Goal: Task Accomplishment & Management: Use online tool/utility

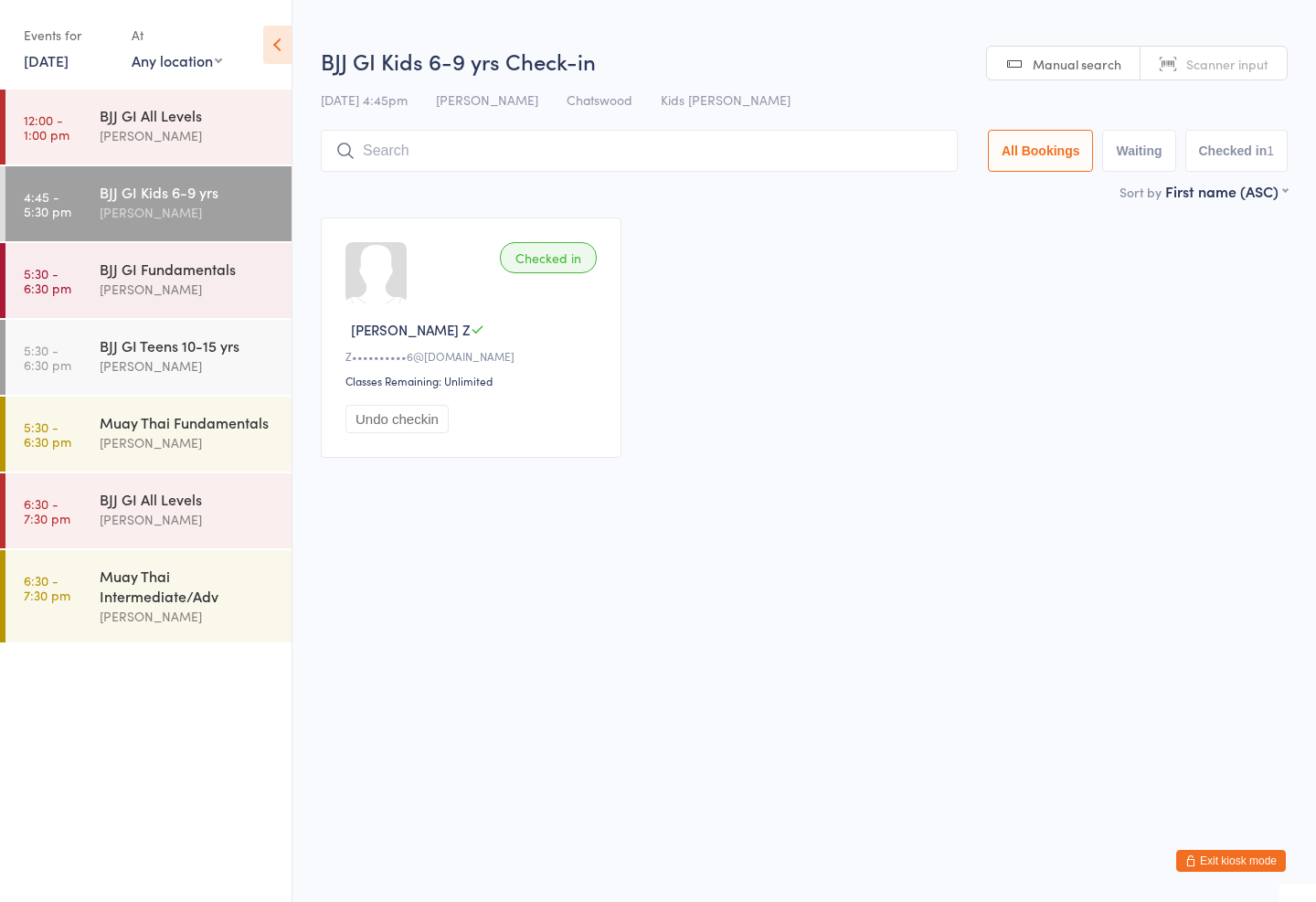
click at [384, 140] on input "search" at bounding box center [639, 150] width 637 height 42
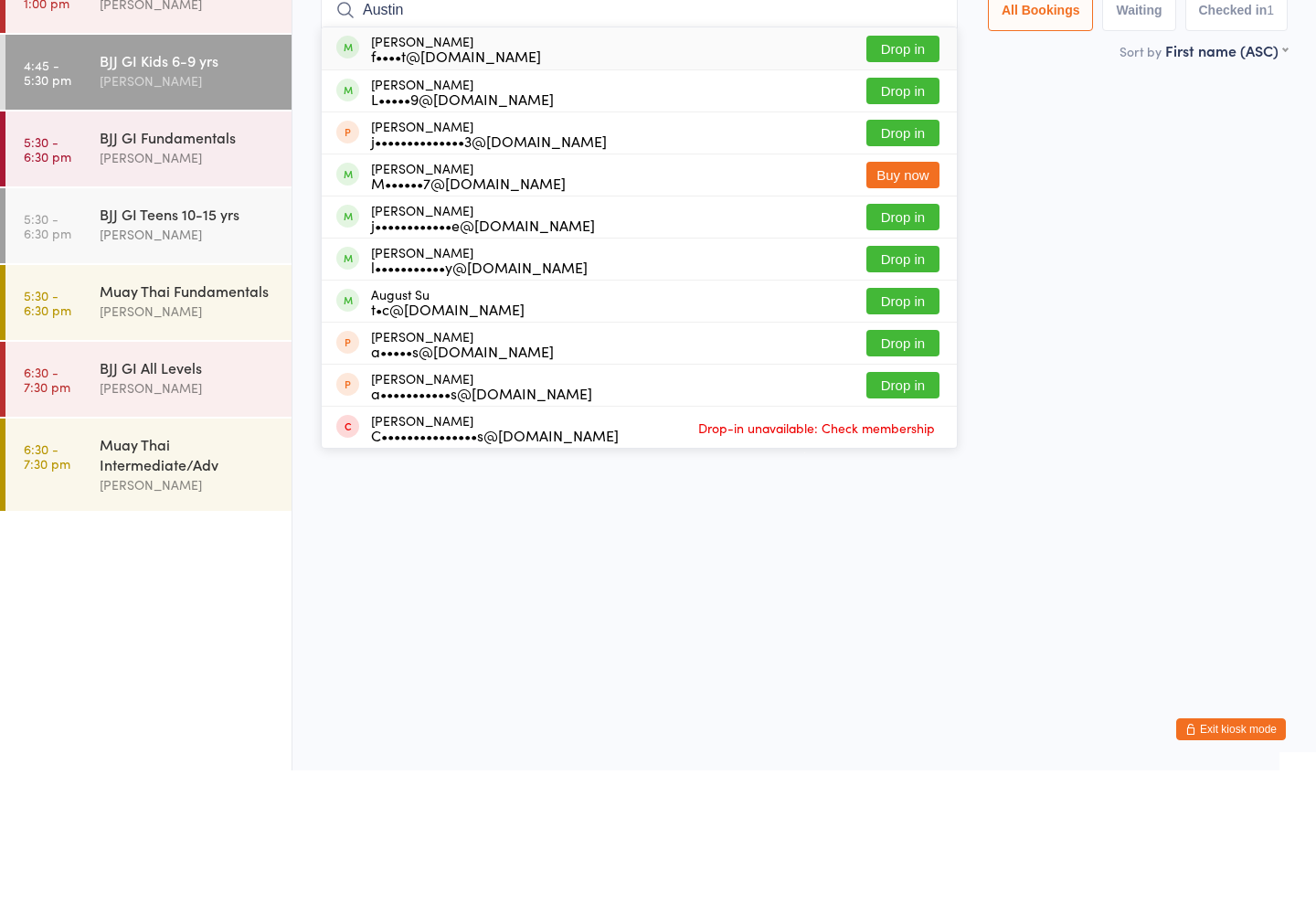
type input "Austin"
click at [908, 167] on button "Drop in" at bounding box center [903, 180] width 73 height 26
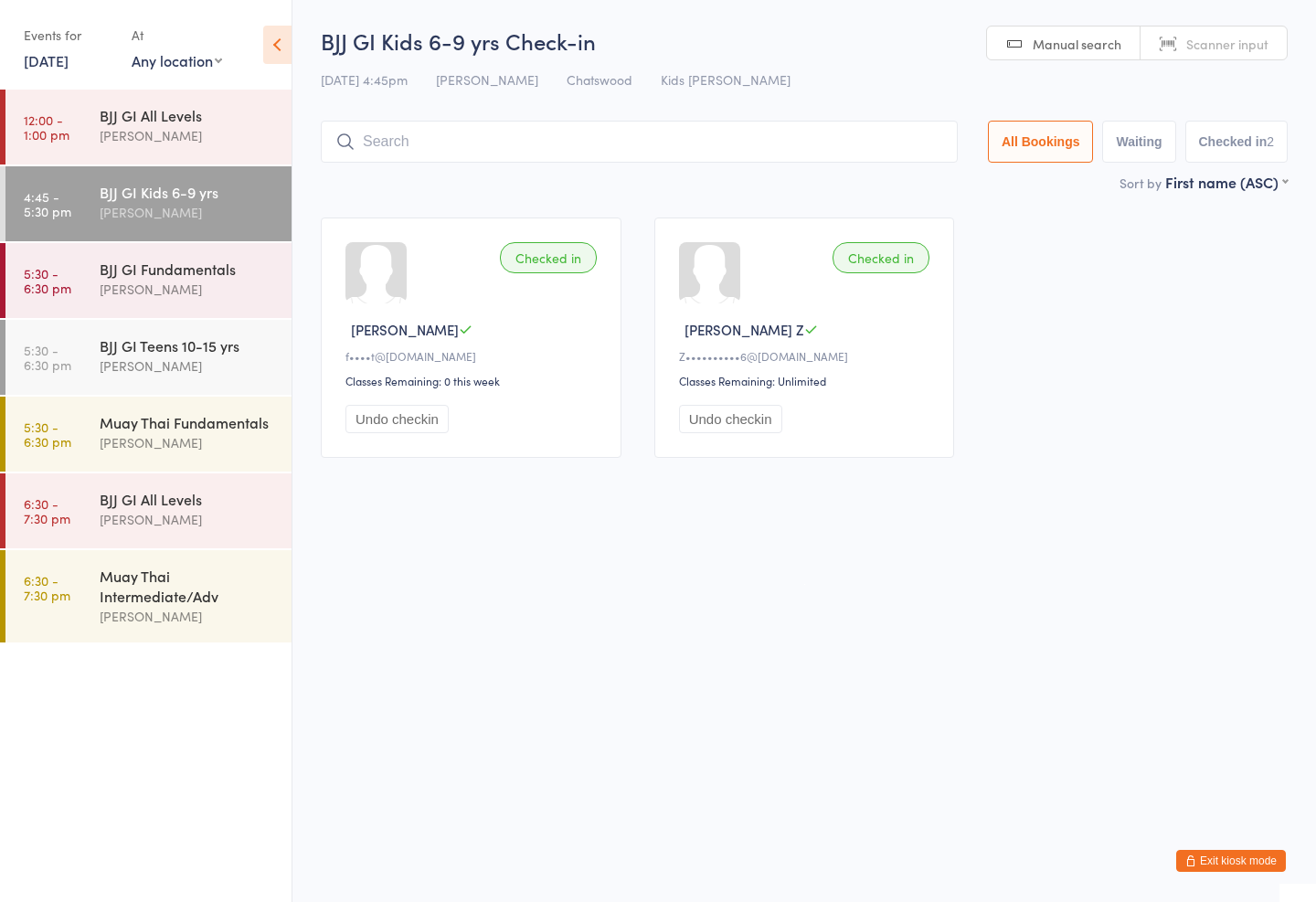
click at [702, 138] on input "search" at bounding box center [639, 141] width 637 height 42
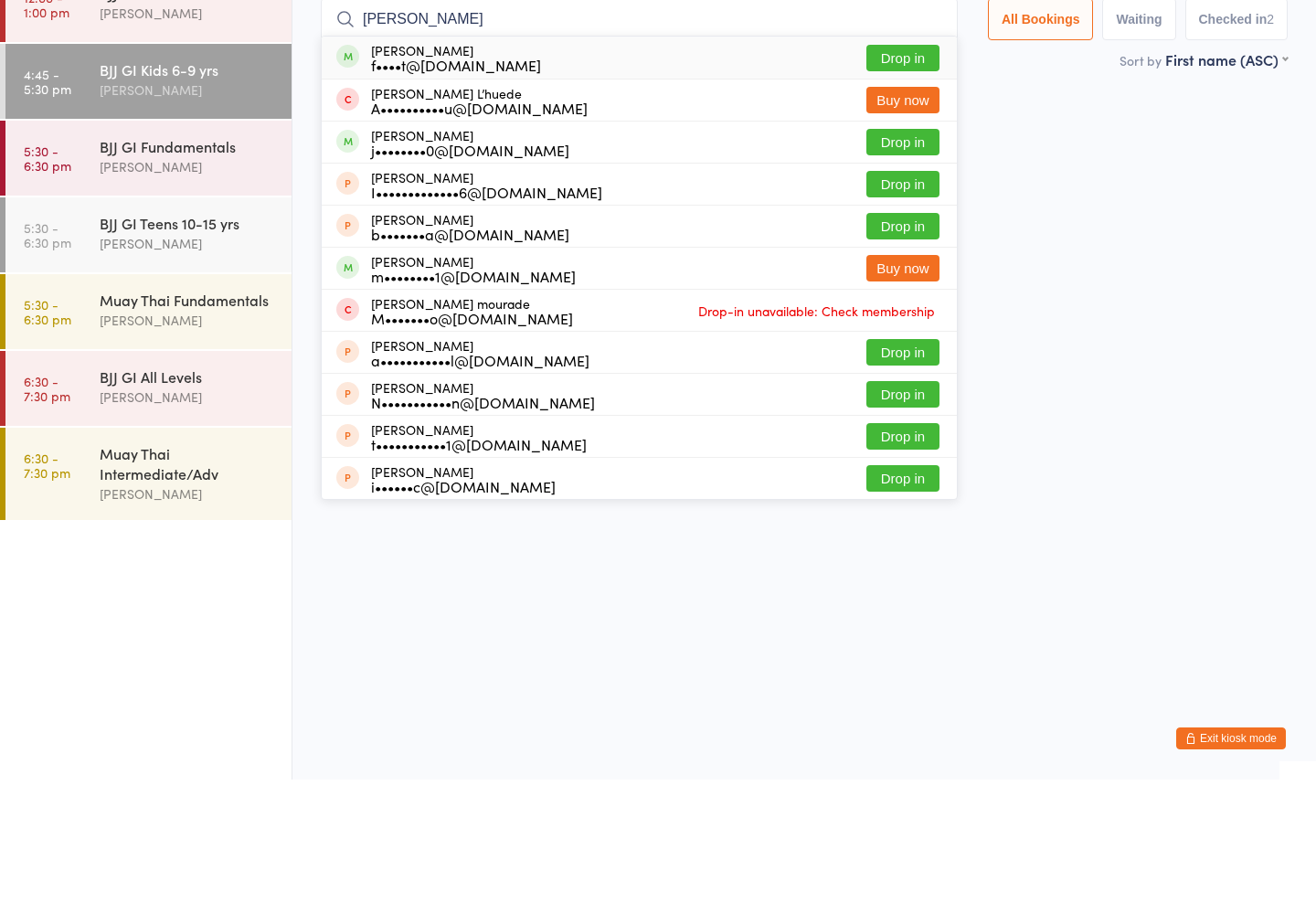
type input "[PERSON_NAME]"
click at [456, 165] on div "[PERSON_NAME] f••••t@[DOMAIN_NAME]" at bounding box center [456, 180] width 170 height 29
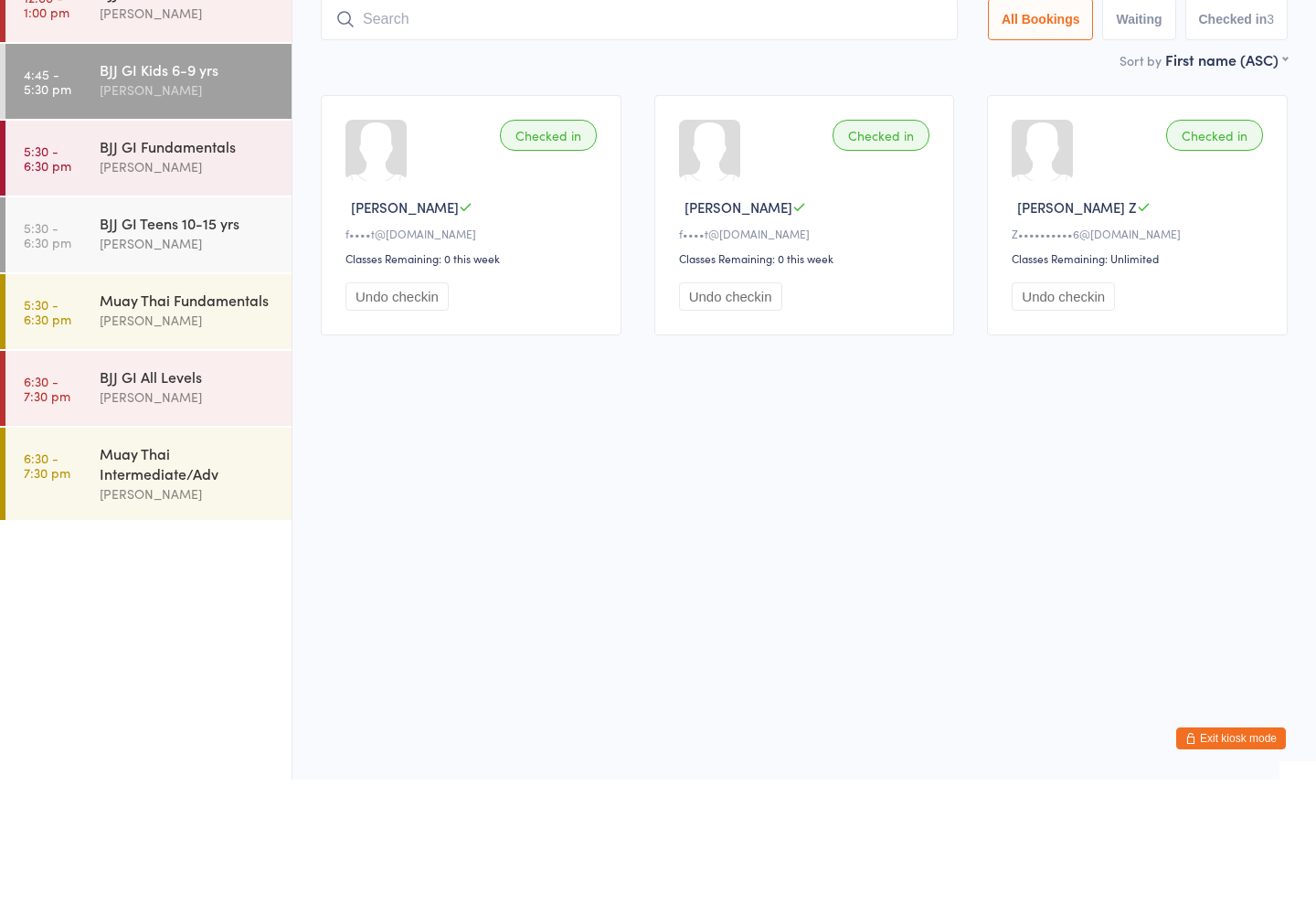
click at [127, 335] on div "BJJ GI Teens 10-15 yrs" at bounding box center [188, 345] width 176 height 20
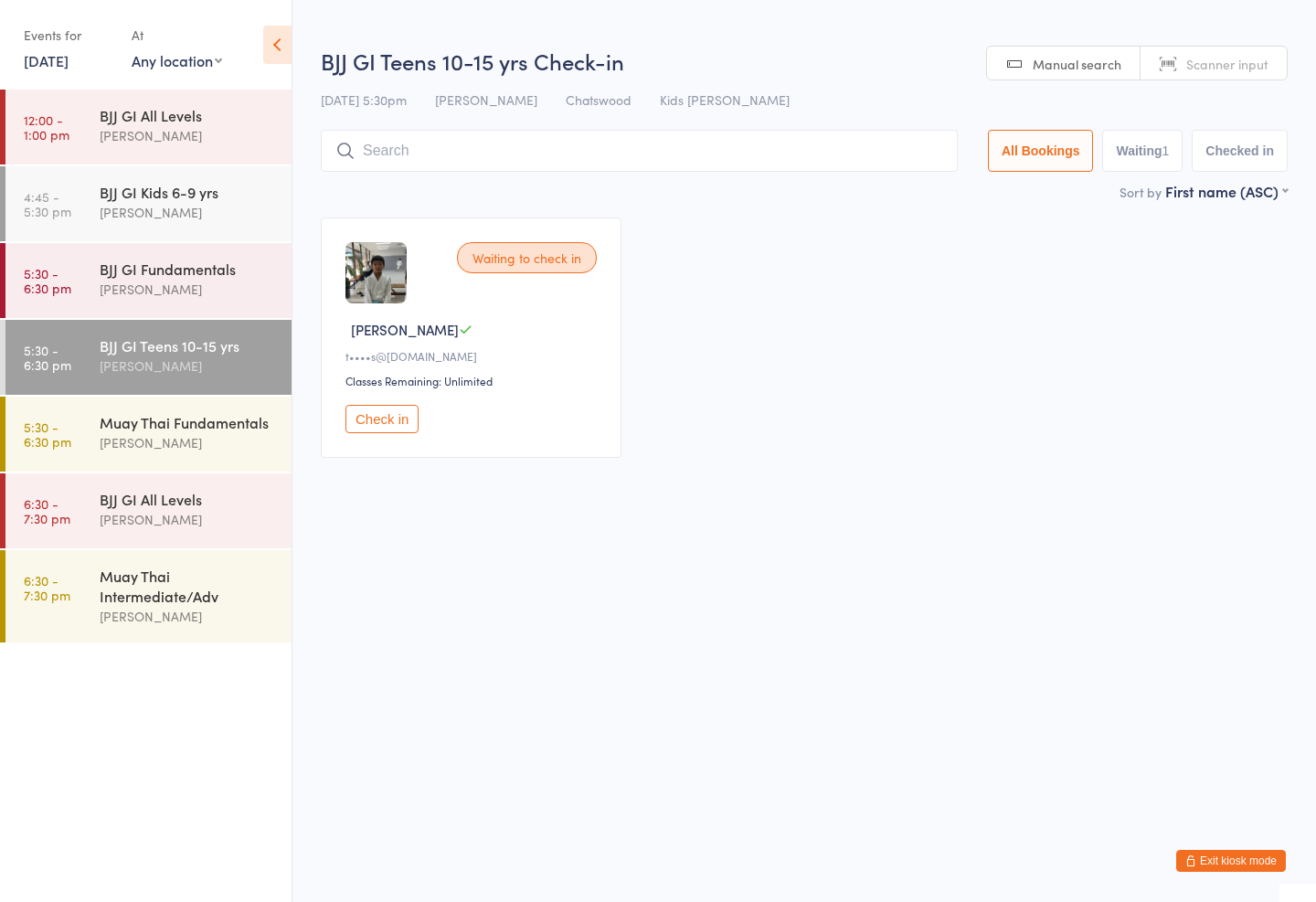
click at [117, 197] on div "BJJ GI Kids 6-9 yrs" at bounding box center [188, 191] width 176 height 20
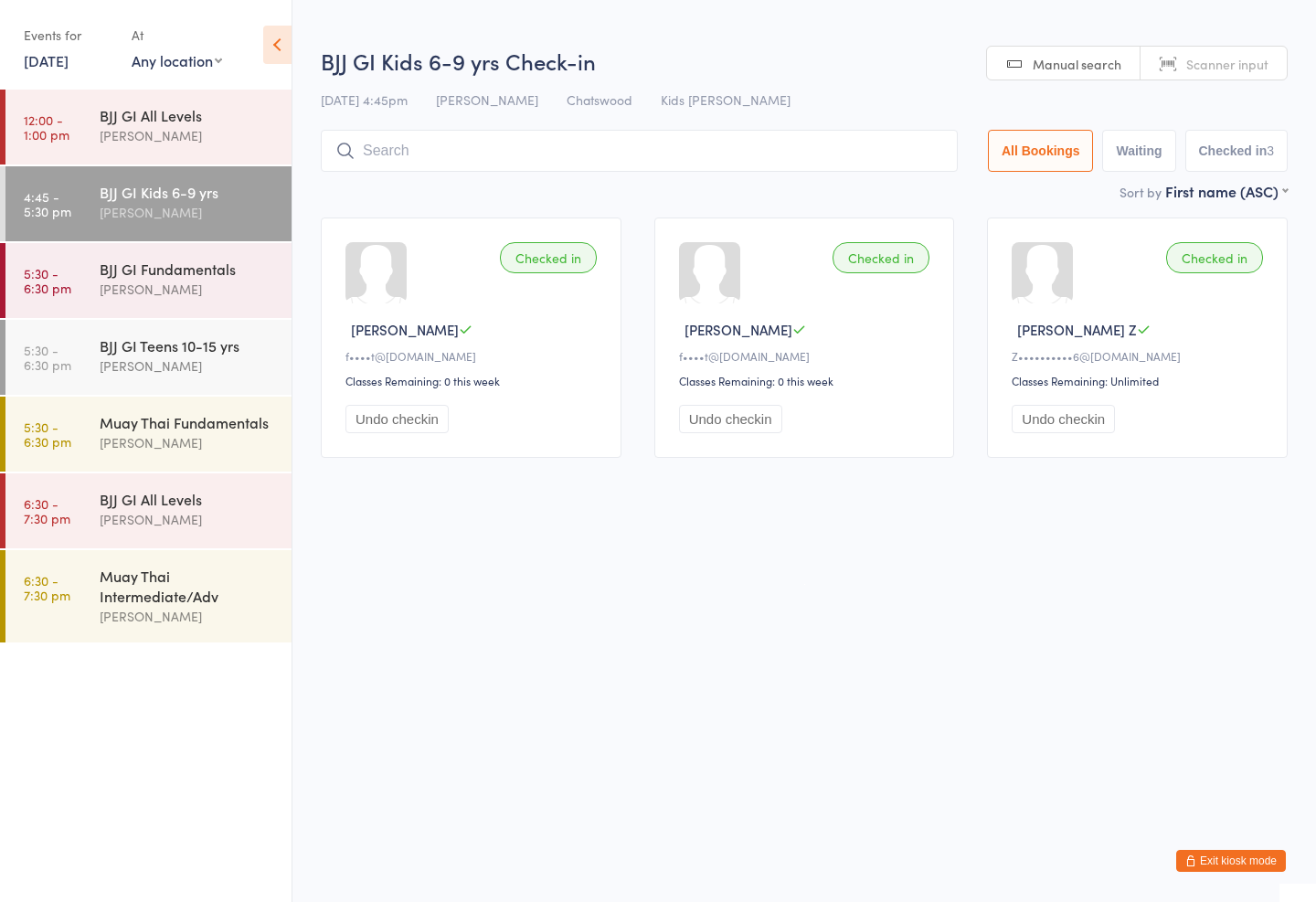
click at [383, 155] on input "search" at bounding box center [639, 150] width 637 height 42
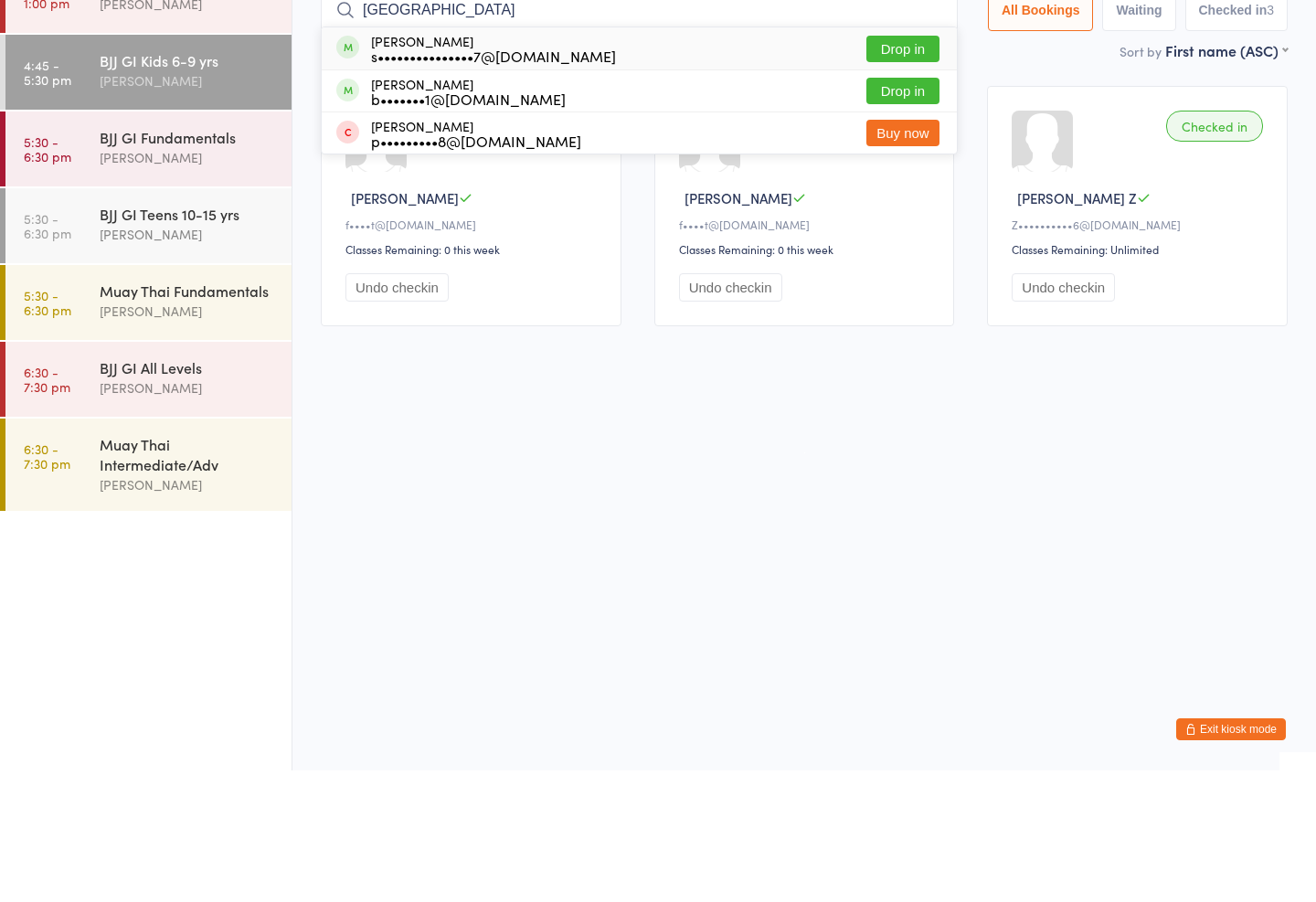
type input "[GEOGRAPHIC_DATA]"
click at [873, 167] on button "Drop in" at bounding box center [903, 180] width 73 height 26
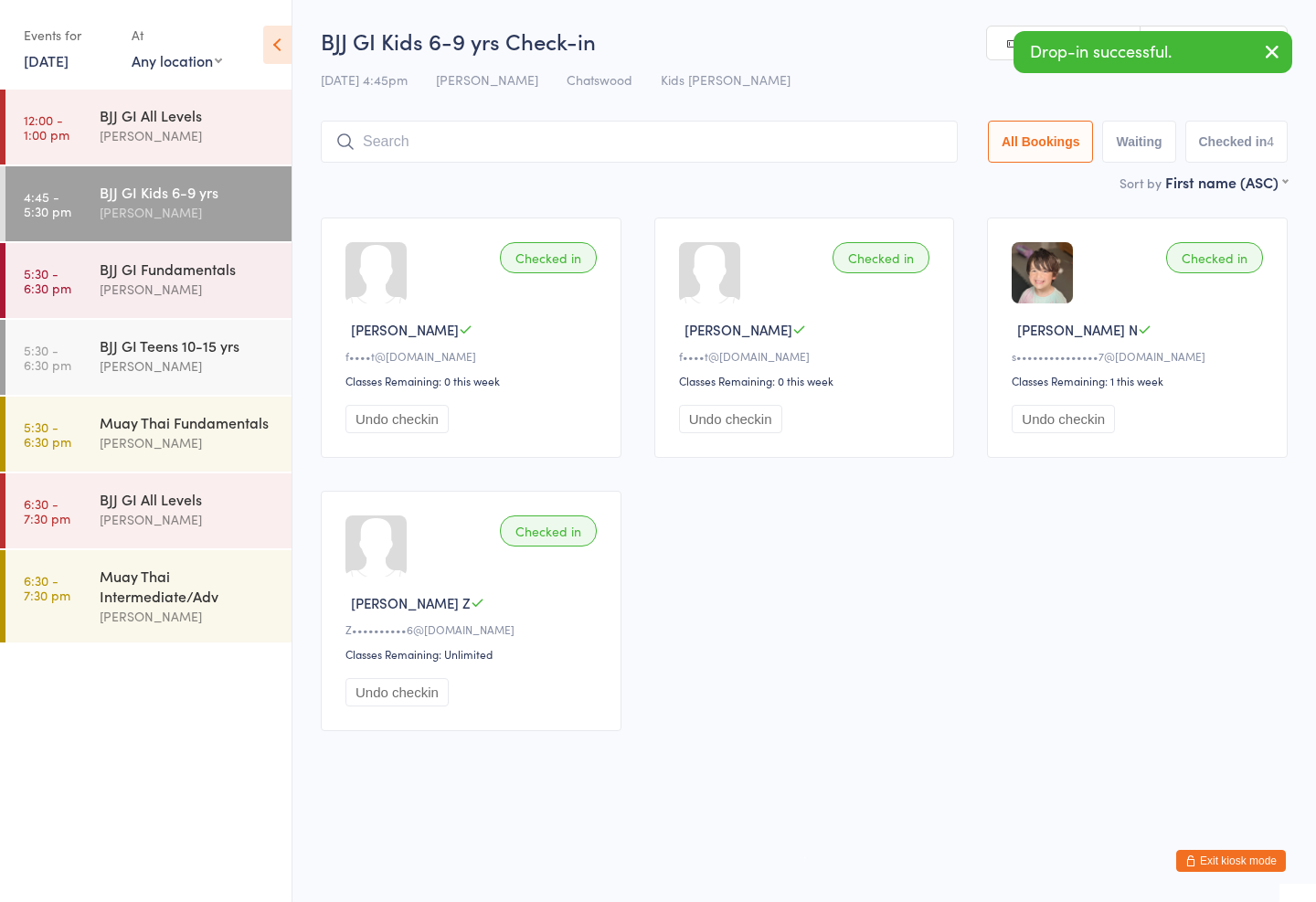
click at [188, 445] on div "[PERSON_NAME]" at bounding box center [188, 443] width 176 height 21
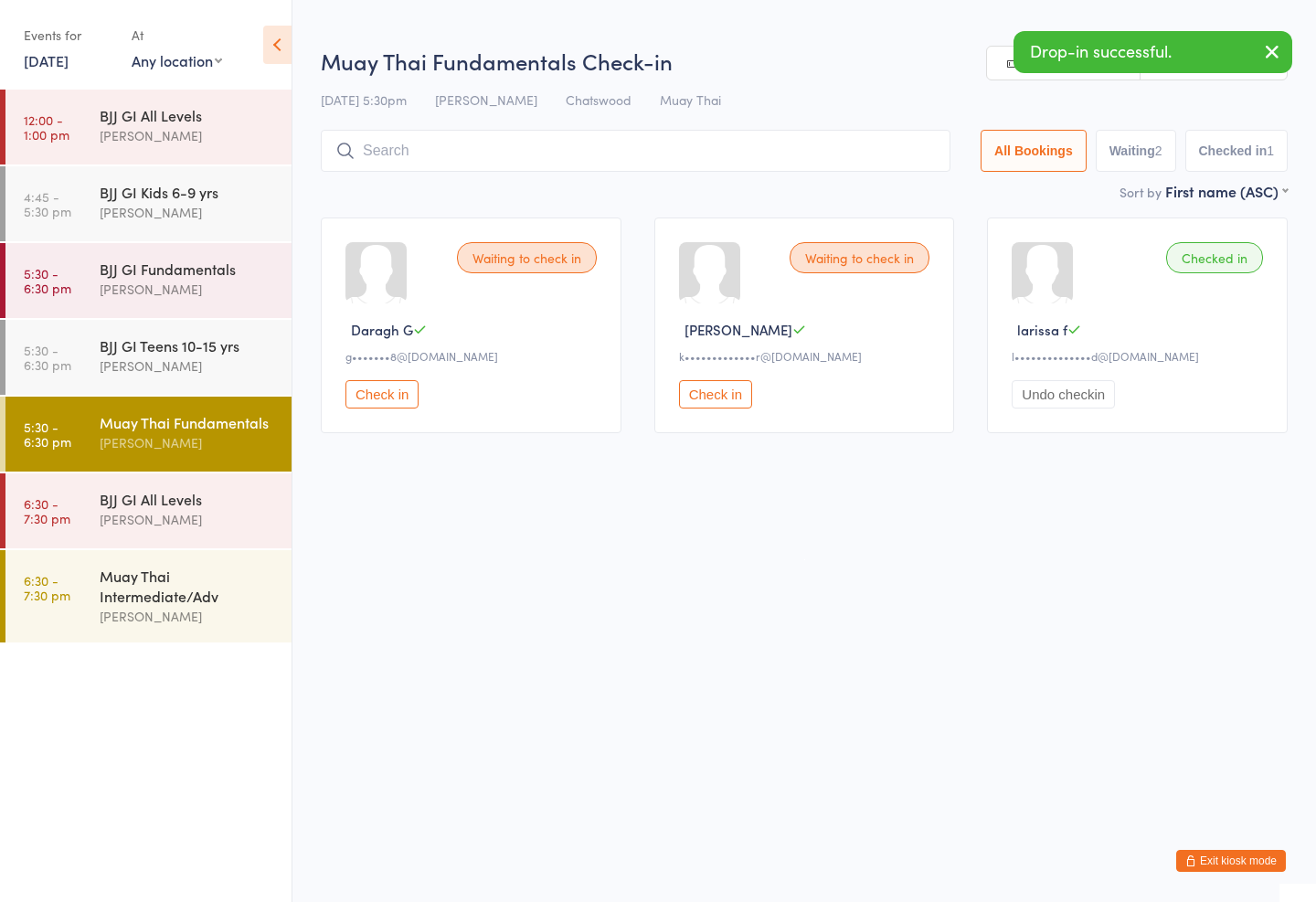
click at [567, 143] on input "search" at bounding box center [635, 150] width 629 height 42
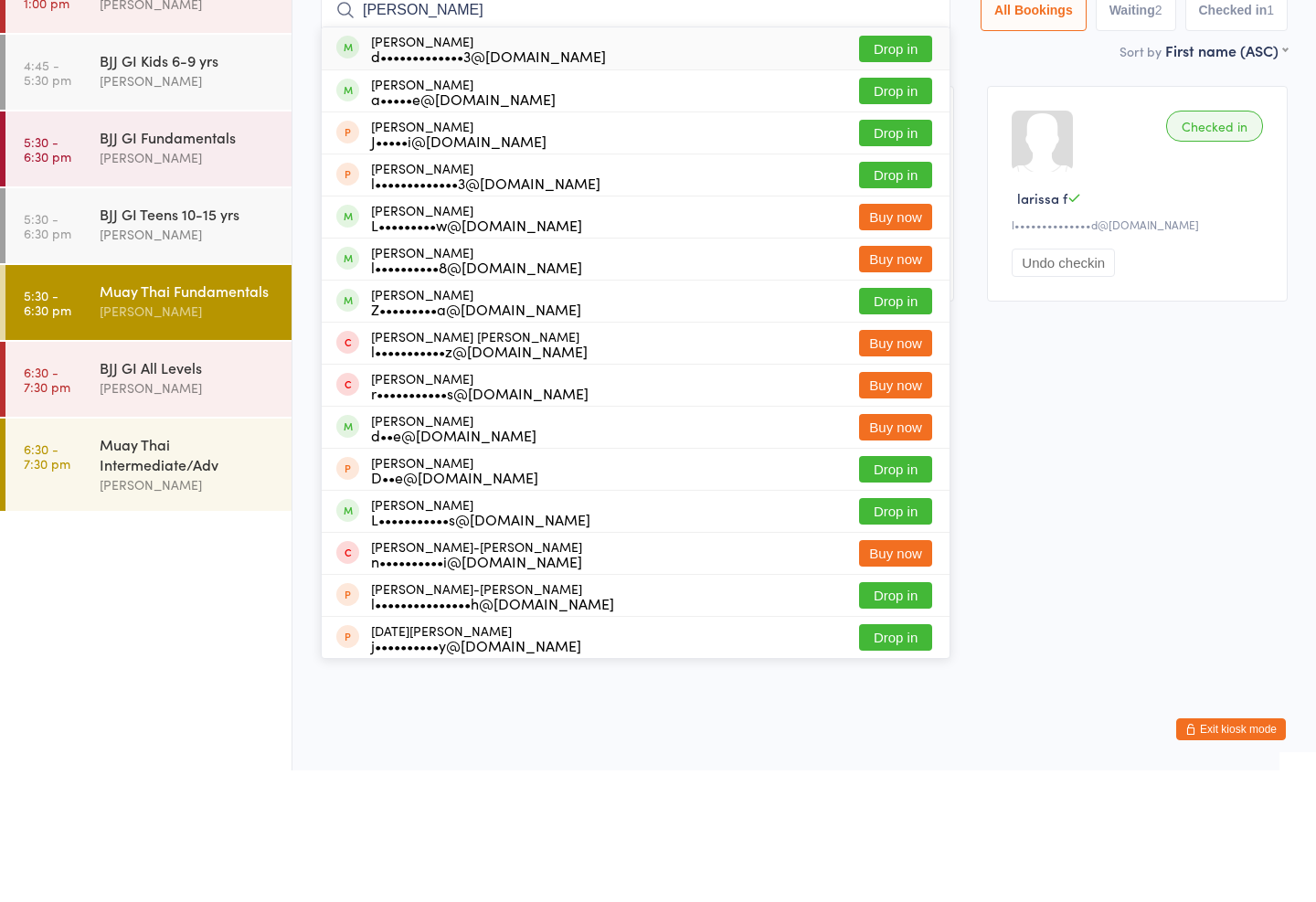
click at [899, 121] on input "[PERSON_NAME]" at bounding box center [635, 141] width 629 height 42
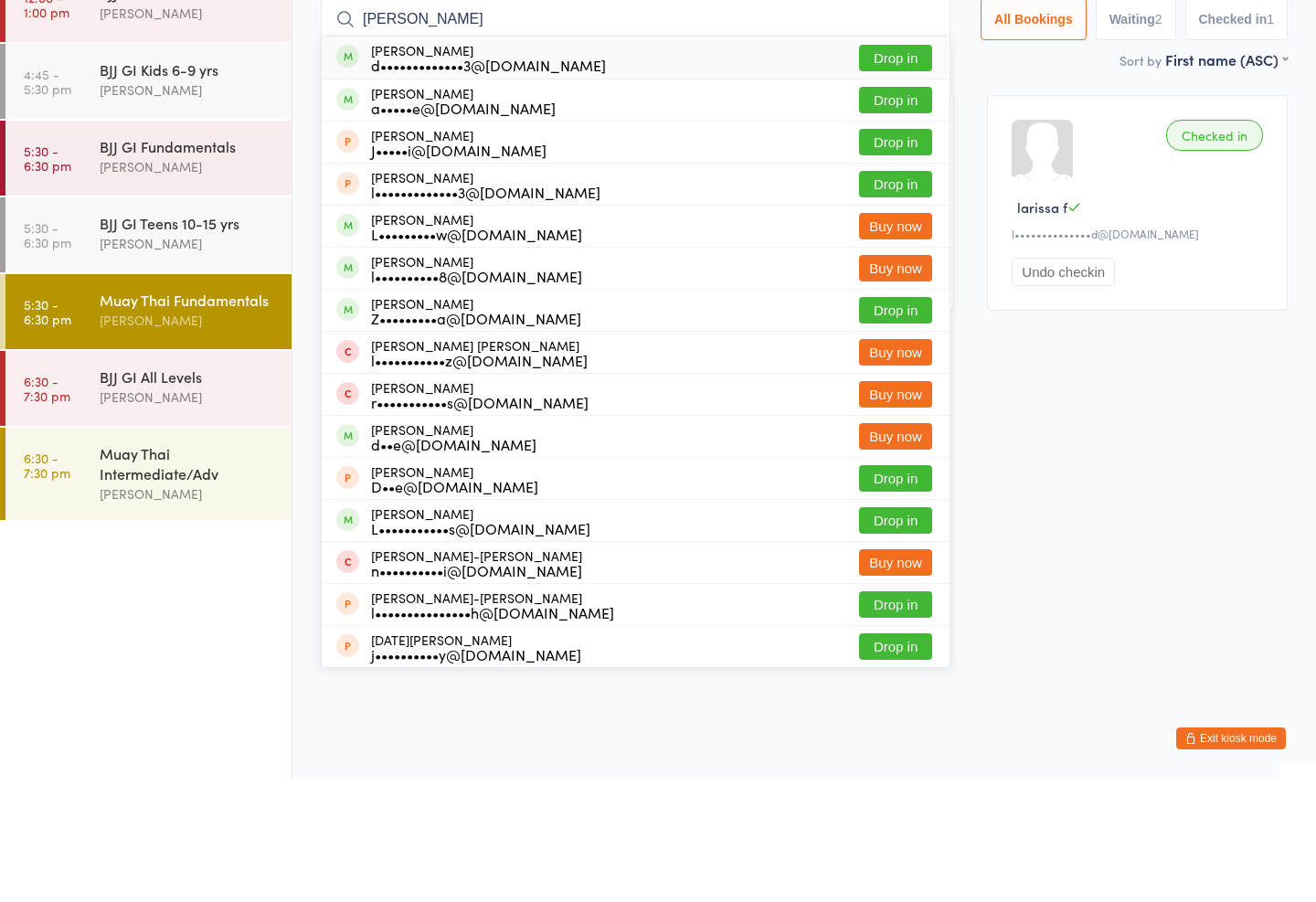
type input "[PERSON_NAME]"
click at [879, 167] on button "Drop in" at bounding box center [895, 180] width 73 height 26
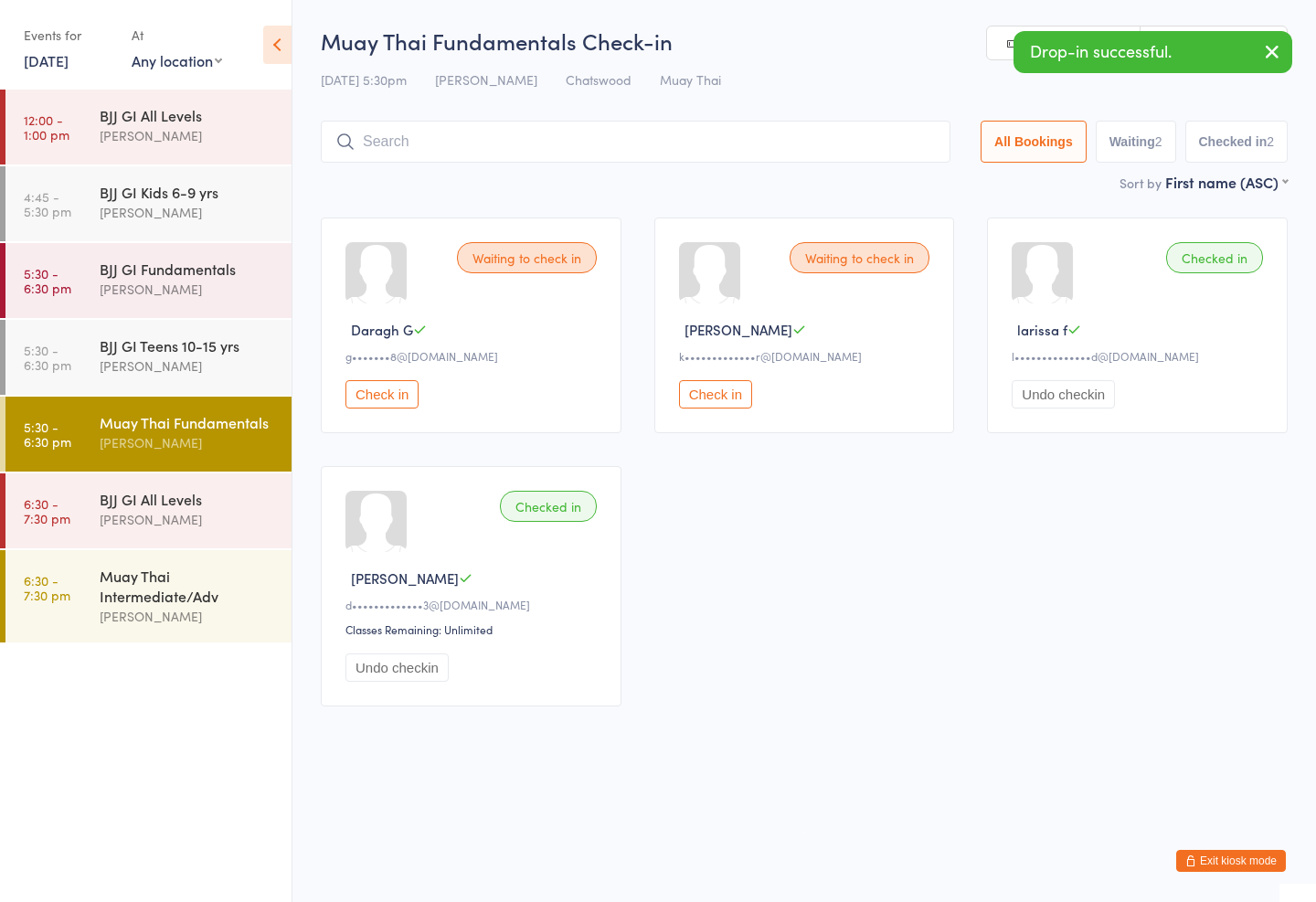
click at [183, 572] on div "Muay Thai Intermediate/Adv" at bounding box center [188, 586] width 176 height 41
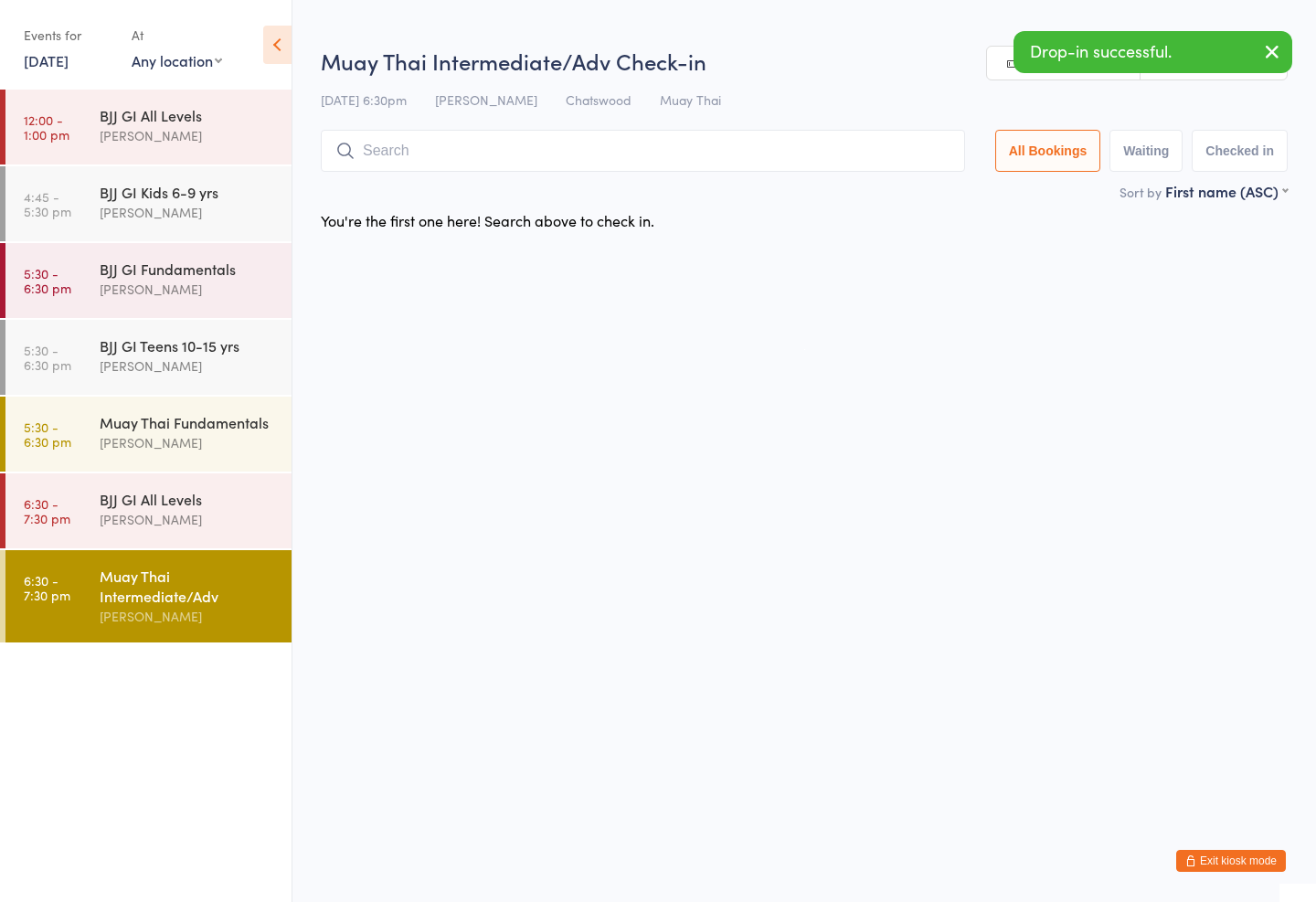
click at [478, 119] on div "Muay Thai Intermediate/Adv Check-in [DATE] 6:30pm [PERSON_NAME] Muay Thai Manua…" at bounding box center [804, 113] width 967 height 135
click at [617, 136] on input "search" at bounding box center [643, 150] width 644 height 42
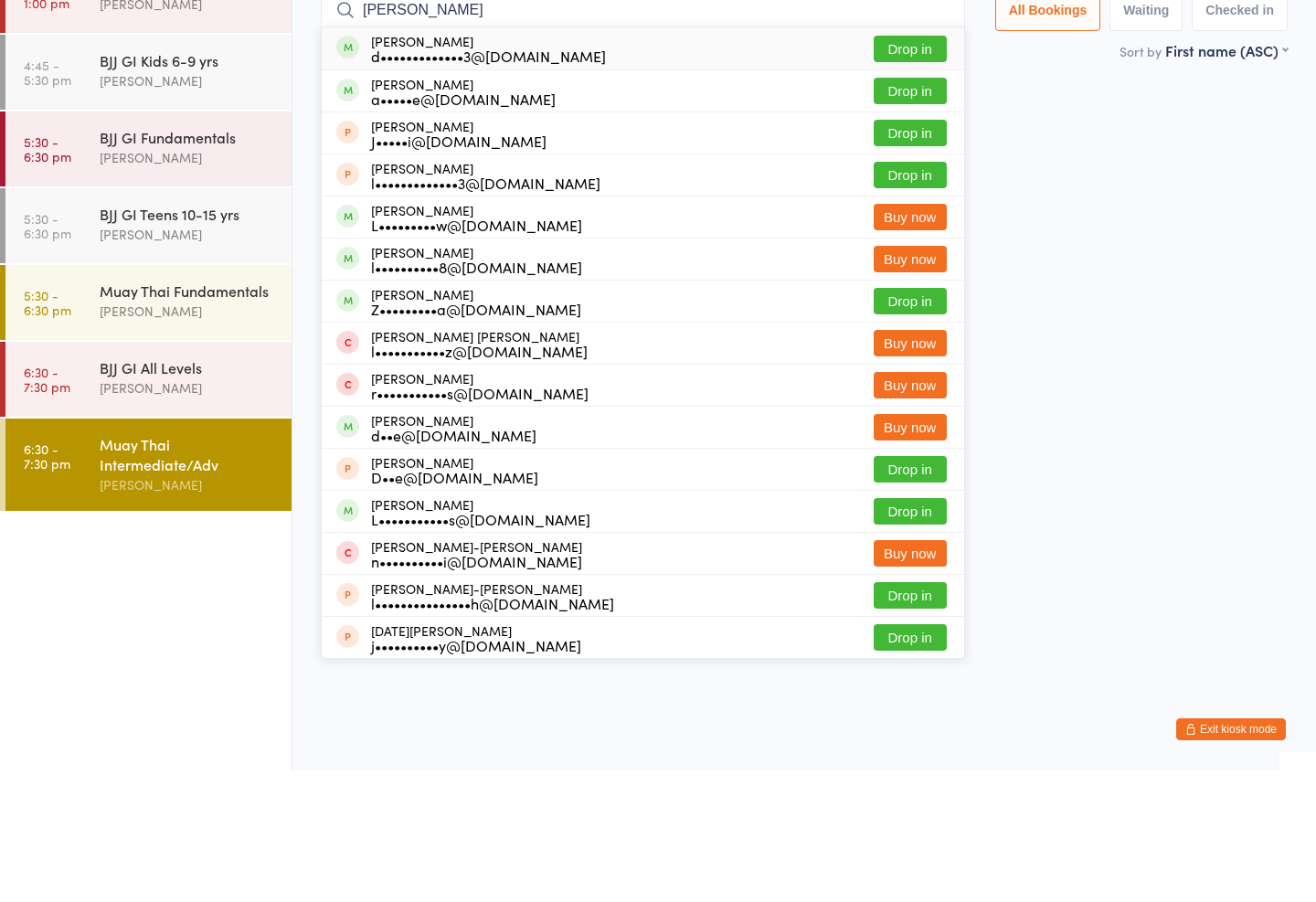
type input "[PERSON_NAME]"
click at [902, 167] on button "Drop in" at bounding box center [911, 180] width 73 height 26
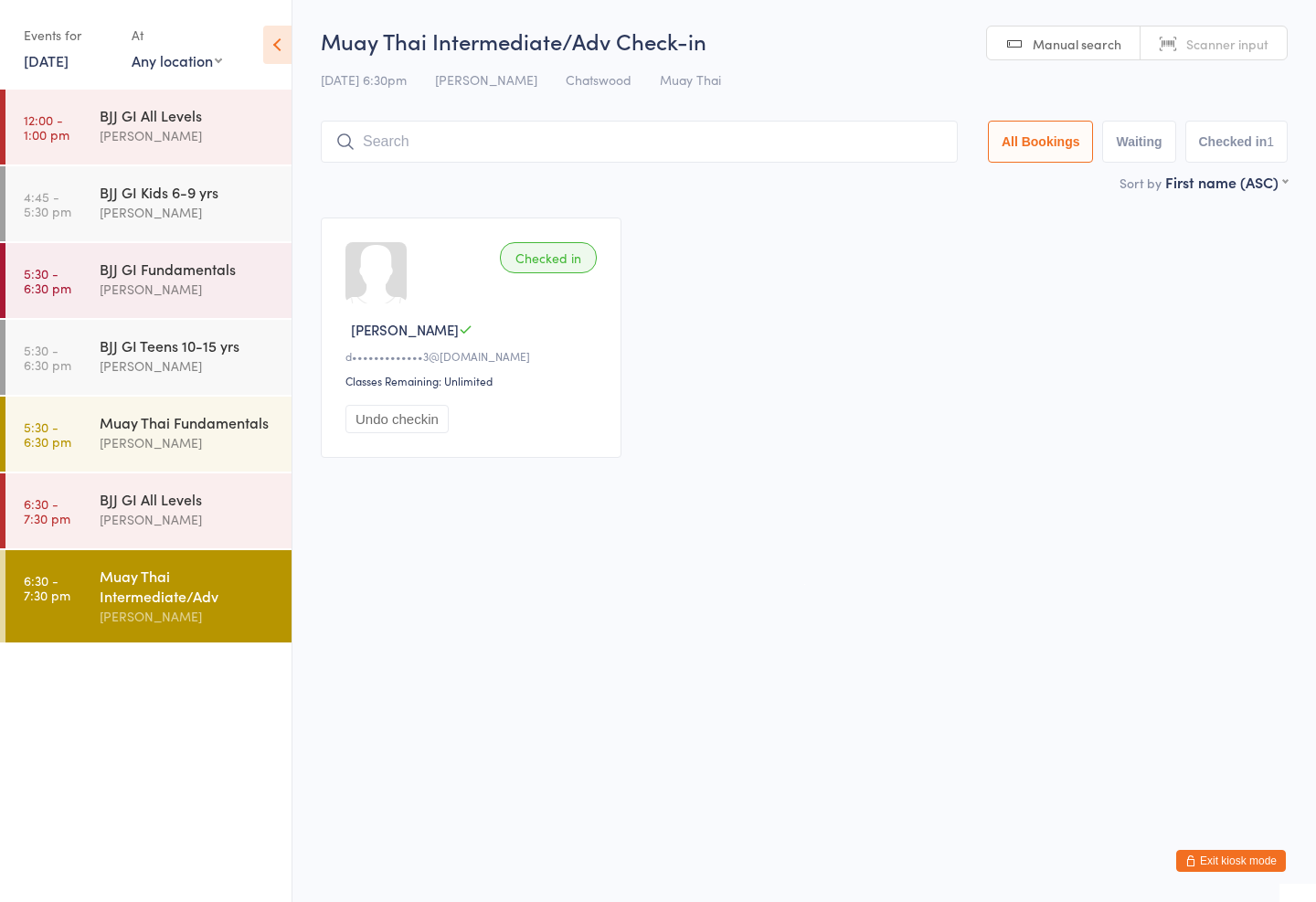
click at [154, 502] on div "BJJ GI All Levels" at bounding box center [188, 499] width 176 height 20
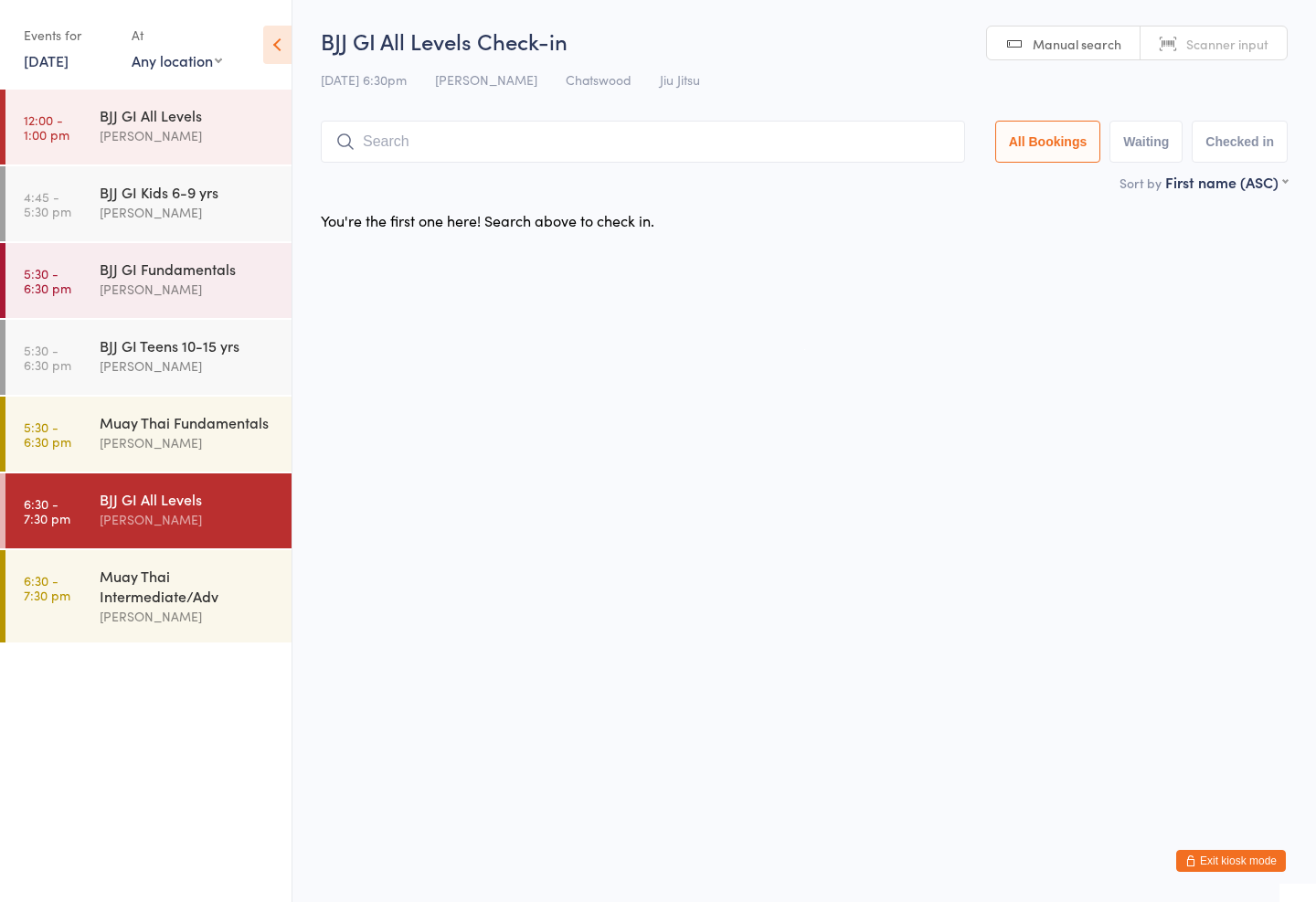
click at [121, 271] on div "BJJ GI Fundamentals" at bounding box center [188, 268] width 176 height 20
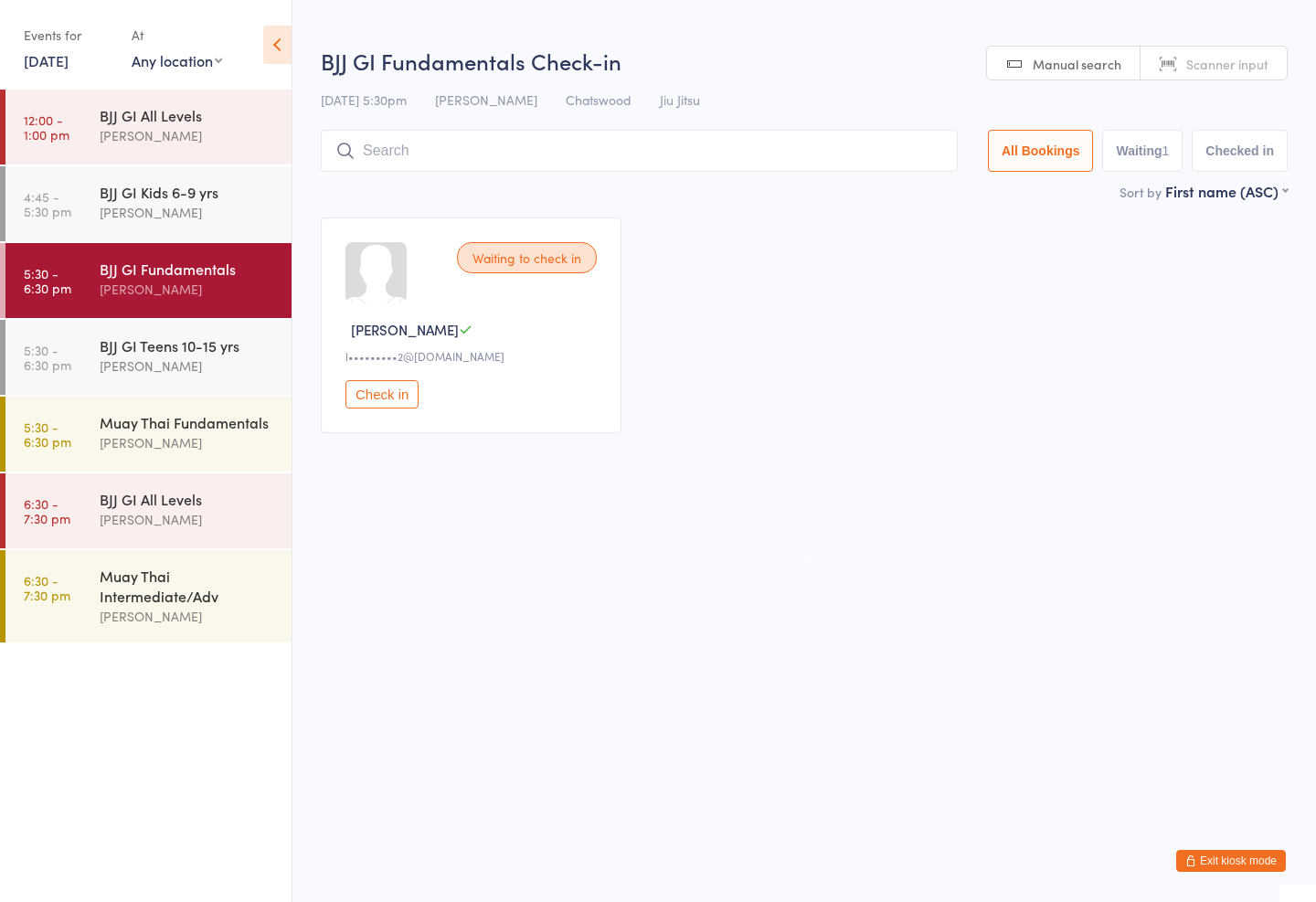
click at [421, 155] on input "search" at bounding box center [639, 150] width 637 height 42
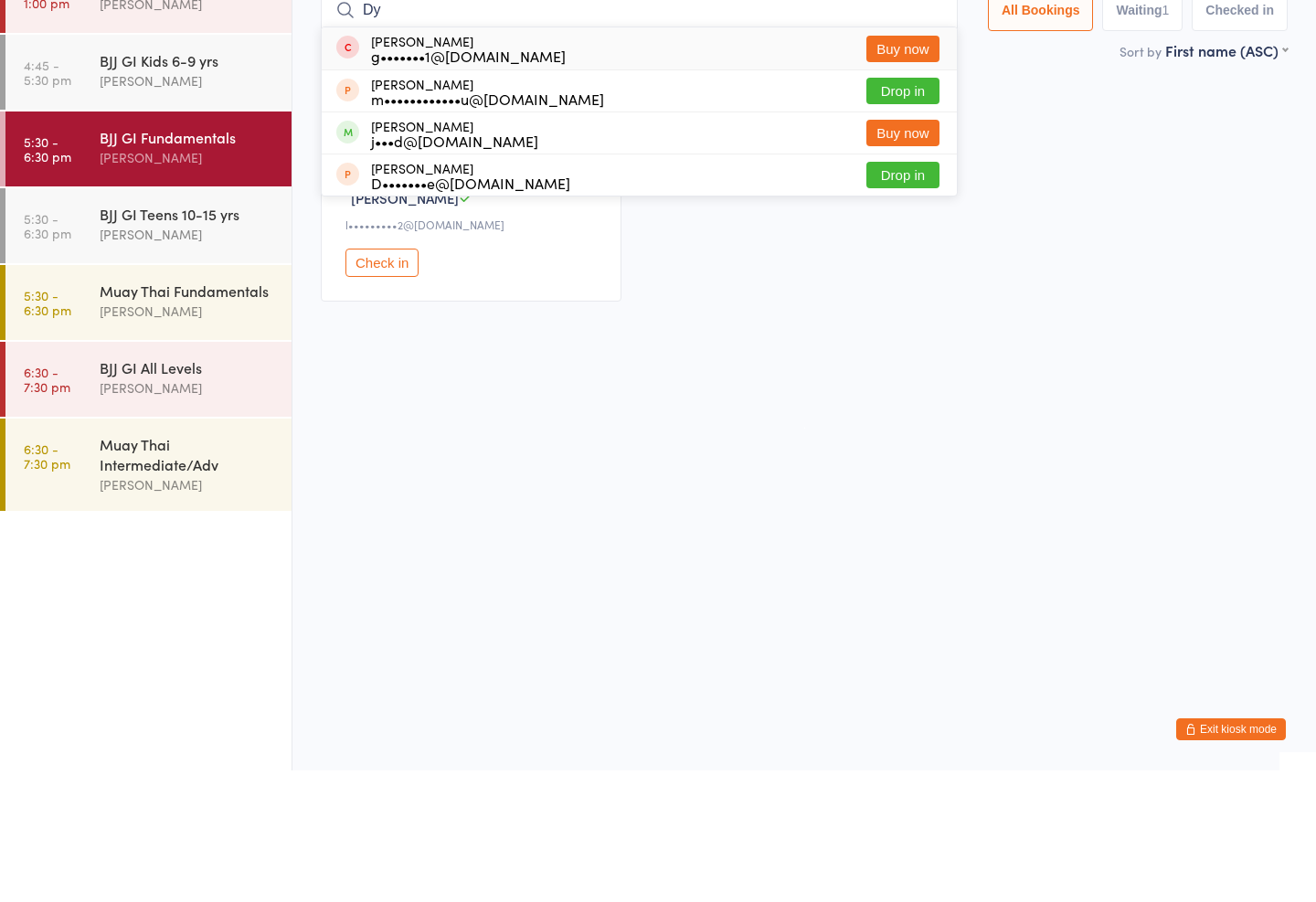
type input "Dy"
click at [893, 209] on button "Drop in" at bounding box center [903, 221] width 73 height 26
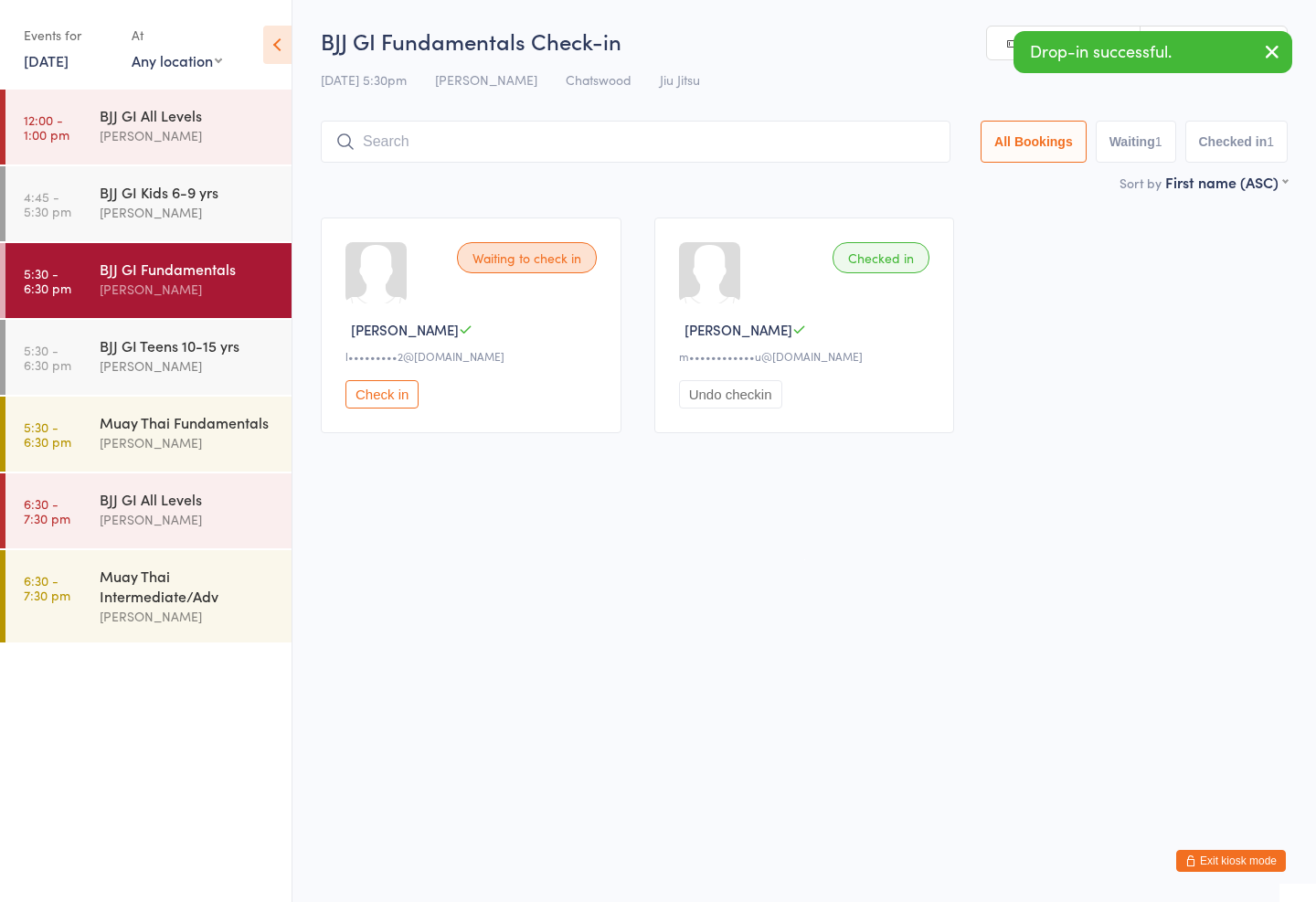
click at [888, 264] on div "Checked in" at bounding box center [881, 257] width 97 height 31
click at [740, 393] on button "Undo checkin" at bounding box center [730, 393] width 103 height 28
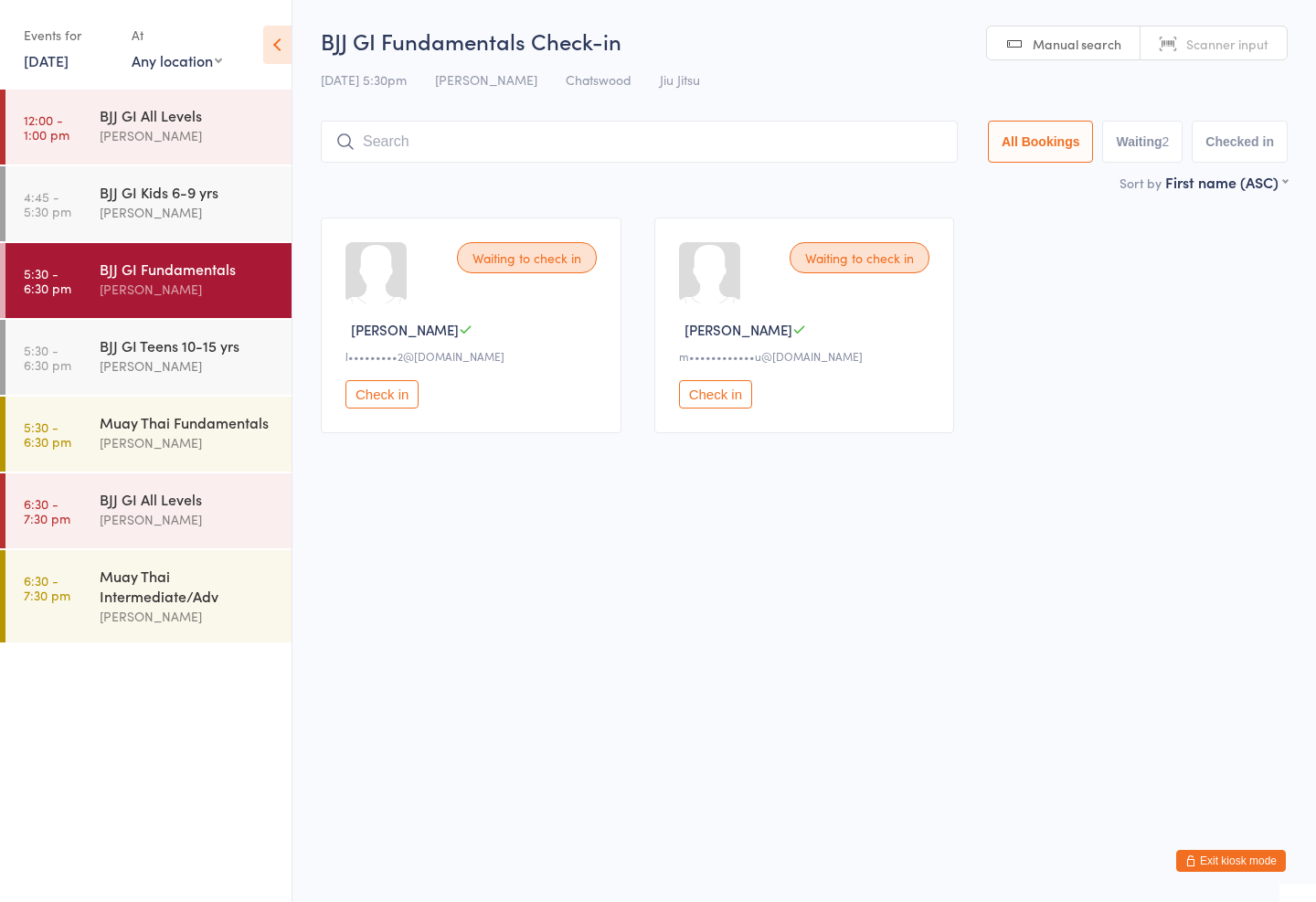
click at [536, 153] on input "search" at bounding box center [639, 141] width 637 height 42
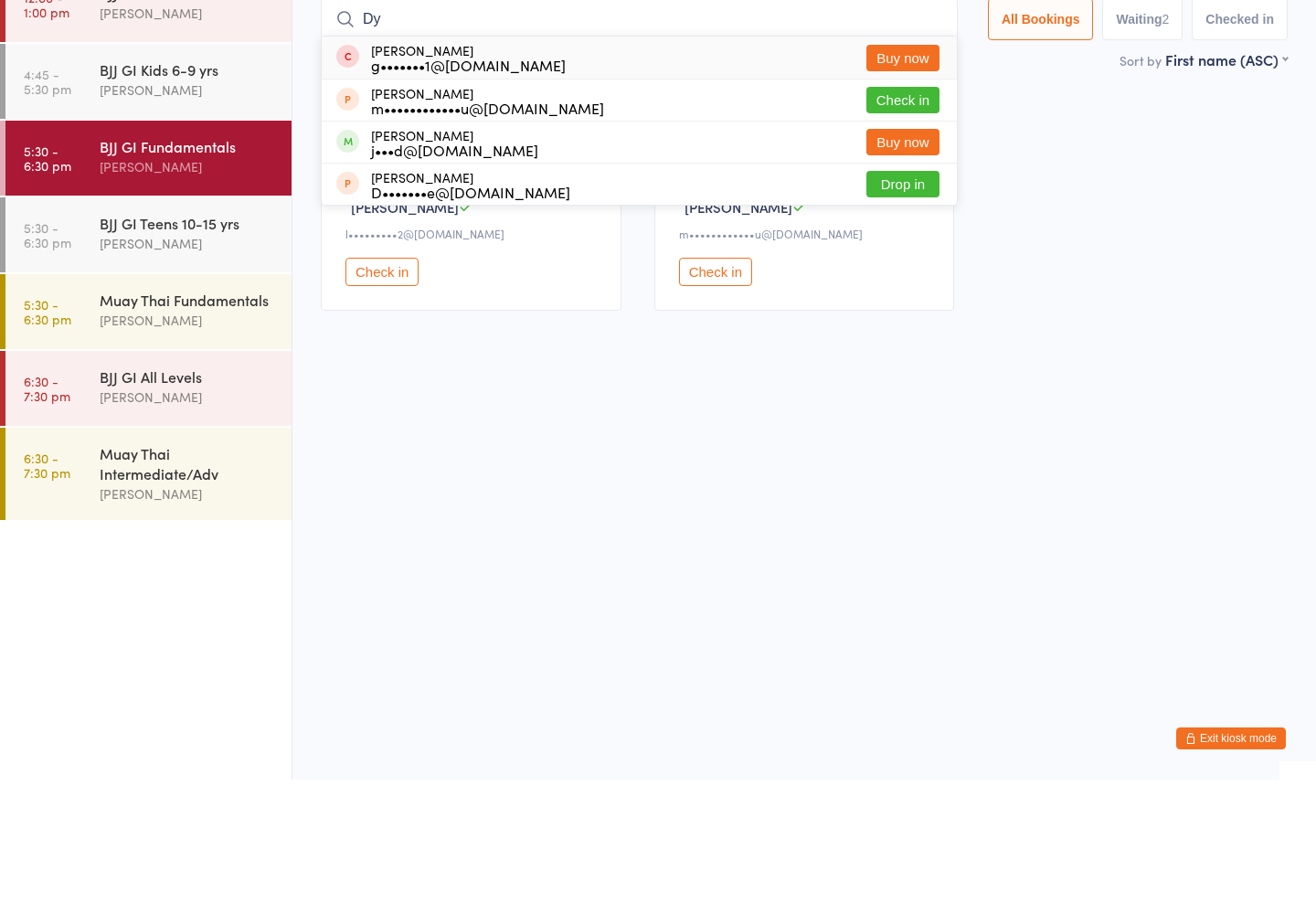
type input "Dy"
click at [892, 251] on button "Buy now" at bounding box center [903, 264] width 73 height 26
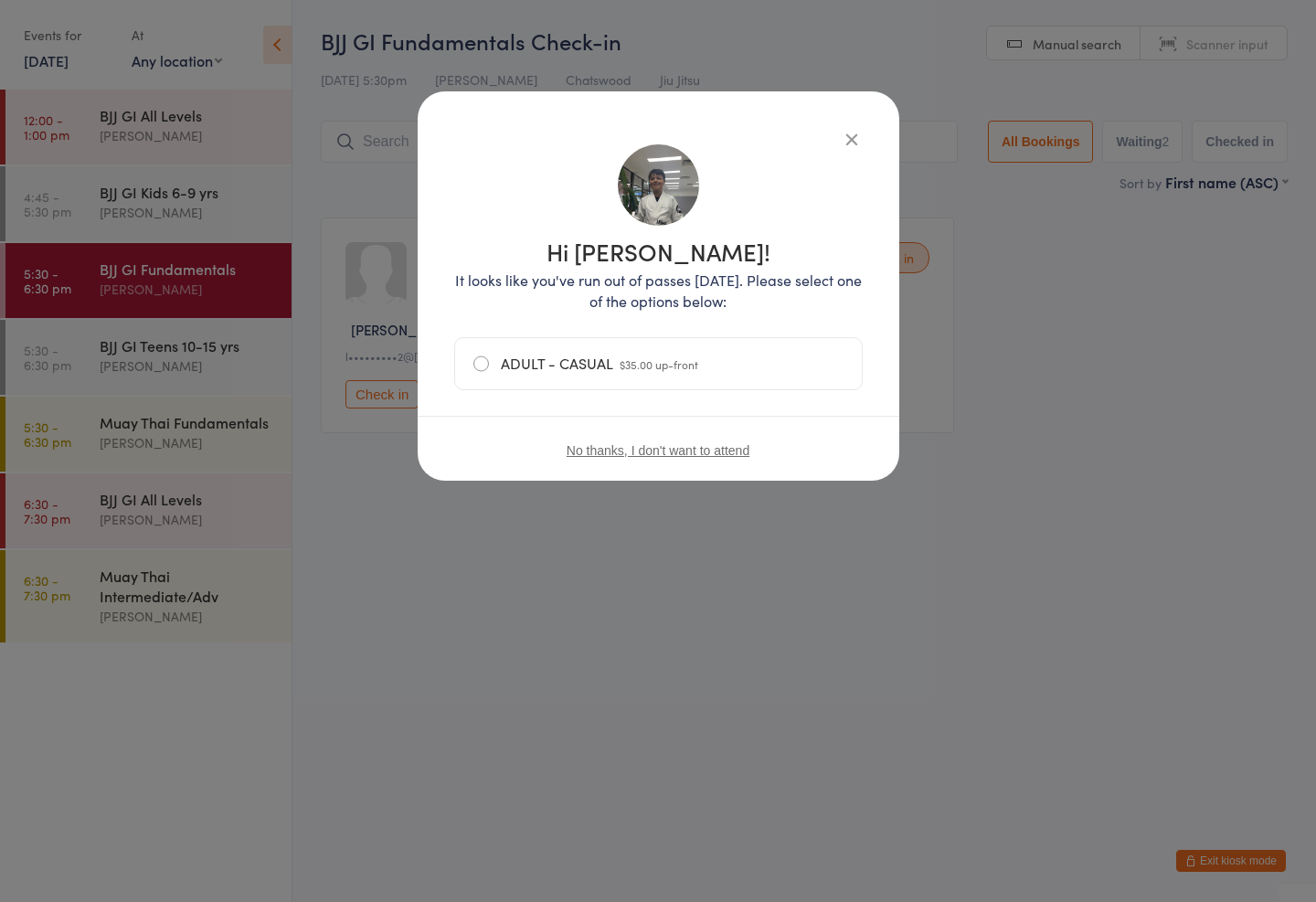
click at [841, 121] on div "Hi [PERSON_NAME]! It looks like you've run out of passes [DATE]. Please select …" at bounding box center [658, 286] width 482 height 390
click at [846, 133] on icon "button" at bounding box center [851, 138] width 20 height 20
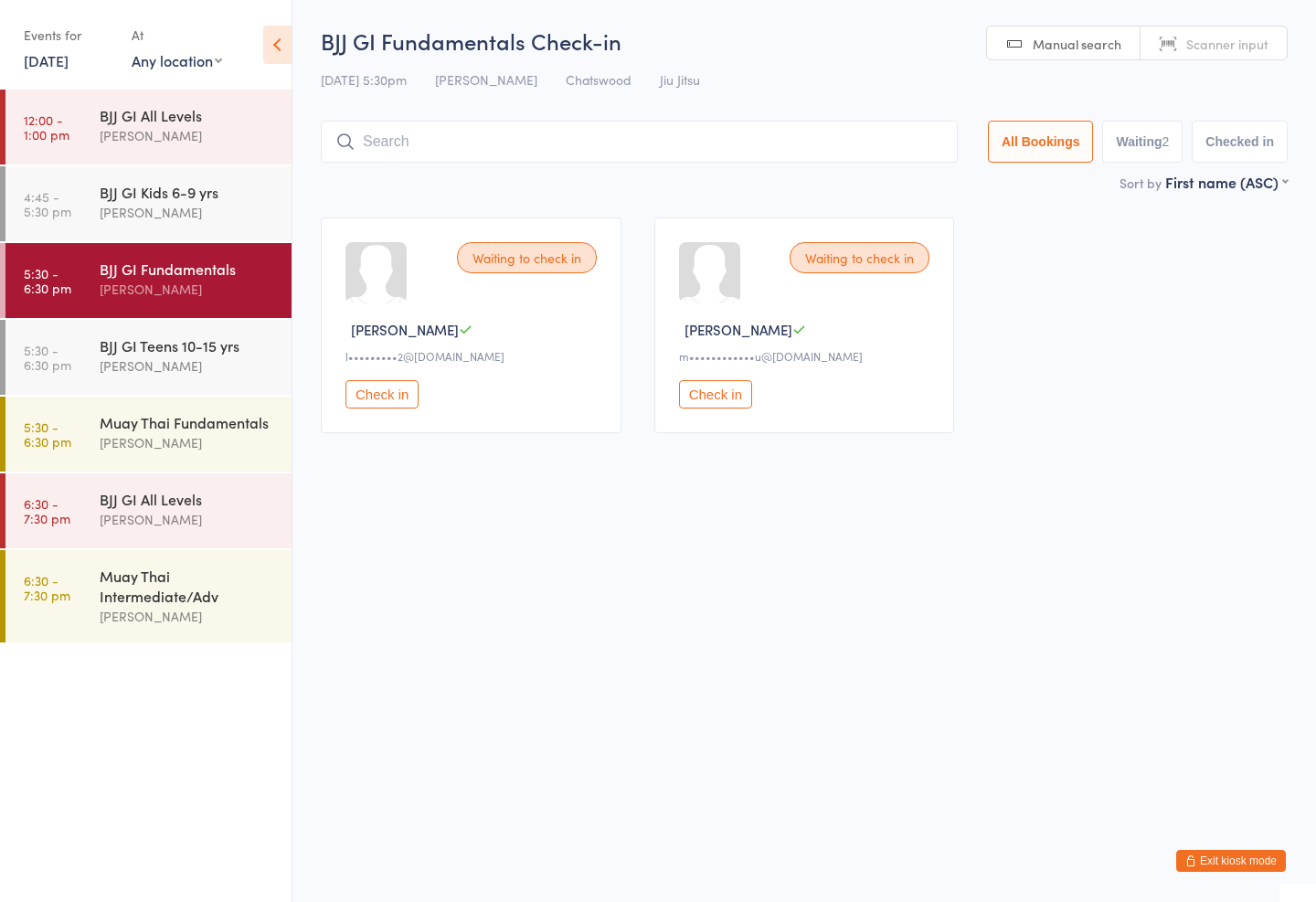
click at [834, 145] on input "search" at bounding box center [639, 141] width 637 height 42
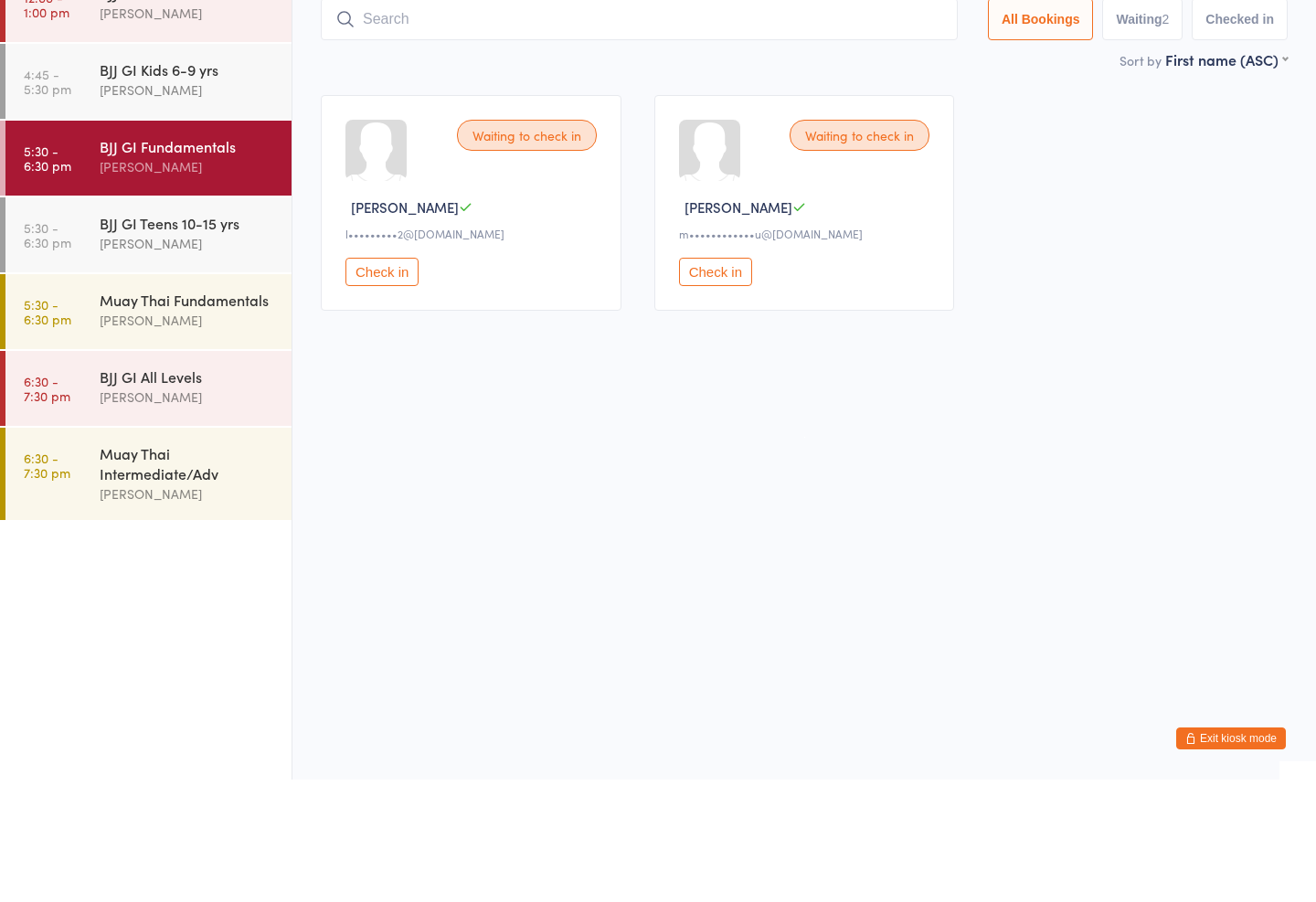
click at [125, 335] on div "BJJ GI Teens 10-15 yrs" at bounding box center [188, 345] width 176 height 20
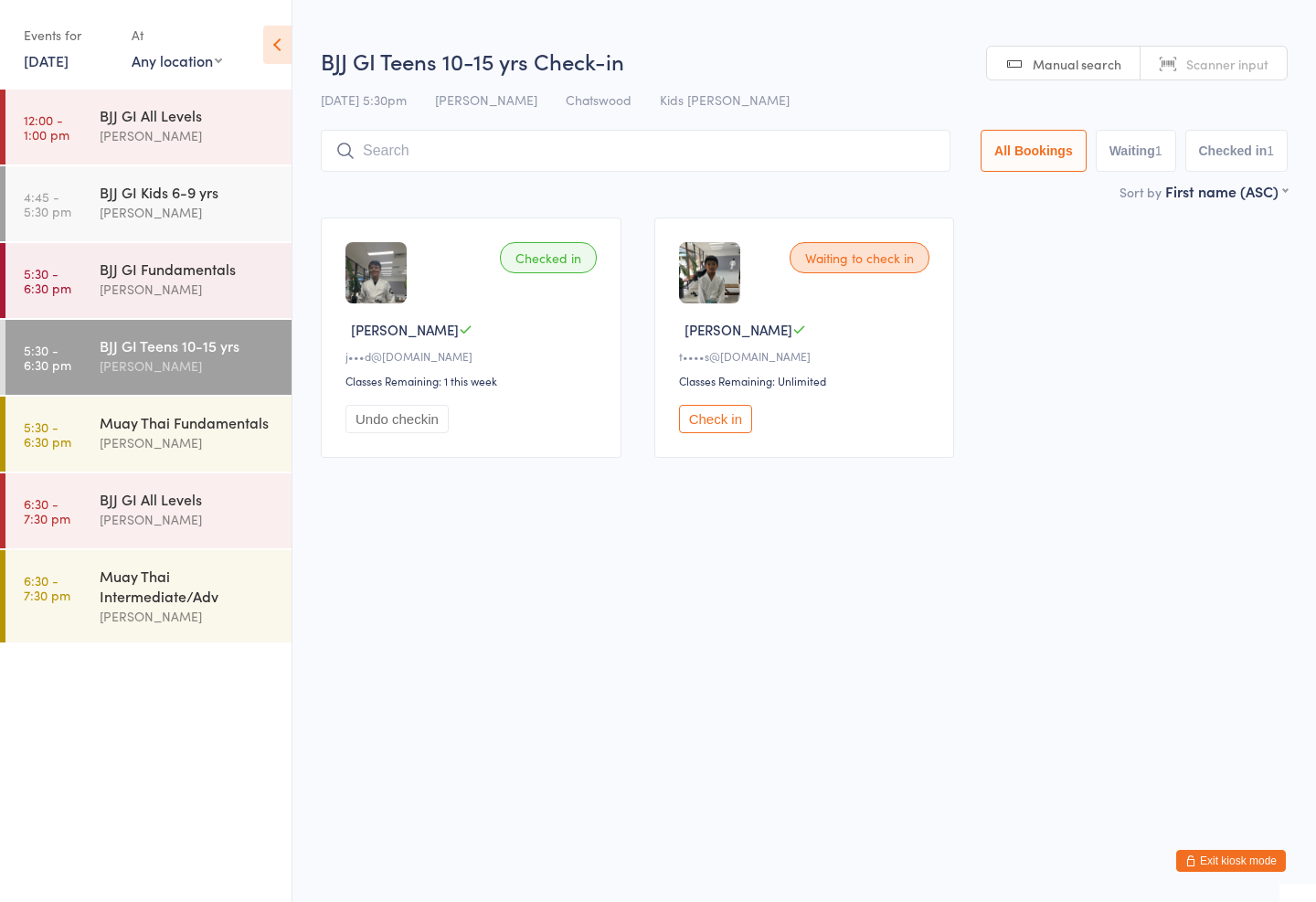
click at [132, 282] on div "[PERSON_NAME]" at bounding box center [188, 289] width 176 height 21
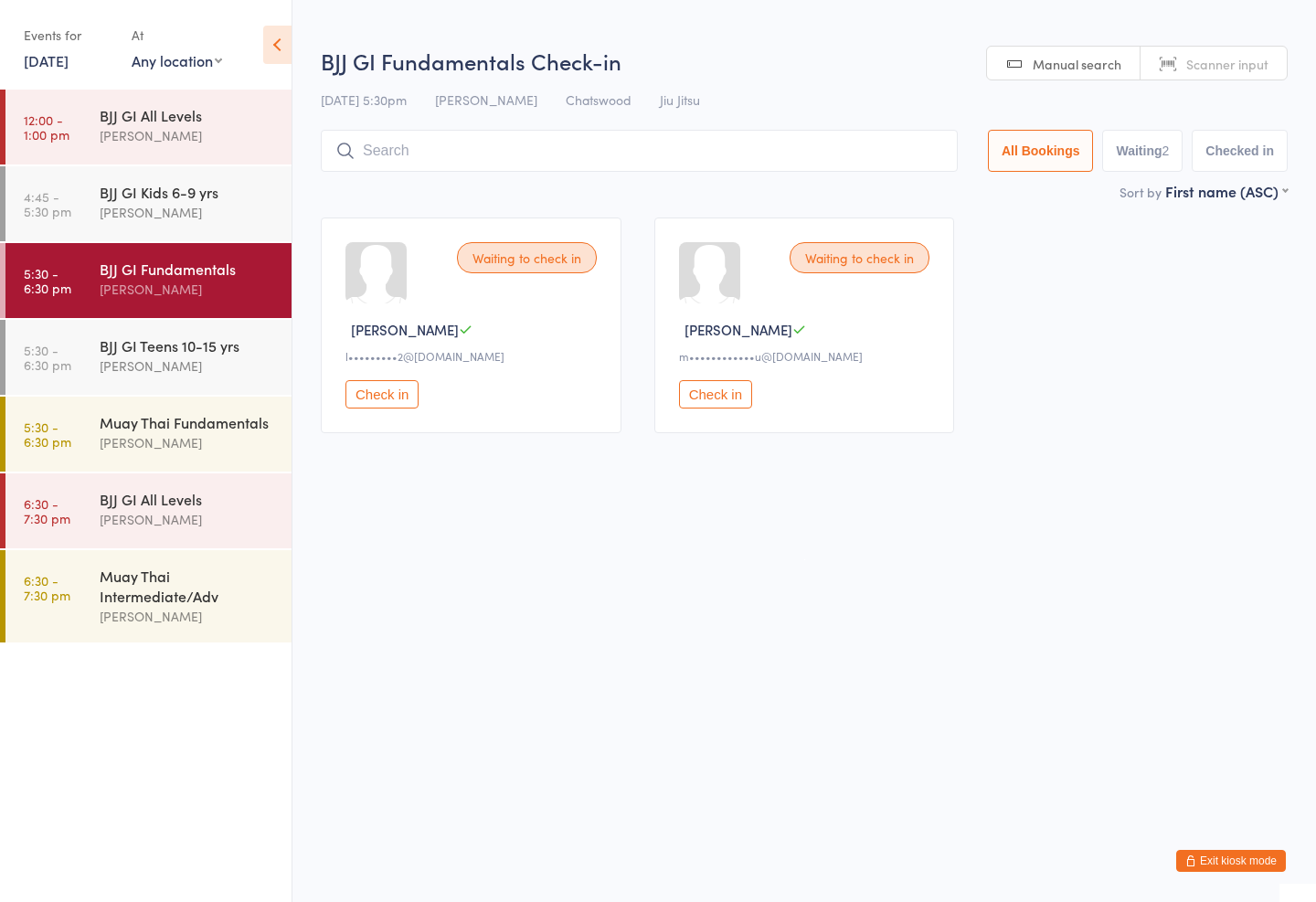
click at [140, 341] on div "BJJ GI Teens 10-15 yrs" at bounding box center [188, 345] width 176 height 20
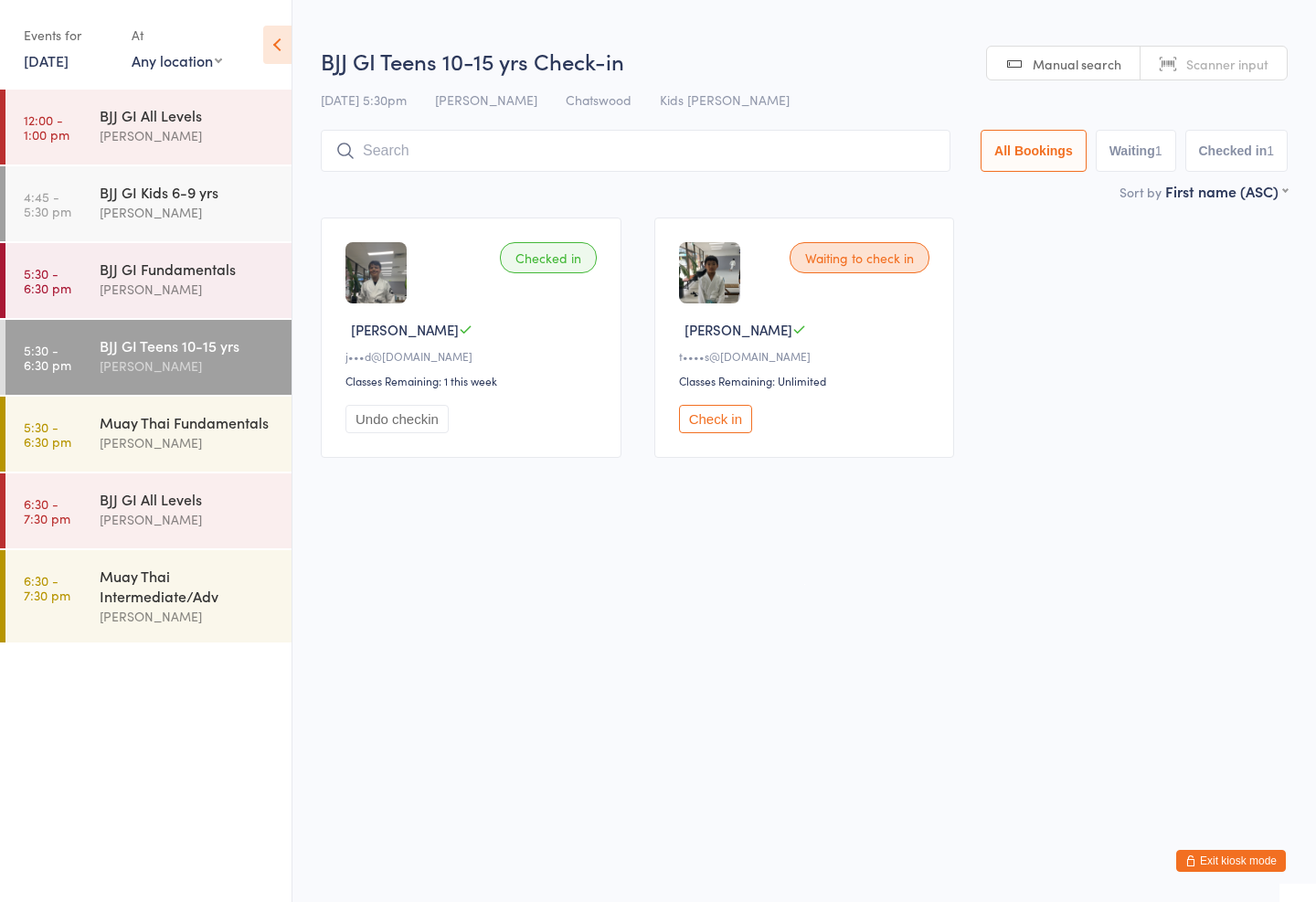
click at [558, 146] on input "search" at bounding box center [635, 150] width 629 height 42
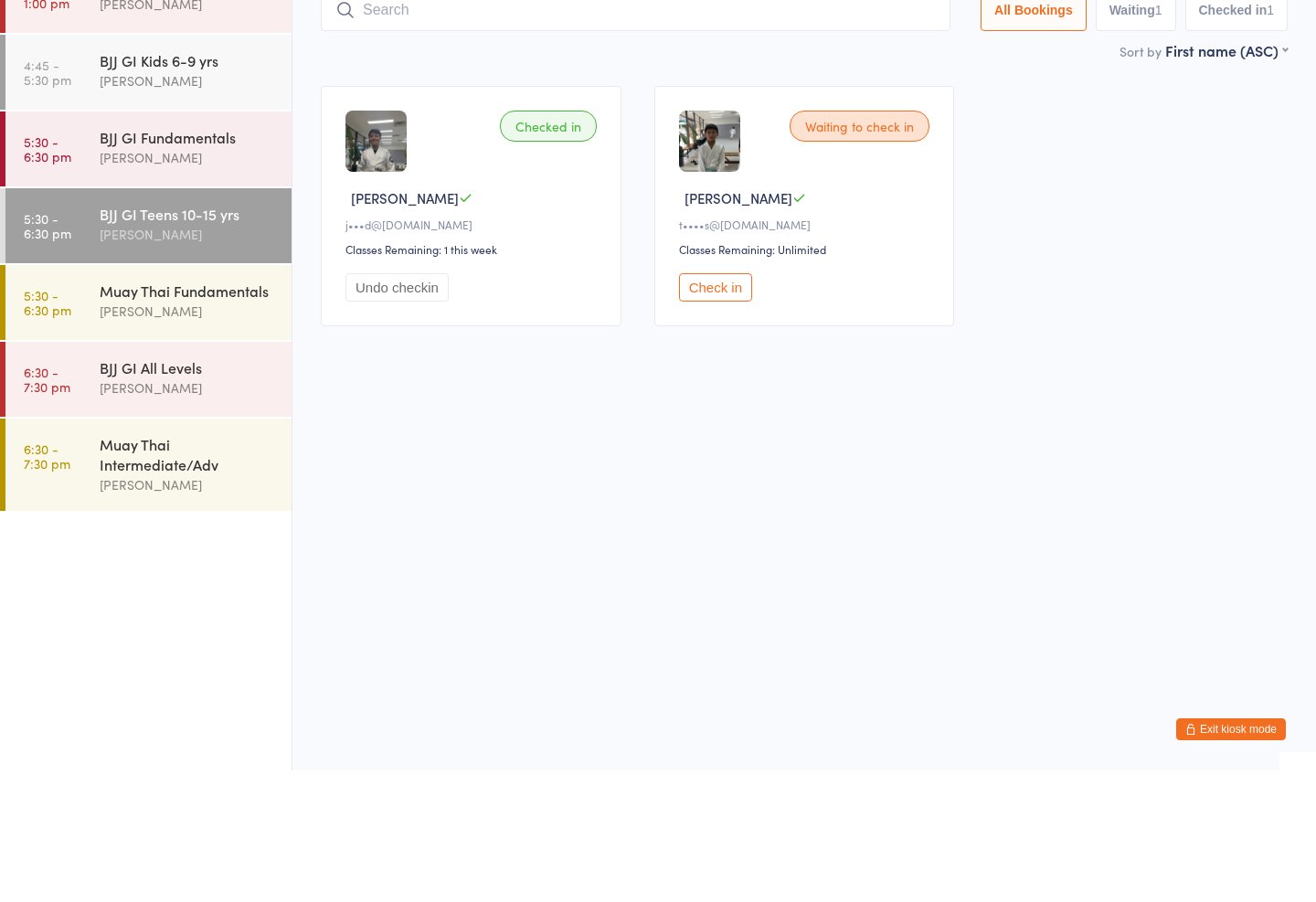
type input "L"
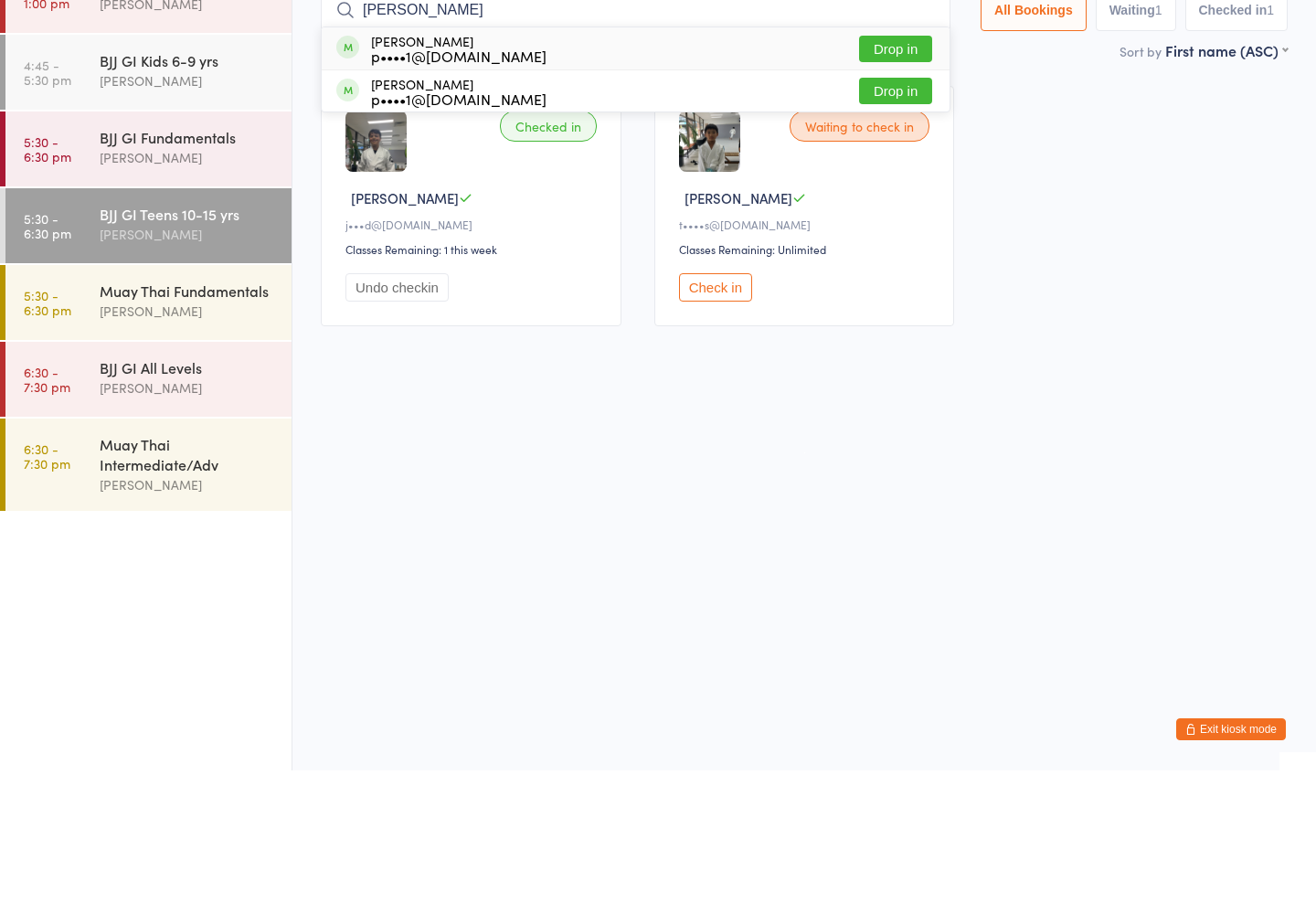
type input "[PERSON_NAME]"
click at [902, 167] on button "Drop in" at bounding box center [895, 180] width 73 height 26
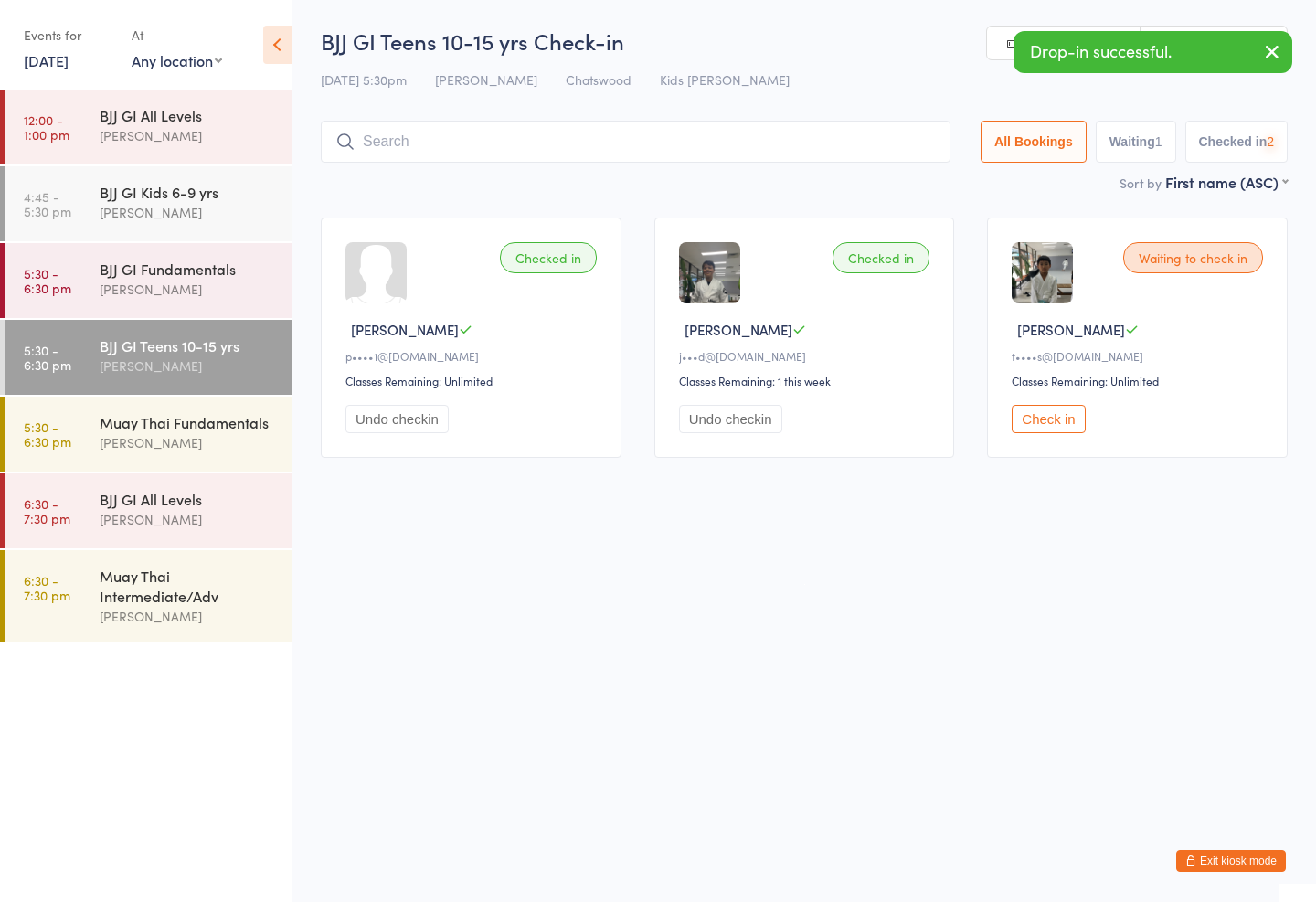
click at [886, 134] on input "search" at bounding box center [635, 141] width 629 height 42
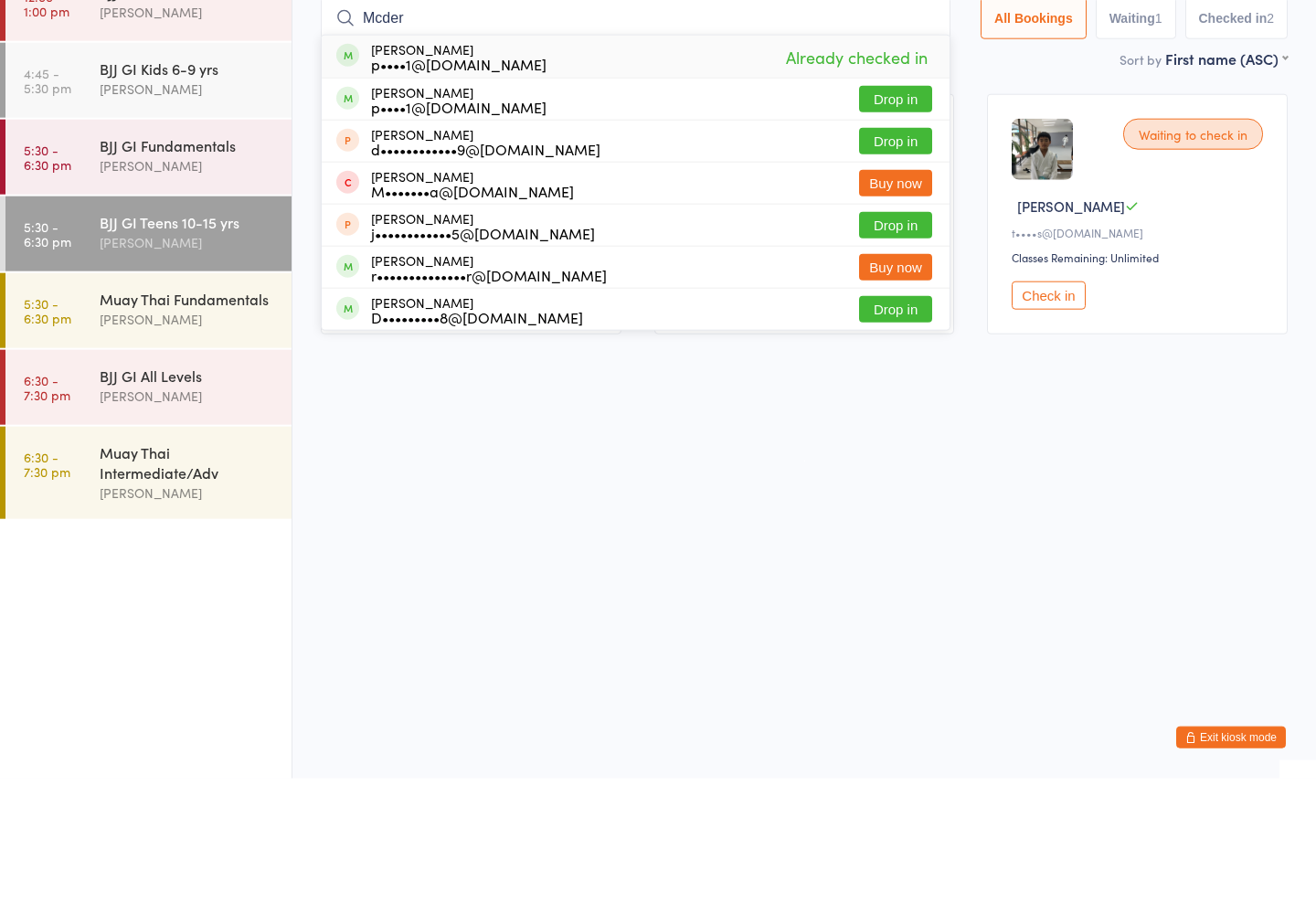
type input "Mcder"
click at [898, 209] on button "Drop in" at bounding box center [895, 221] width 73 height 26
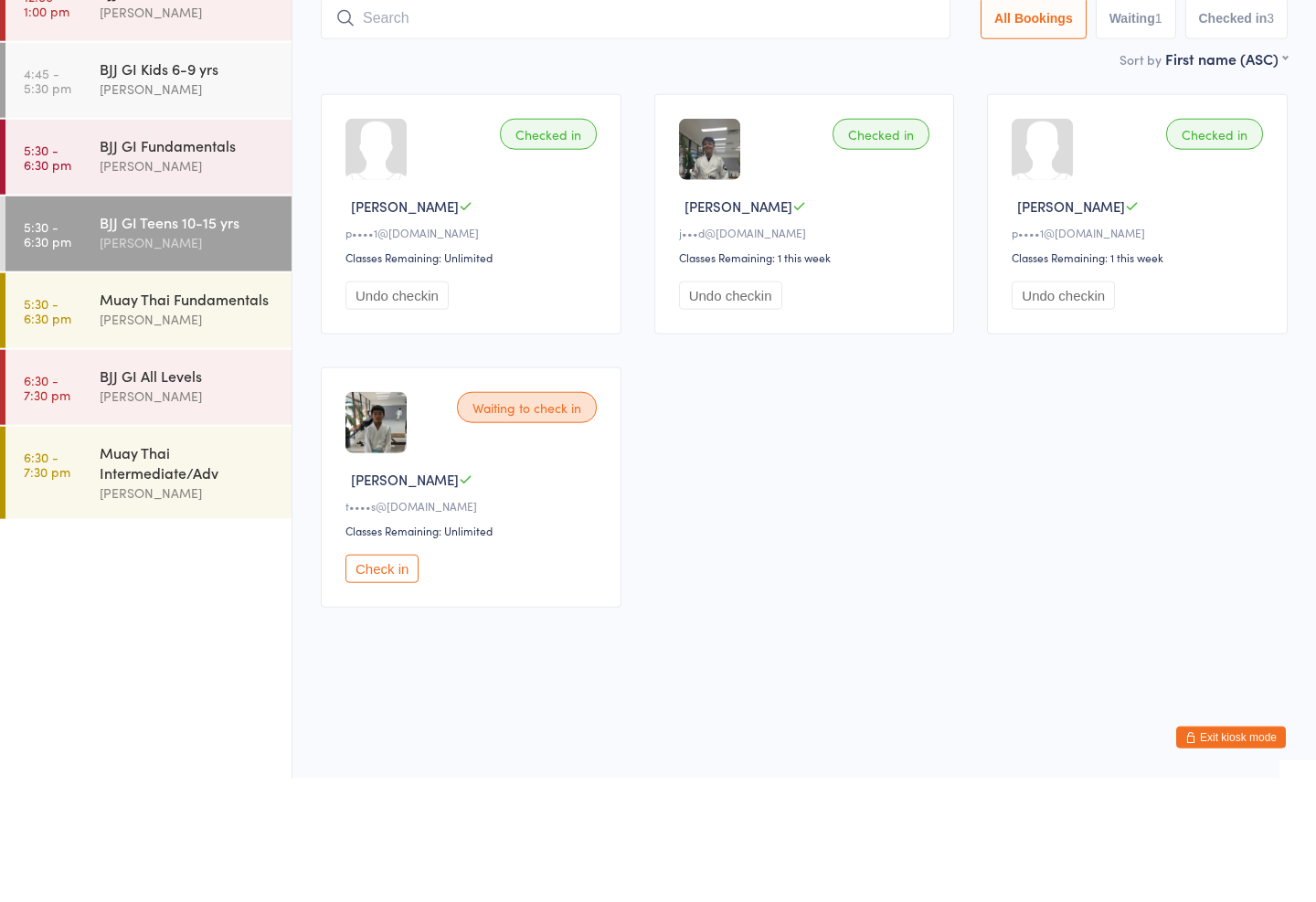
click at [960, 48] on div "BJJ GI Teens 10-15 yrs Check-in [DATE] 5:30pm [PERSON_NAME] Chatswood Kids Jiu …" at bounding box center [804, 98] width 967 height 146
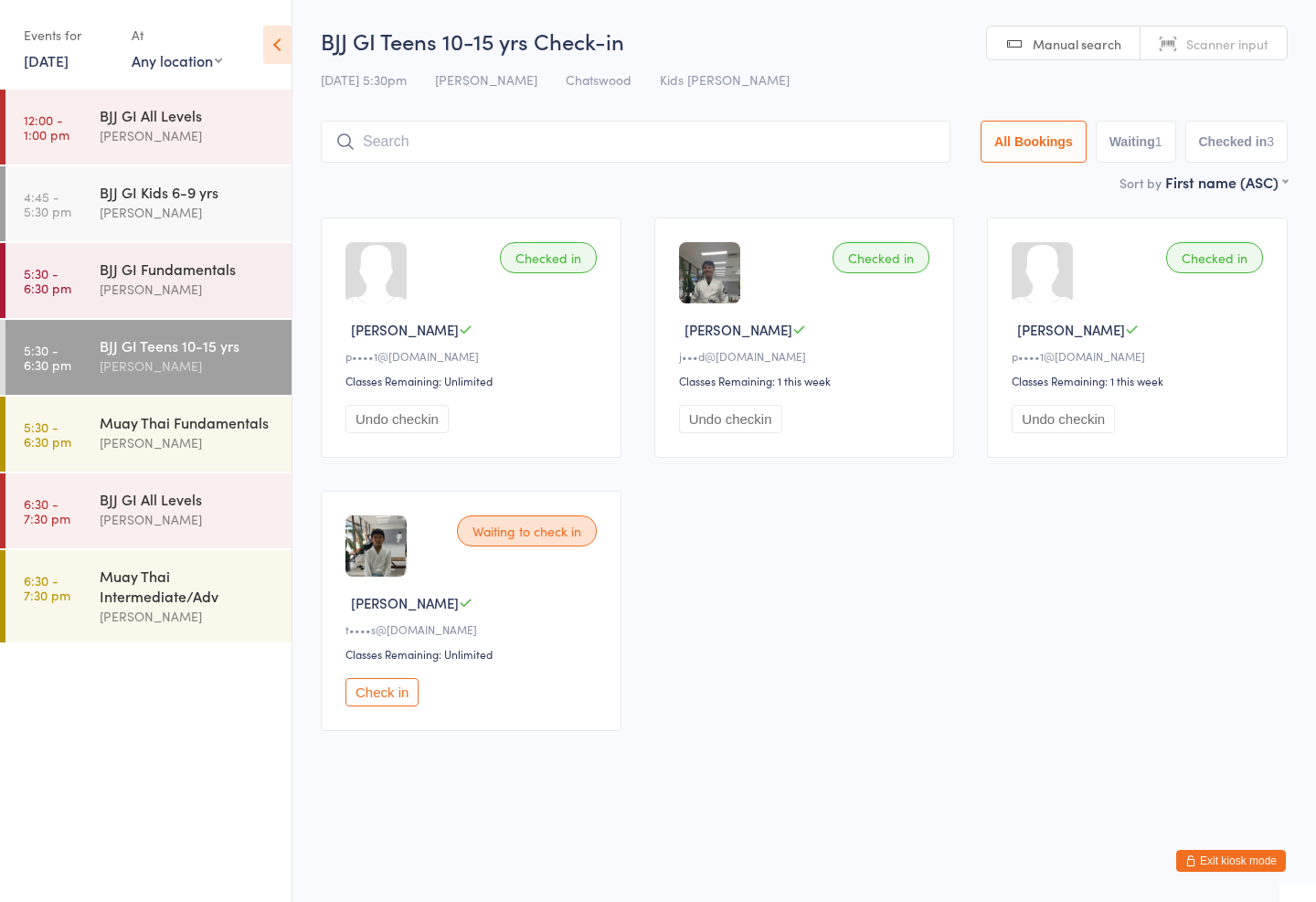
click at [537, 143] on input "search" at bounding box center [635, 141] width 629 height 42
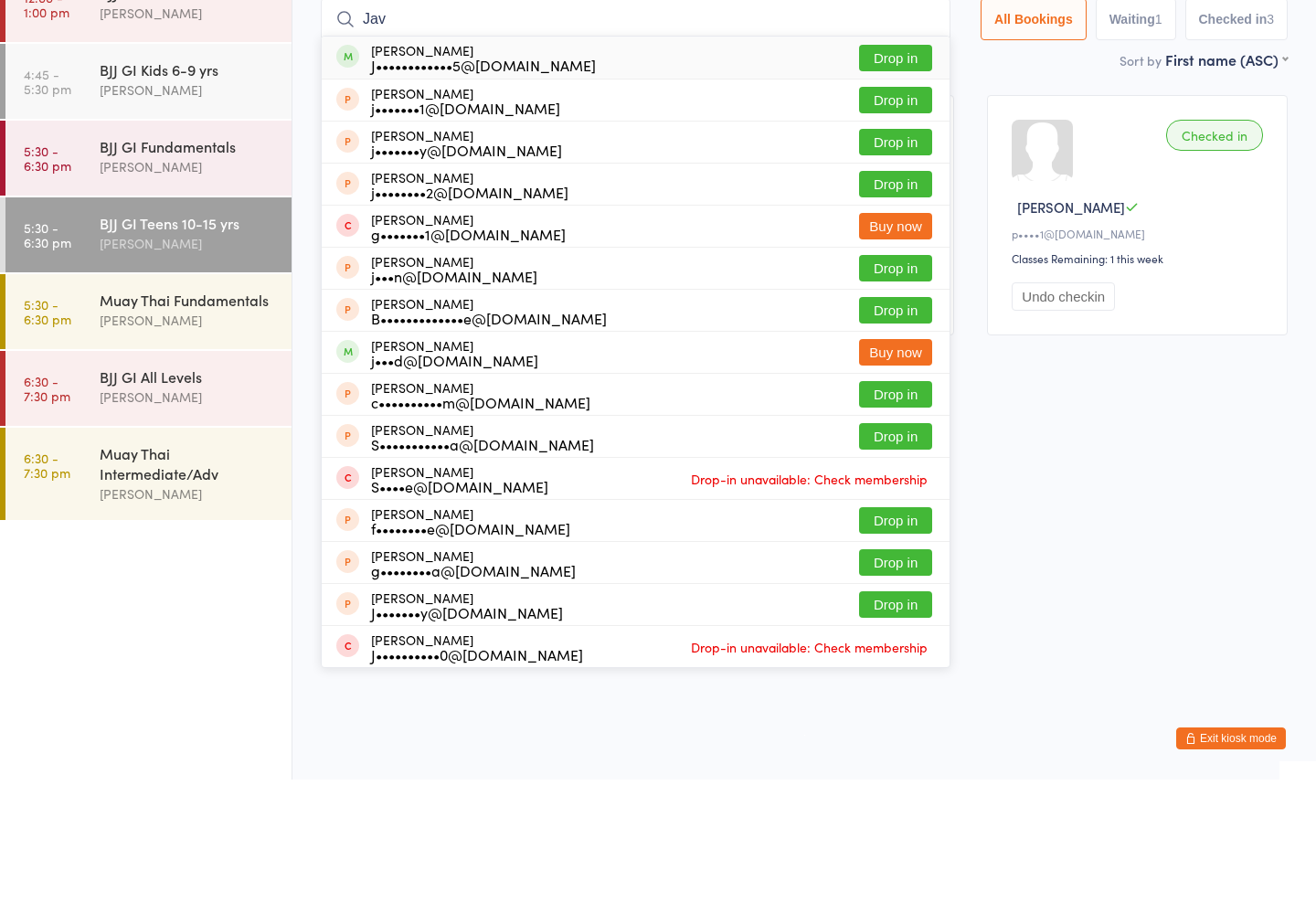
type input "Jav"
click at [902, 167] on button "Drop in" at bounding box center [895, 180] width 73 height 26
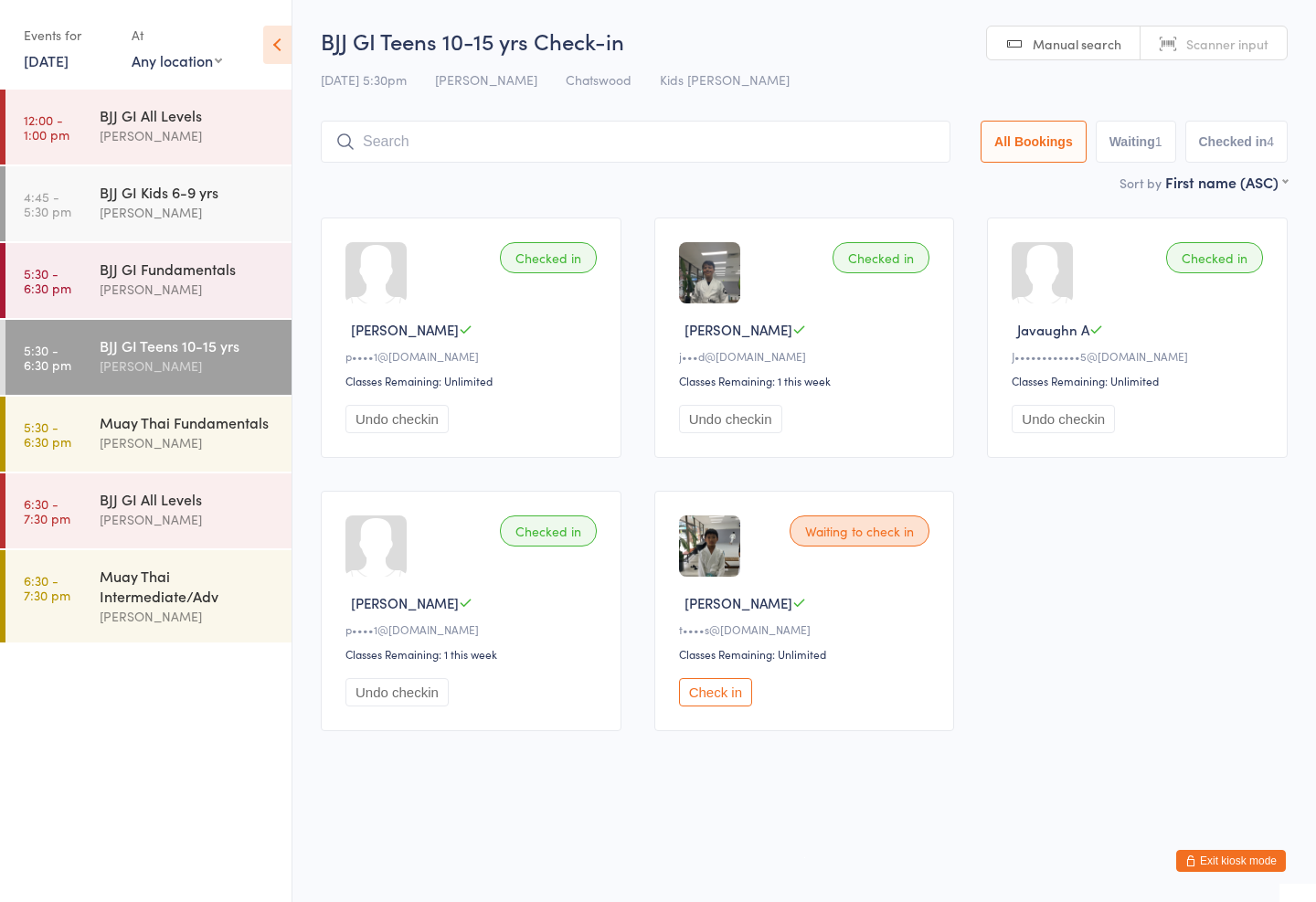
click at [830, 141] on input "search" at bounding box center [635, 141] width 629 height 42
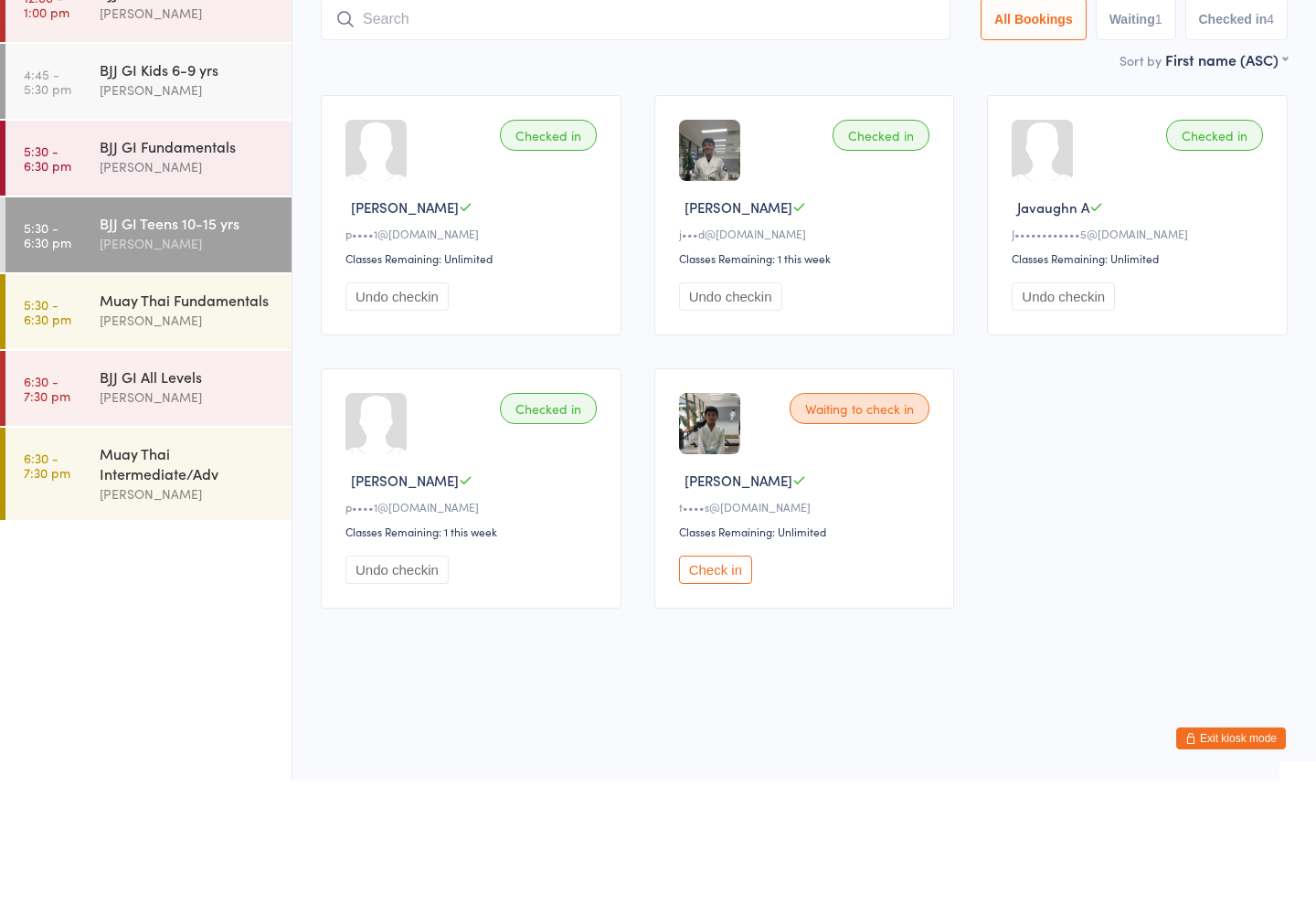
click at [227, 412] on div "Muay Thai Fundamentals" at bounding box center [188, 422] width 176 height 20
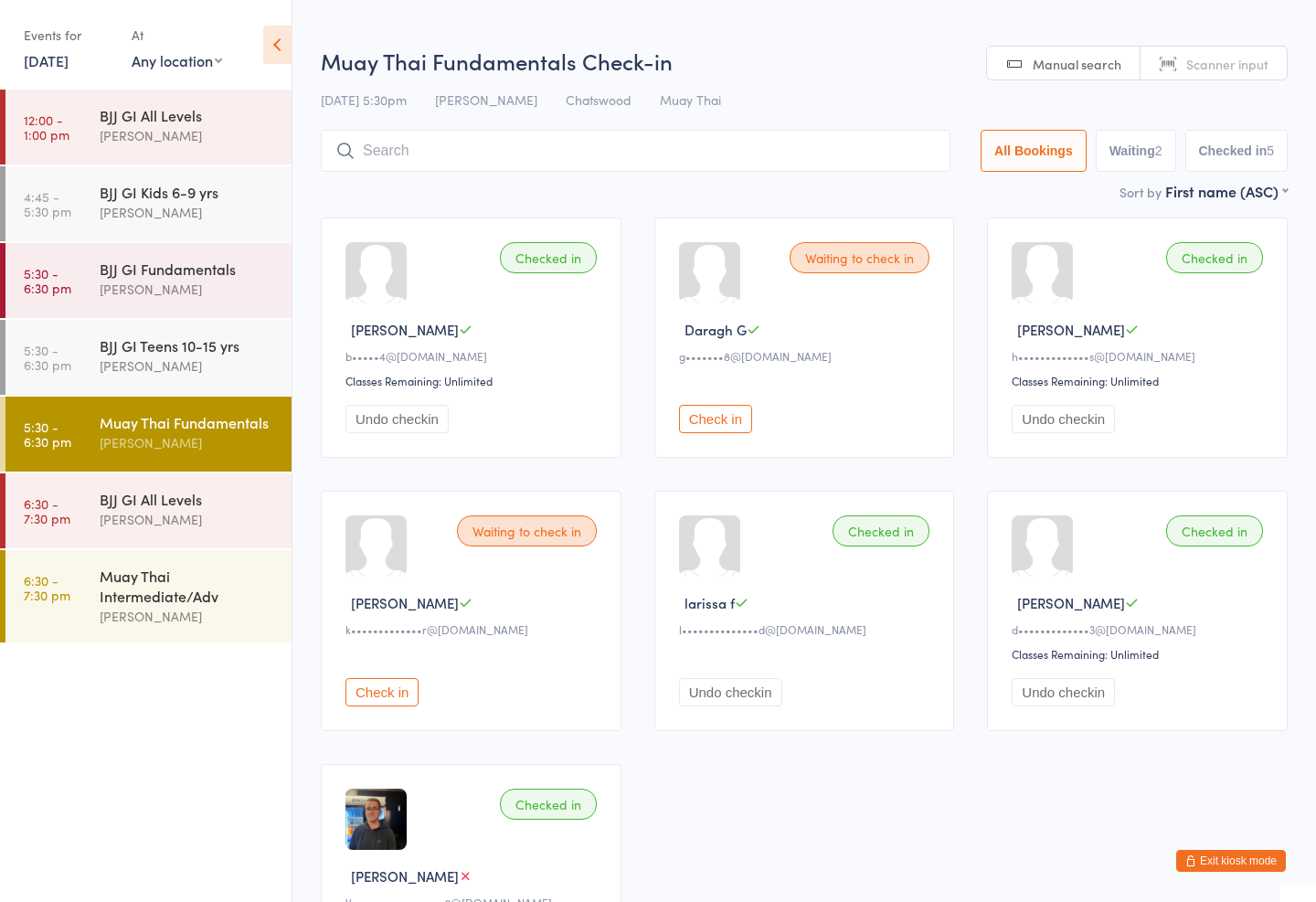
click at [716, 151] on input "search" at bounding box center [635, 150] width 629 height 42
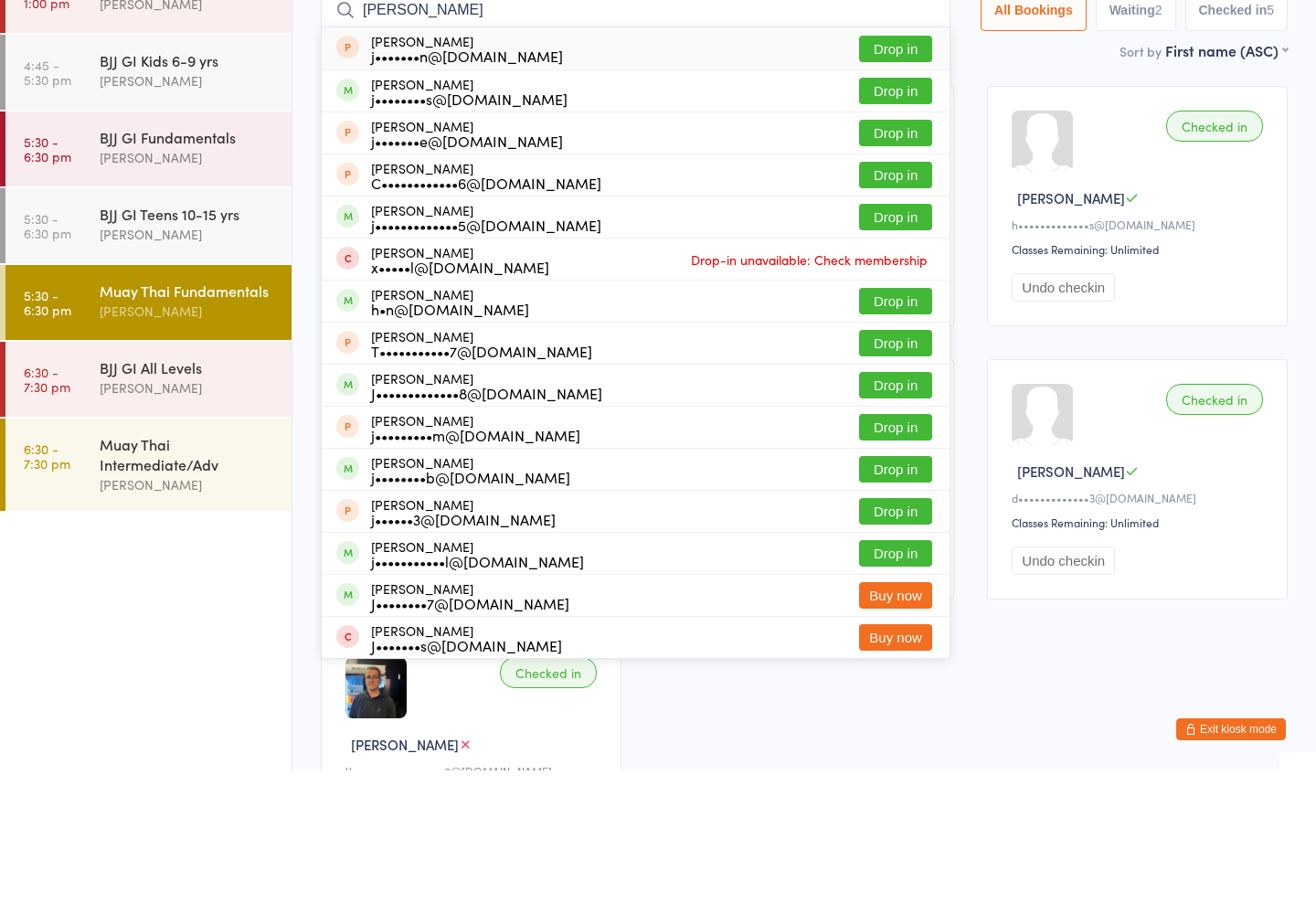
type input "[PERSON_NAME]"
click at [885, 209] on button "Drop in" at bounding box center [895, 221] width 73 height 26
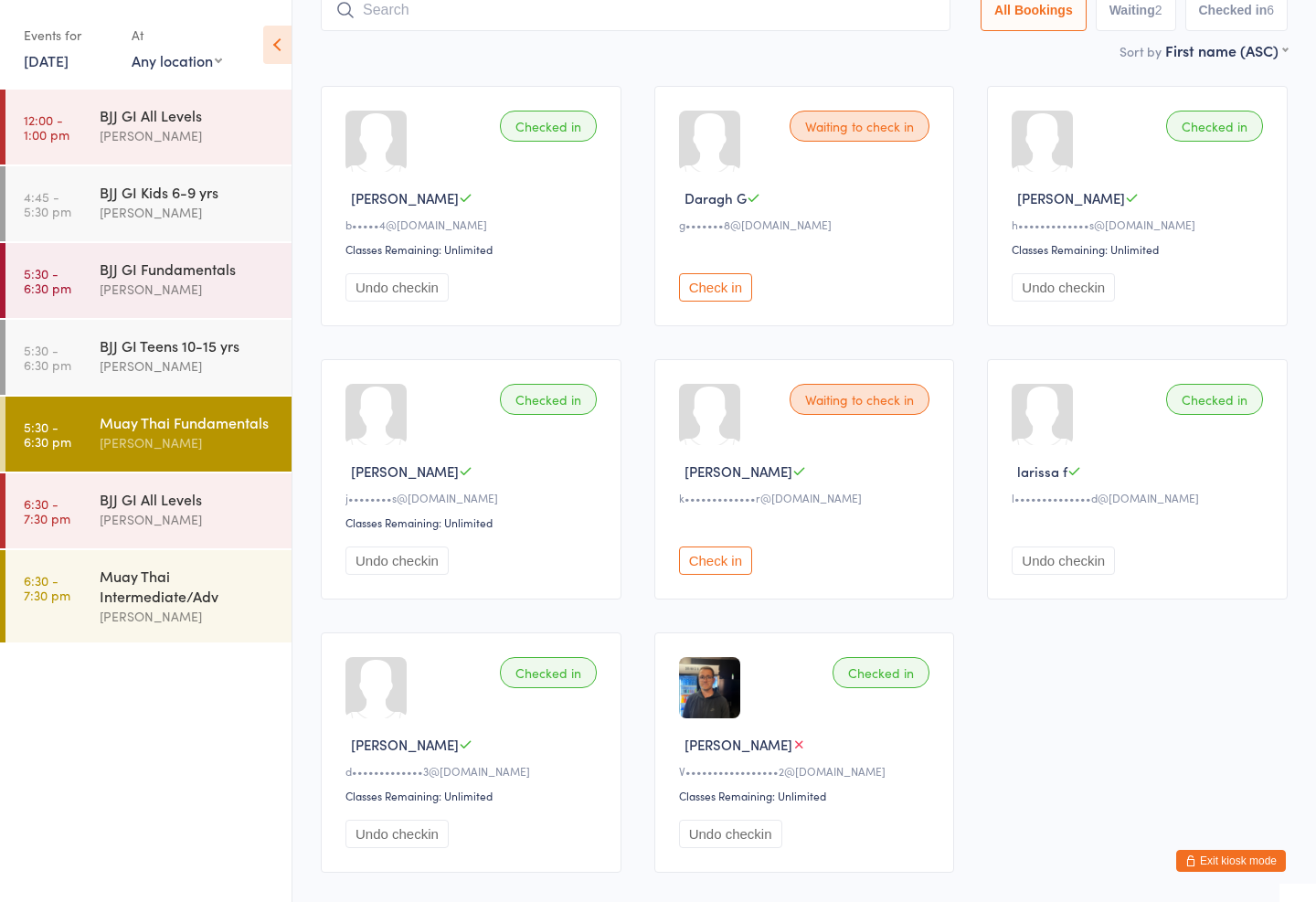
click at [528, 5] on input "search" at bounding box center [635, 10] width 629 height 42
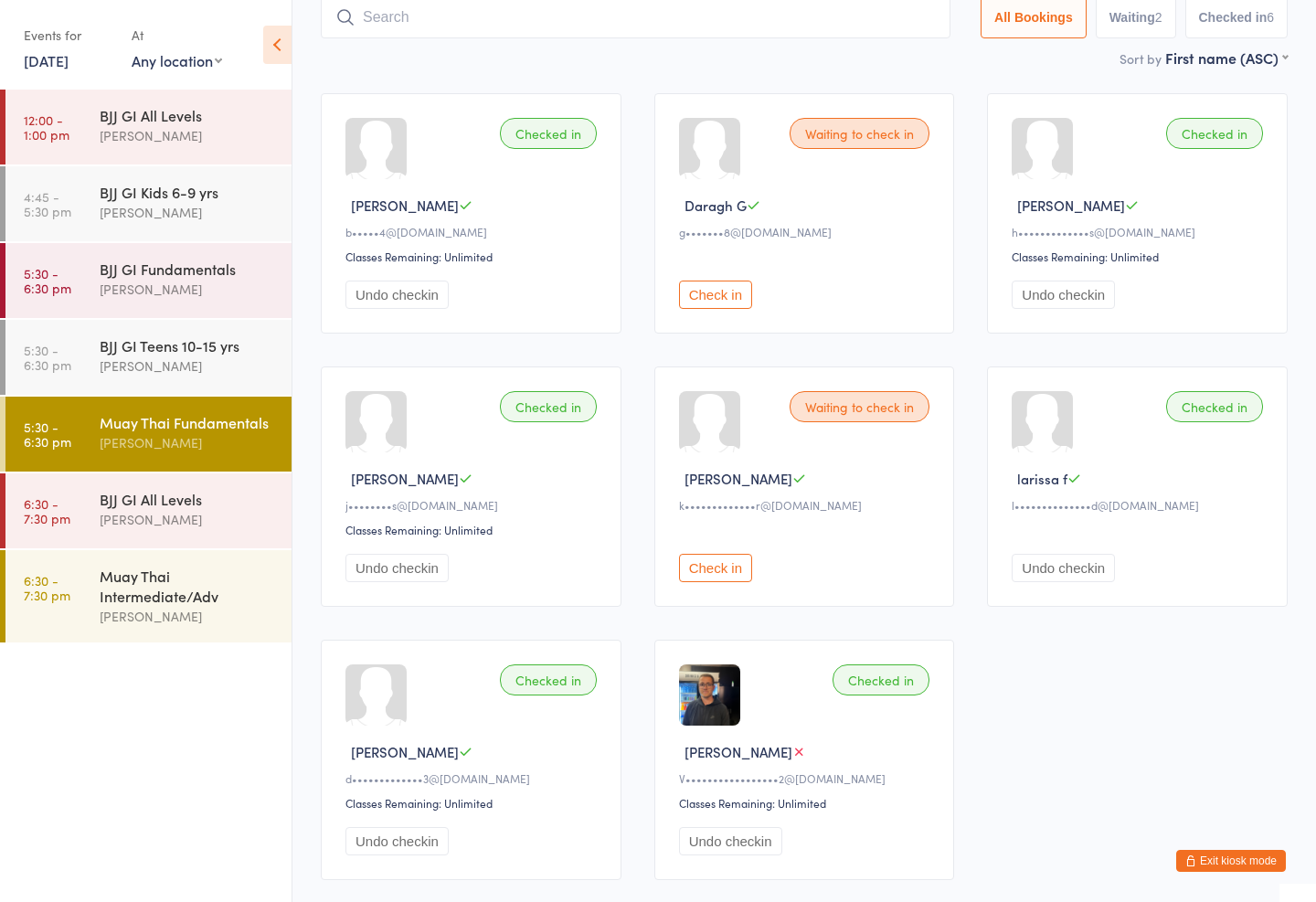
scroll to position [123, 0]
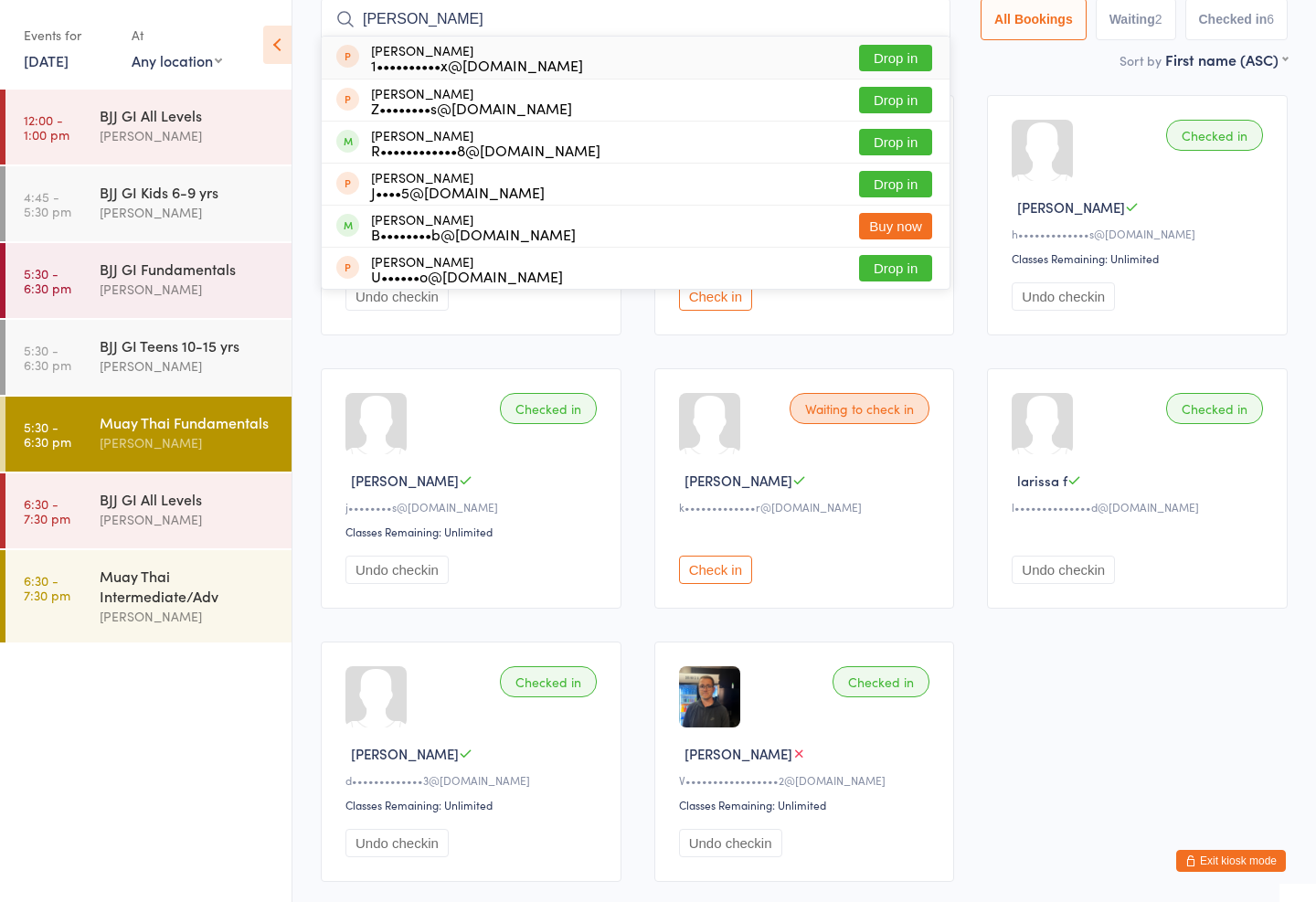
type input "[PERSON_NAME]"
click at [887, 142] on button "Drop in" at bounding box center [895, 141] width 73 height 26
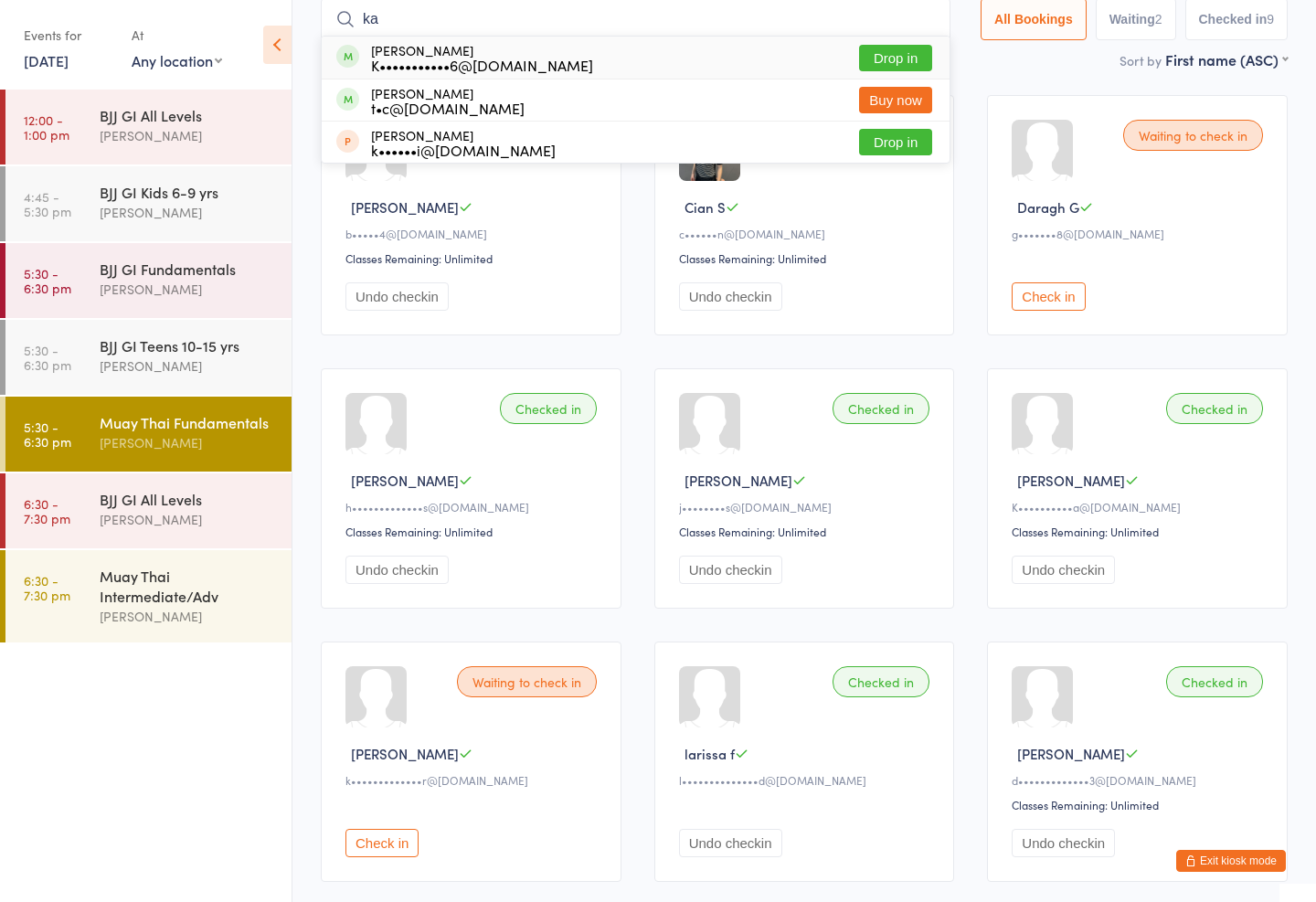
type input "k"
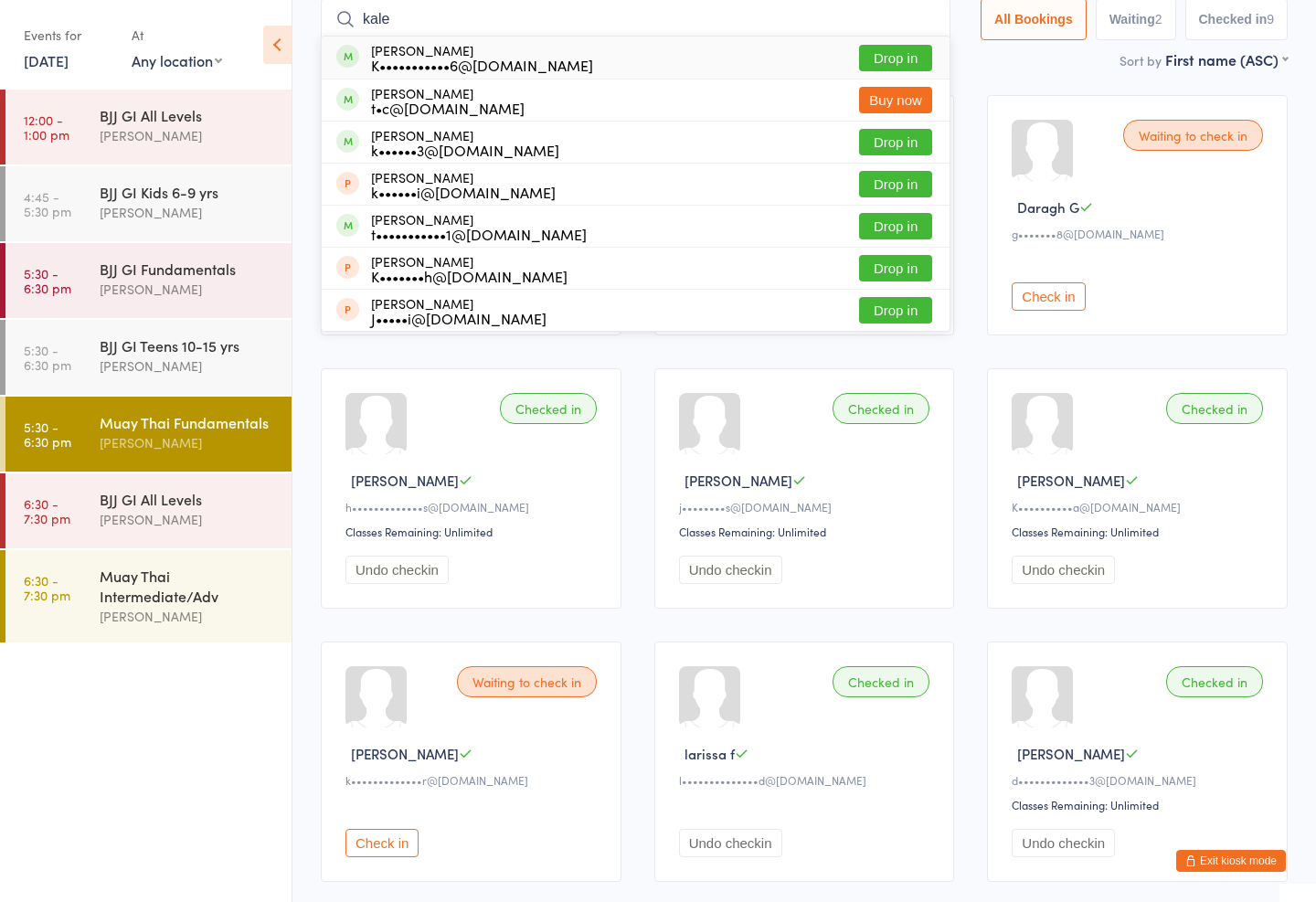
type input "kale"
click at [631, 54] on div "[PERSON_NAME] K•••••••••••6@[DOMAIN_NAME] Drop in" at bounding box center [635, 57] width 628 height 42
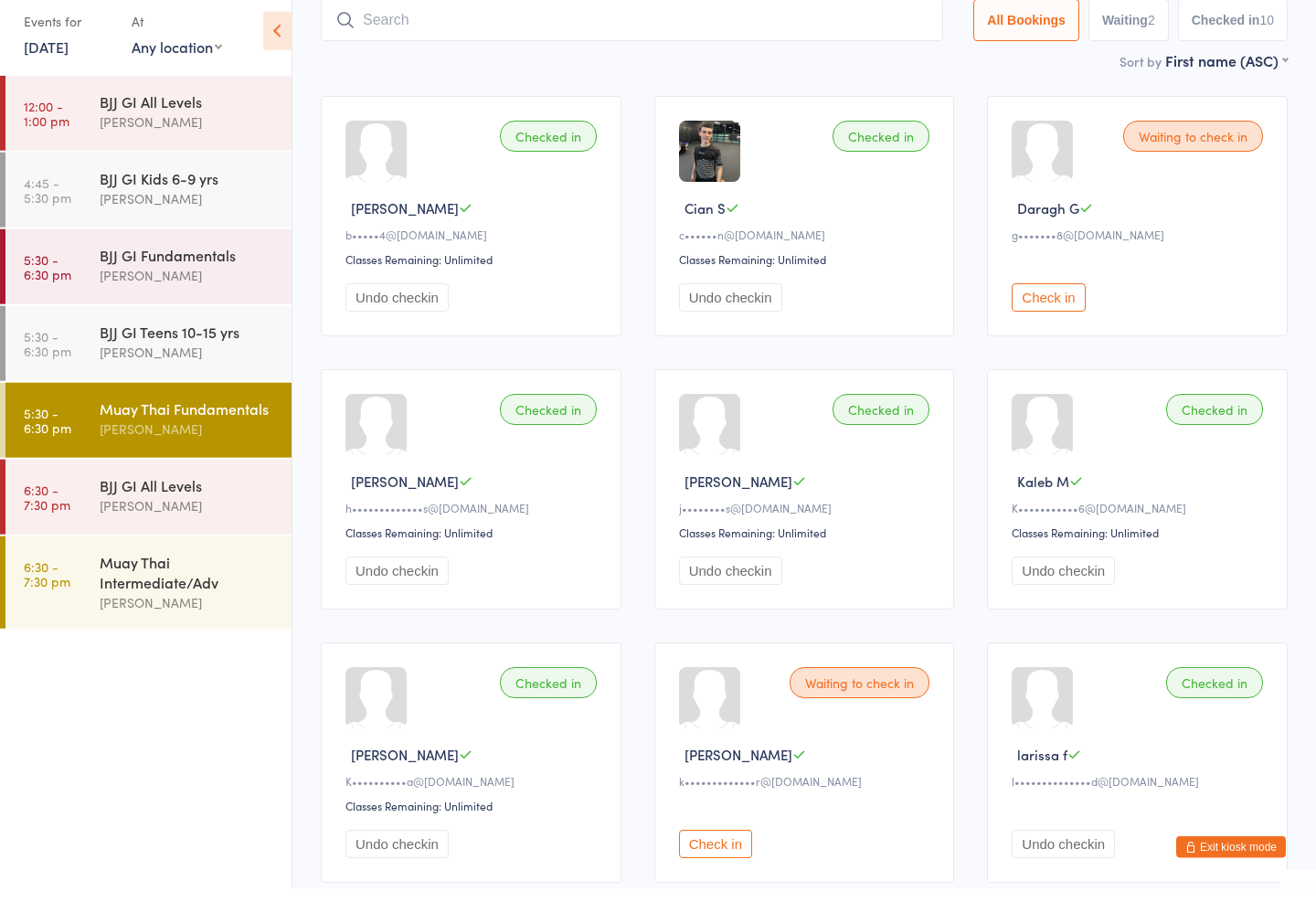
scroll to position [0, 0]
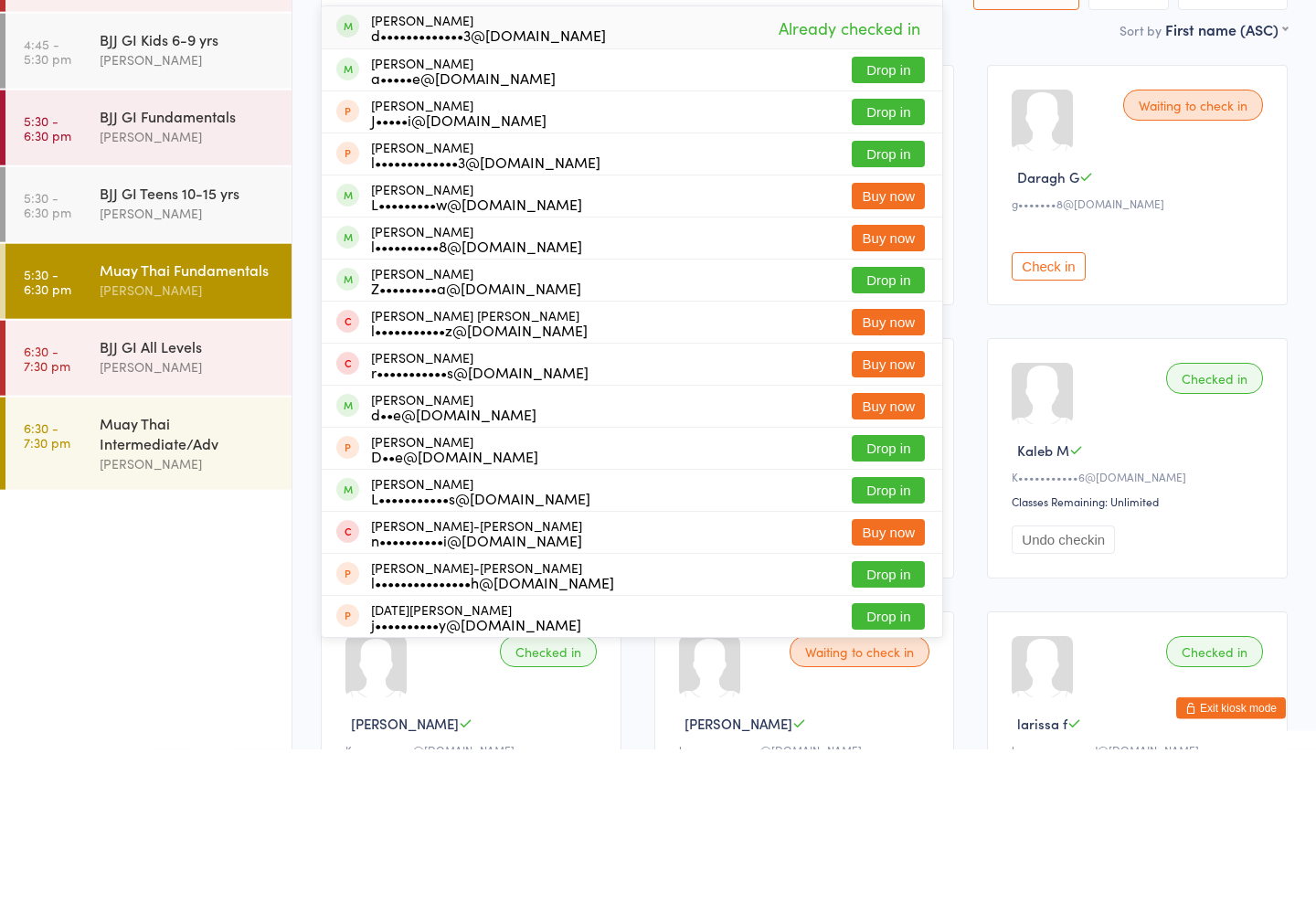
type input "[PERSON_NAME]"
click at [885, 420] on button "Drop in" at bounding box center [889, 432] width 73 height 26
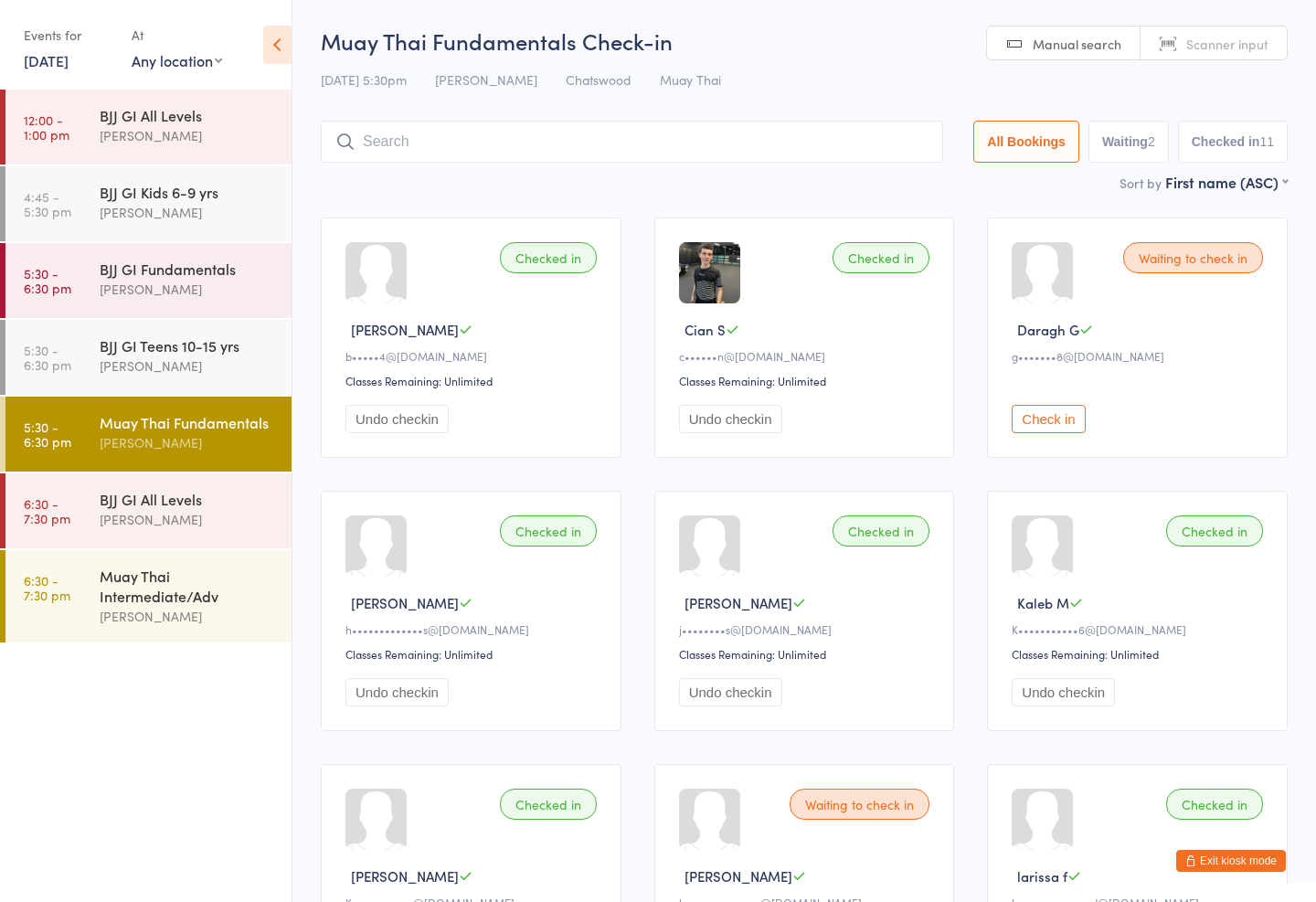
click at [220, 334] on div "BJJ GI Teens 10-15 yrs [PERSON_NAME]" at bounding box center [195, 356] width 191 height 73
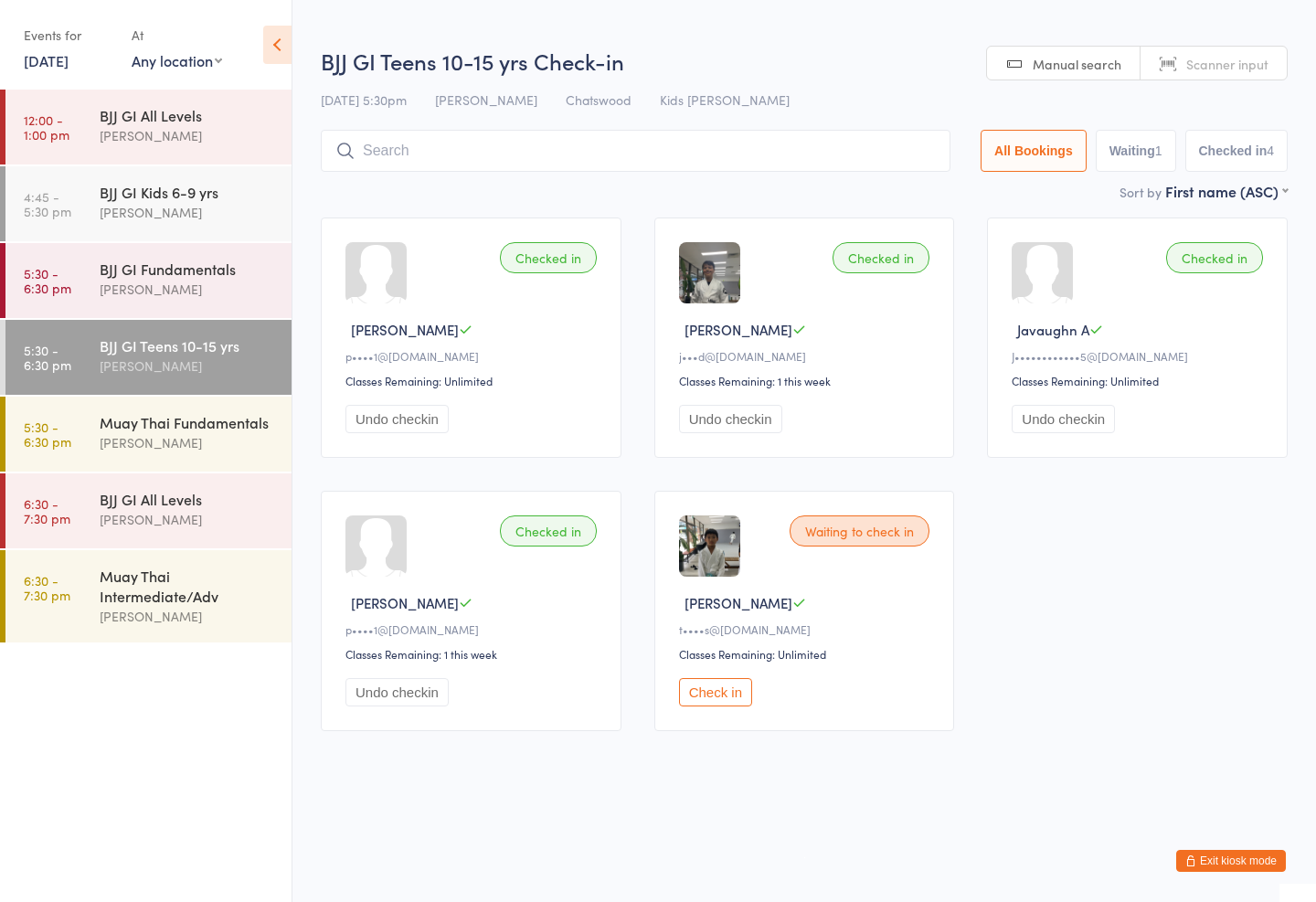
click at [432, 136] on input "search" at bounding box center [635, 150] width 629 height 42
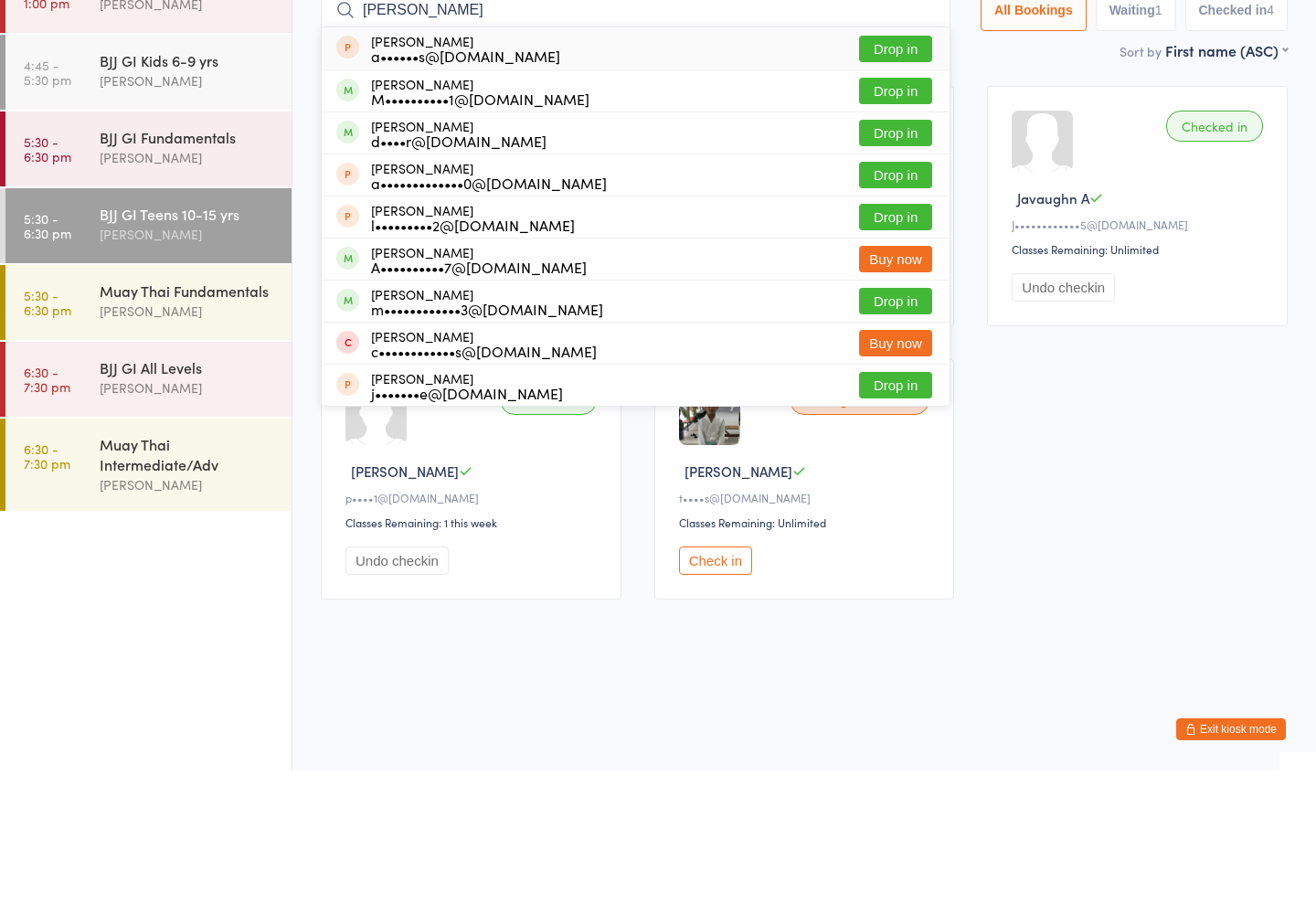
type input "[PERSON_NAME]"
click at [893, 209] on button "Drop in" at bounding box center [895, 221] width 73 height 26
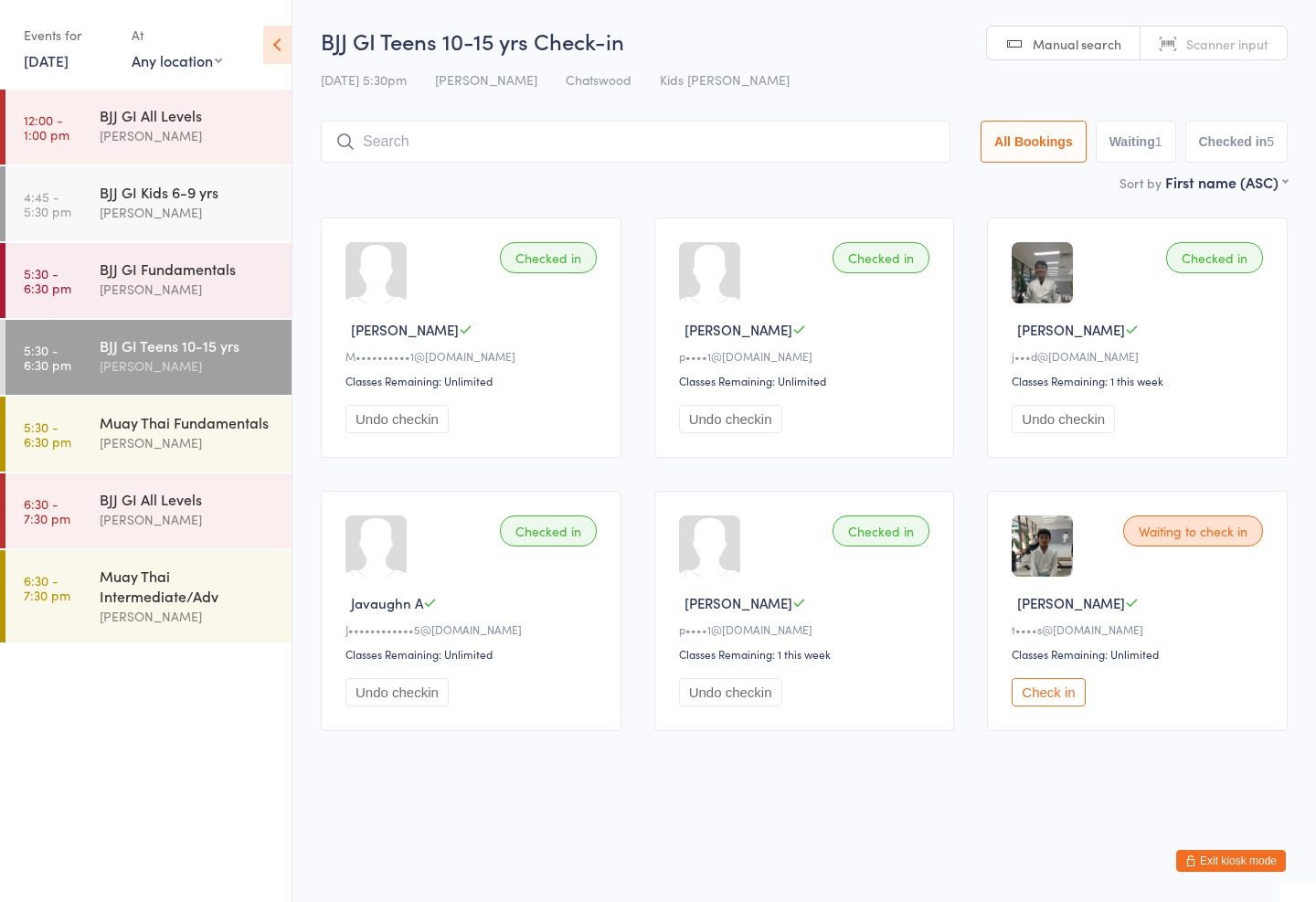
click at [204, 424] on div "Muay Thai Fundamentals" at bounding box center [188, 422] width 176 height 20
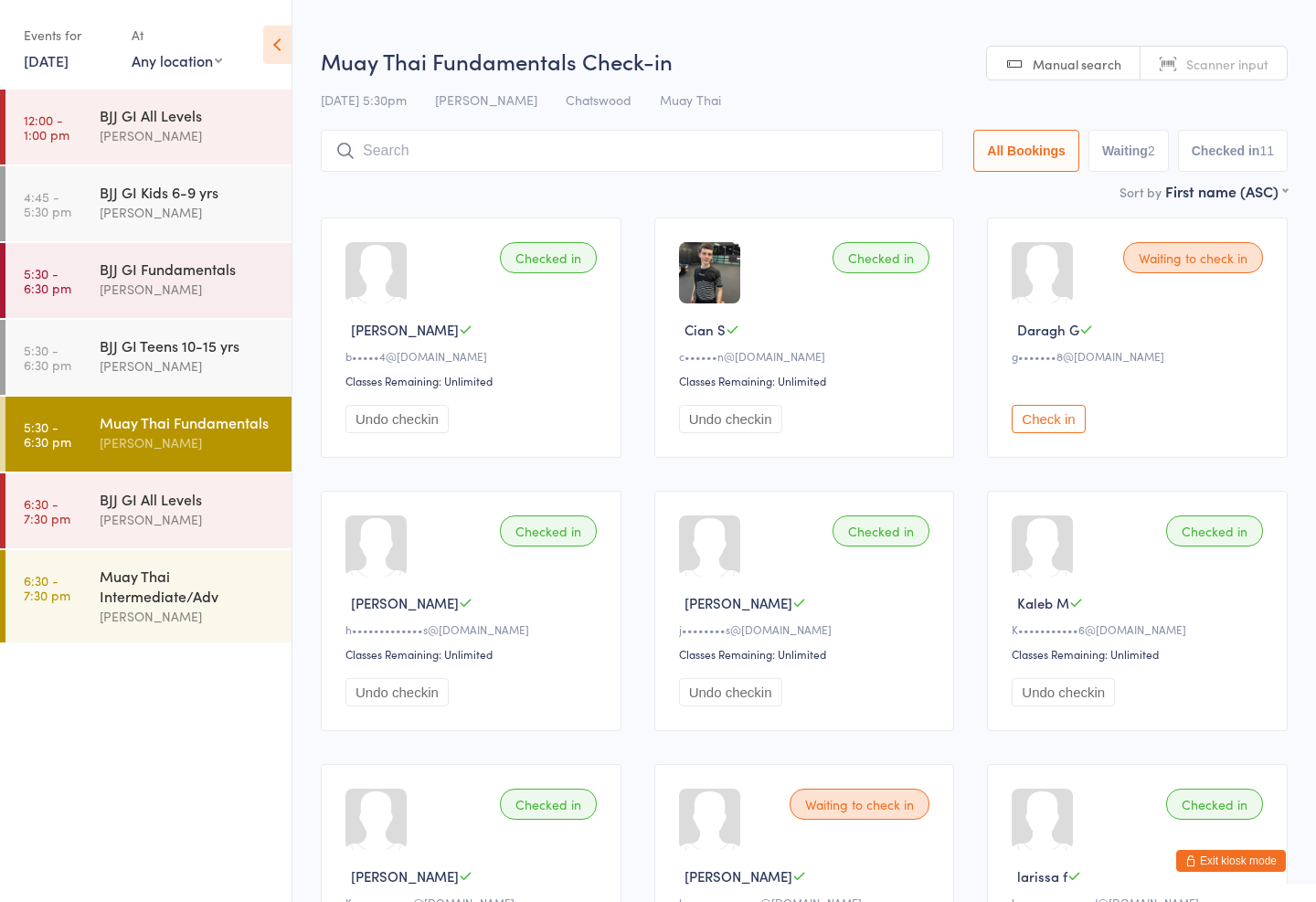
click at [531, 133] on input "search" at bounding box center [632, 150] width 623 height 42
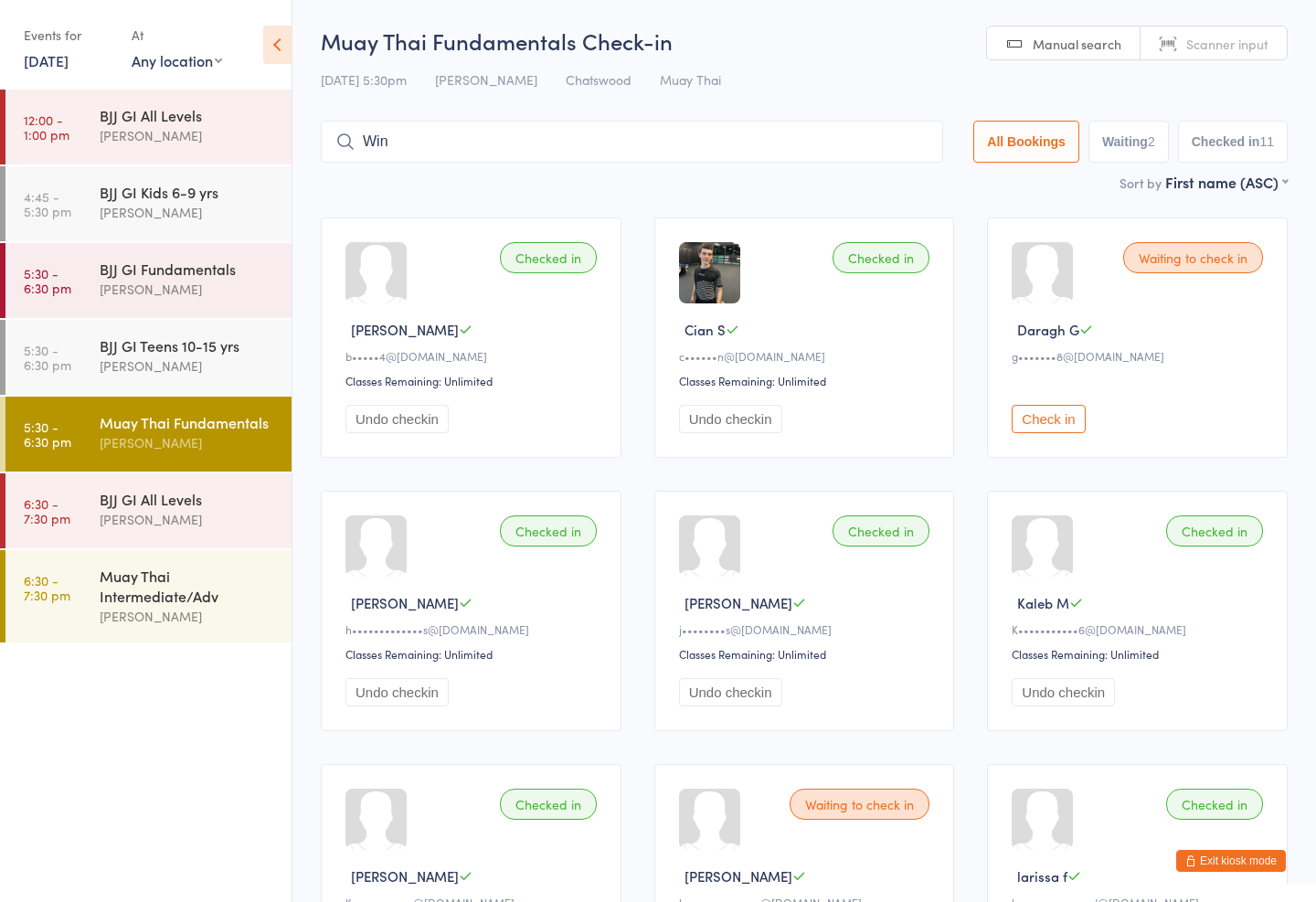
type input "Wins"
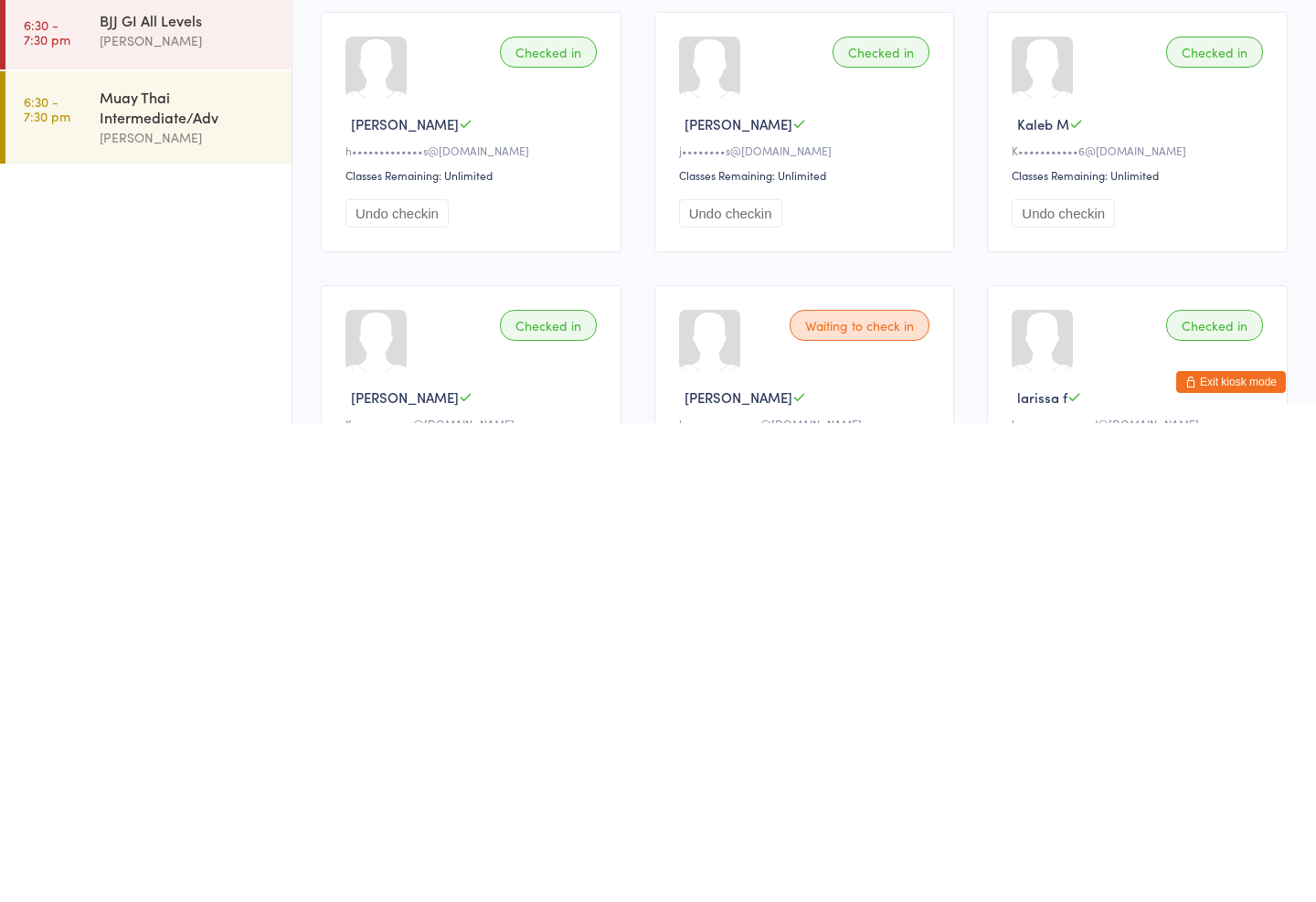
click at [151, 566] on div "Muay Thai Intermediate/Adv" at bounding box center [188, 586] width 176 height 41
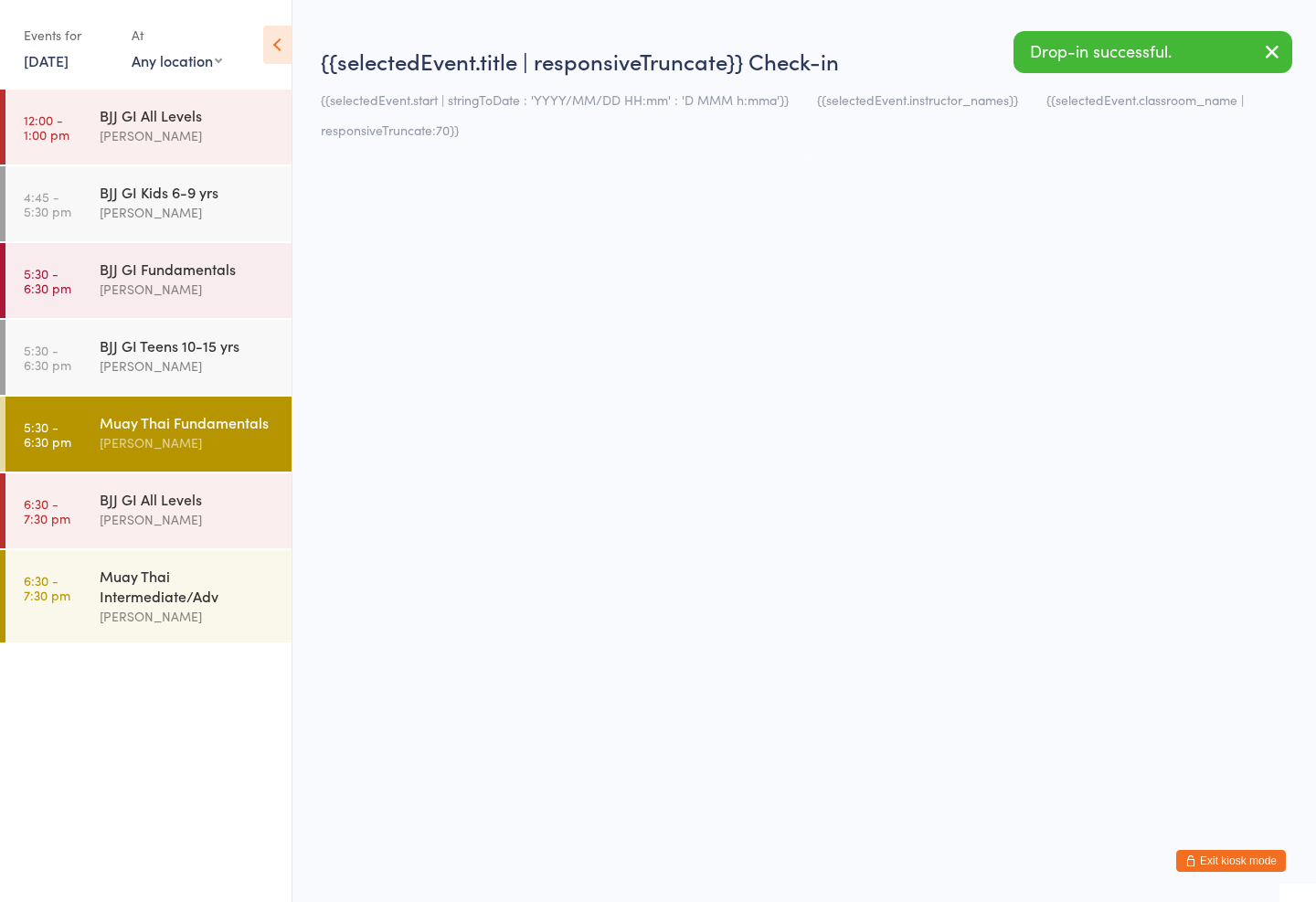
click at [185, 600] on div "Muay Thai Intermediate/Adv" at bounding box center [188, 586] width 176 height 41
click at [190, 574] on div "Muay Thai Intermediate/Adv" at bounding box center [188, 586] width 176 height 41
click at [227, 441] on div "[PERSON_NAME]" at bounding box center [188, 443] width 176 height 21
click at [192, 550] on div "Muay Thai Intermediate/Adv [PERSON_NAME]" at bounding box center [195, 596] width 191 height 92
click at [204, 418] on div "Muay Thai Fundamentals" at bounding box center [188, 422] width 176 height 20
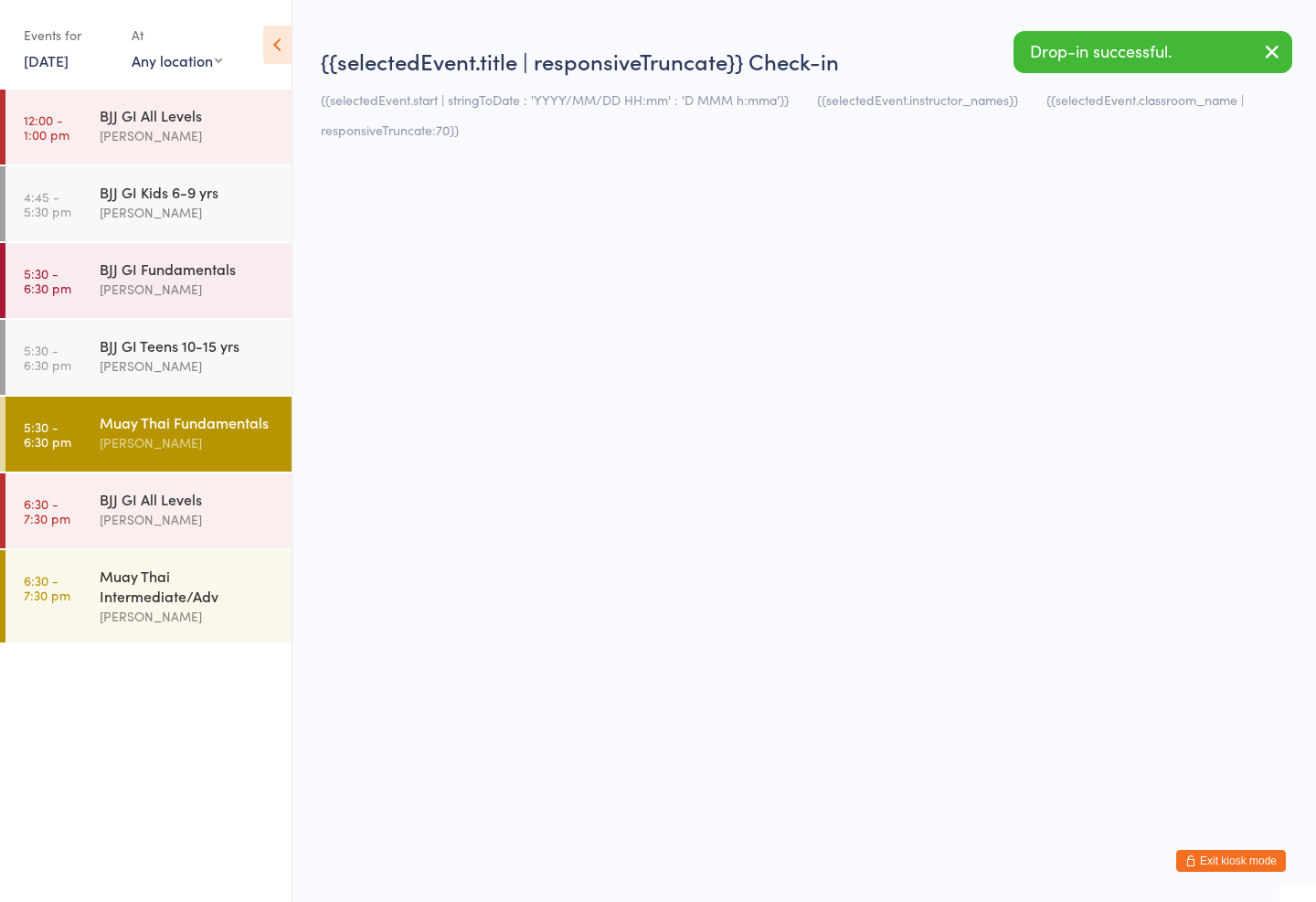
click at [218, 339] on div "BJJ GI Teens 10-15 yrs" at bounding box center [188, 345] width 176 height 20
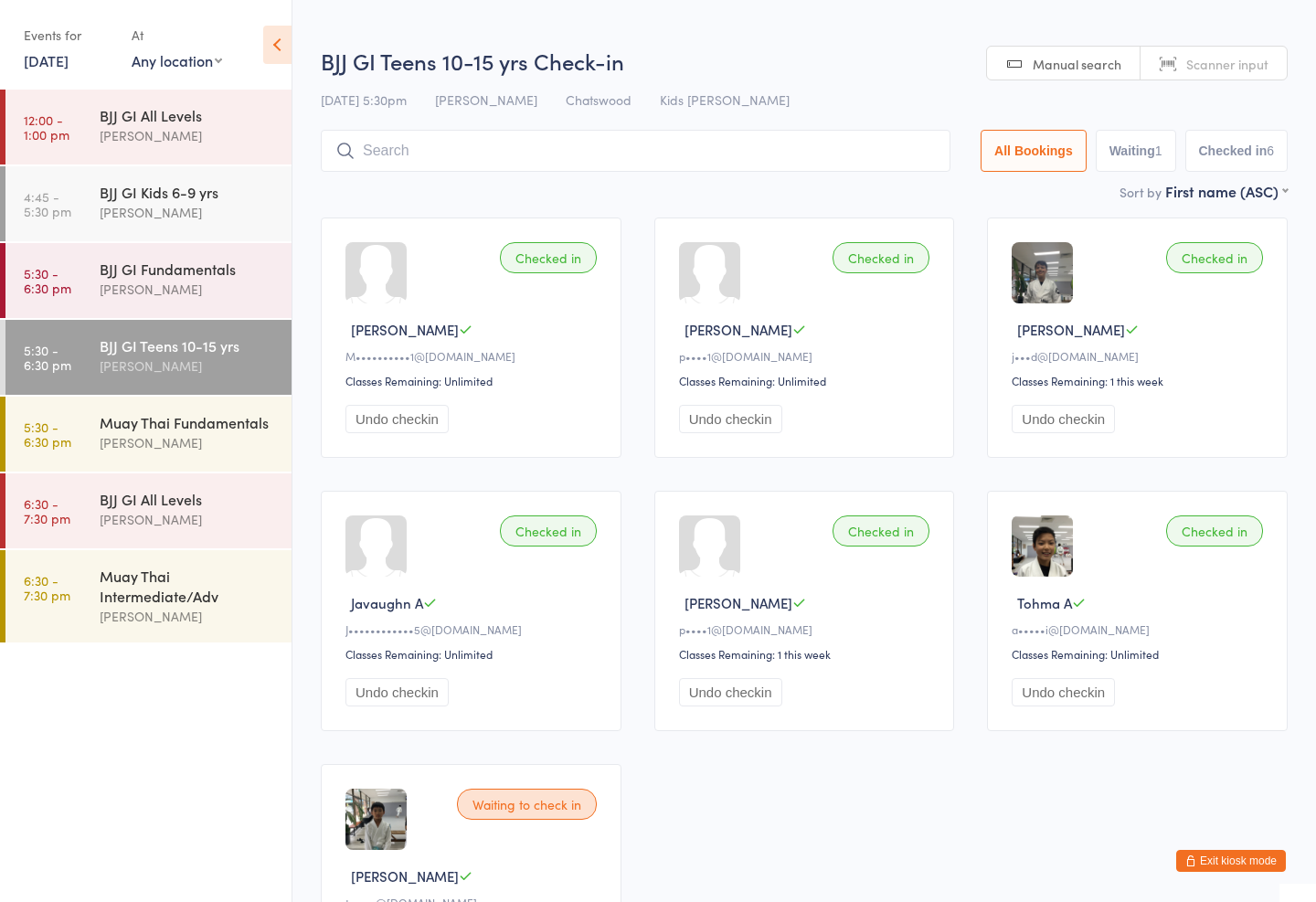
click at [195, 418] on div "Muay Thai Fundamentals" at bounding box center [188, 422] width 176 height 20
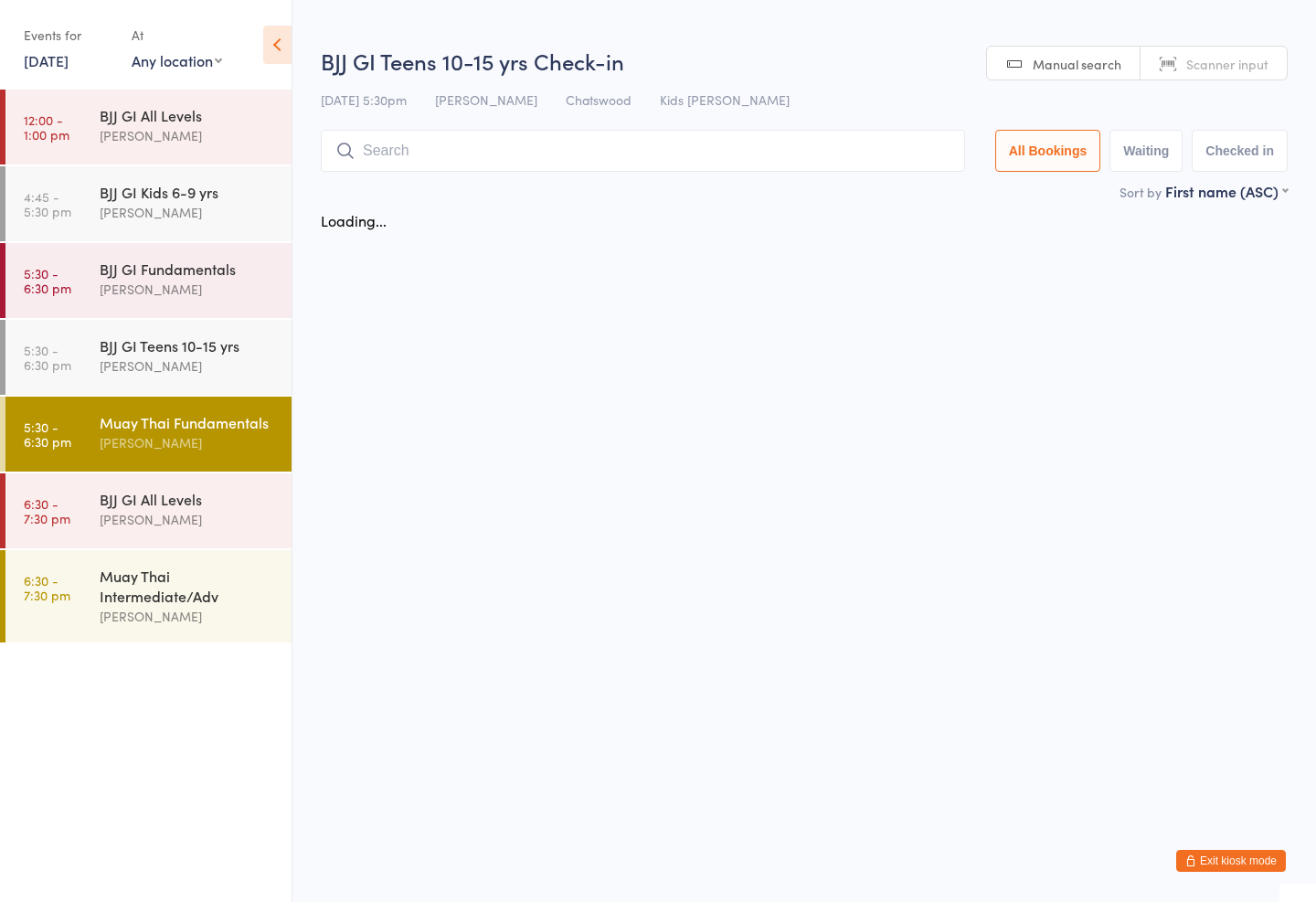
click at [169, 604] on div "Muay Thai Intermediate/Adv" at bounding box center [188, 586] width 176 height 41
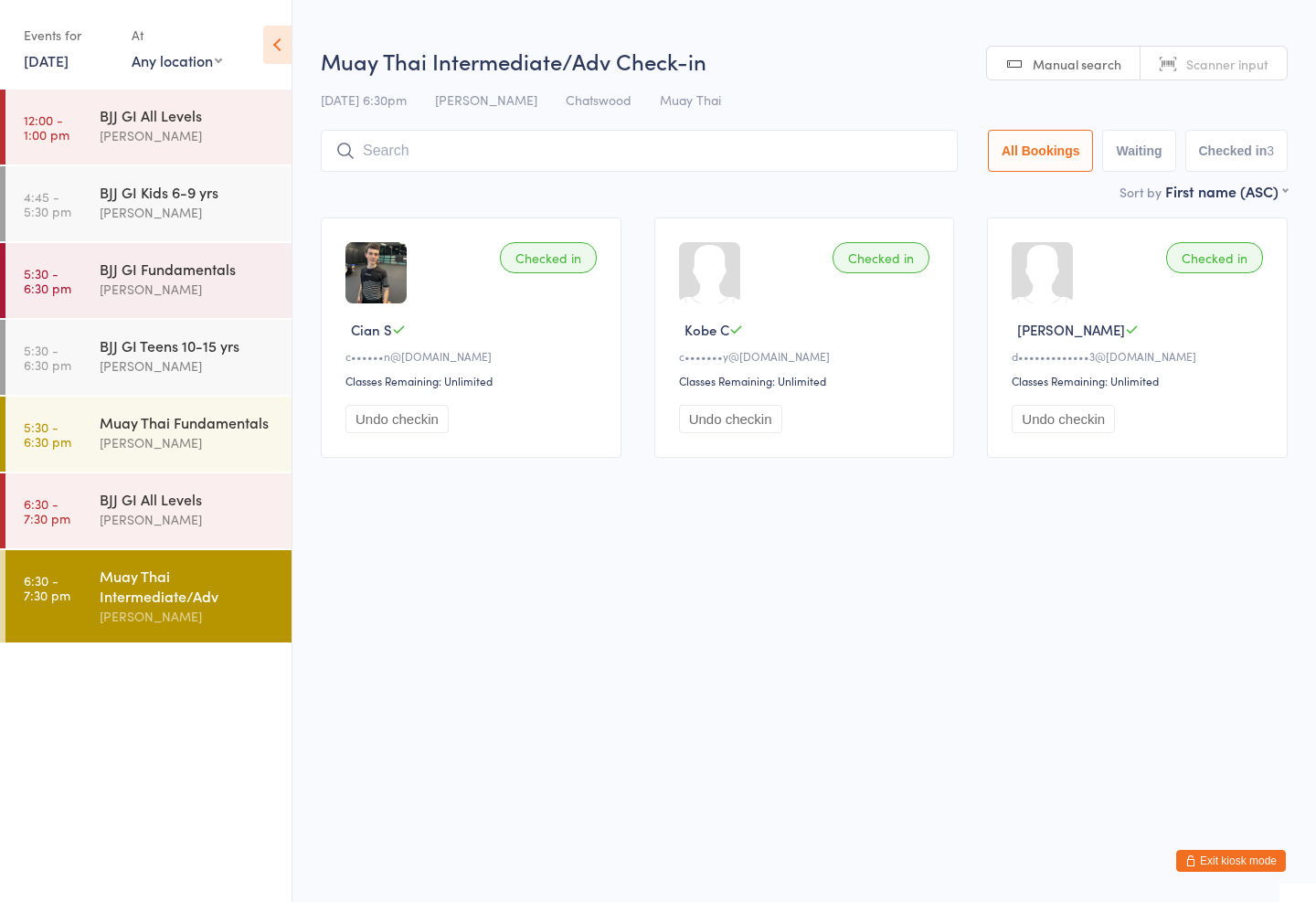
click at [454, 145] on input "search" at bounding box center [639, 150] width 637 height 42
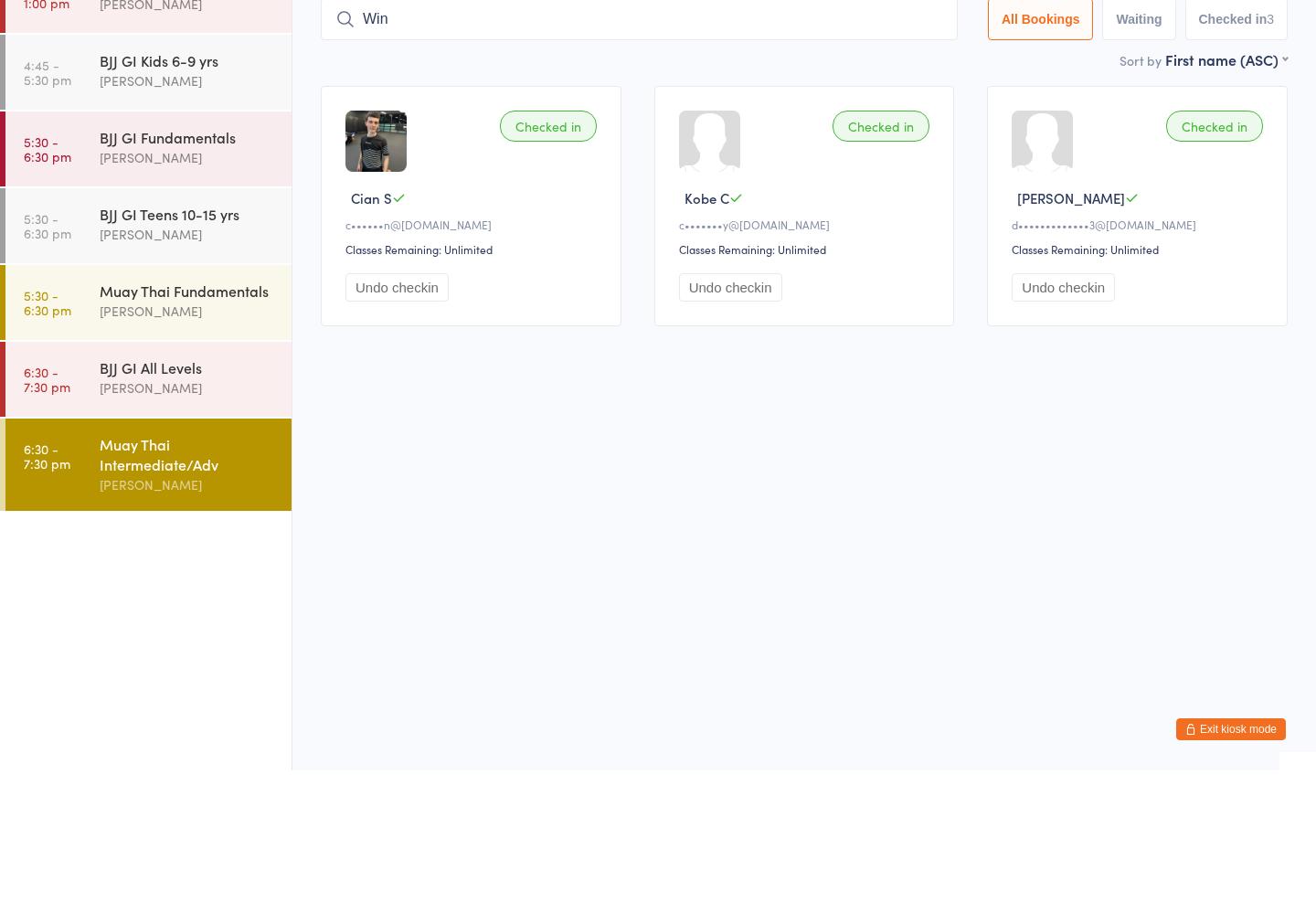
type input "Wins"
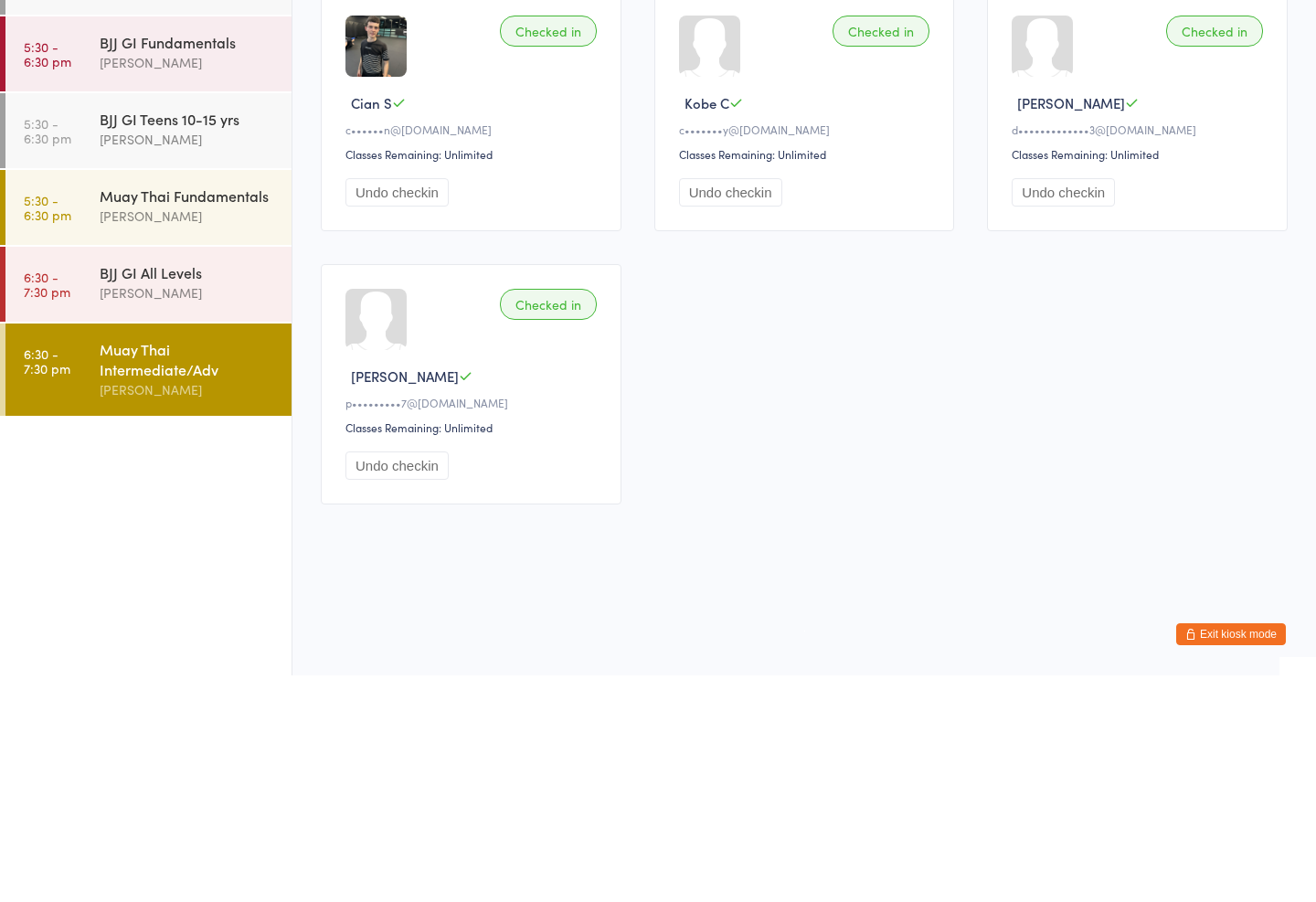
click at [134, 412] on div "Muay Thai Fundamentals" at bounding box center [188, 422] width 176 height 20
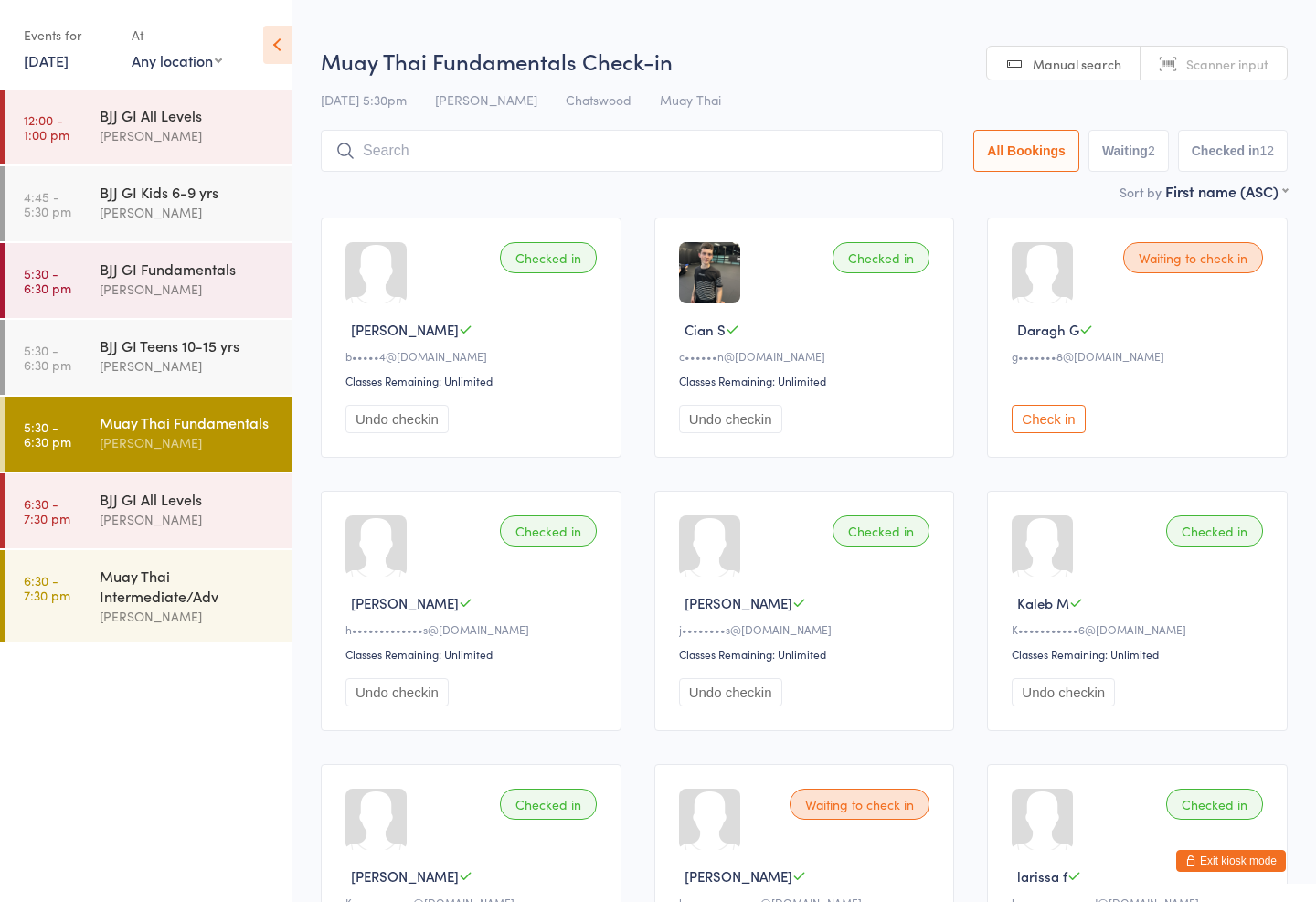
click at [448, 140] on input "search" at bounding box center [632, 150] width 623 height 42
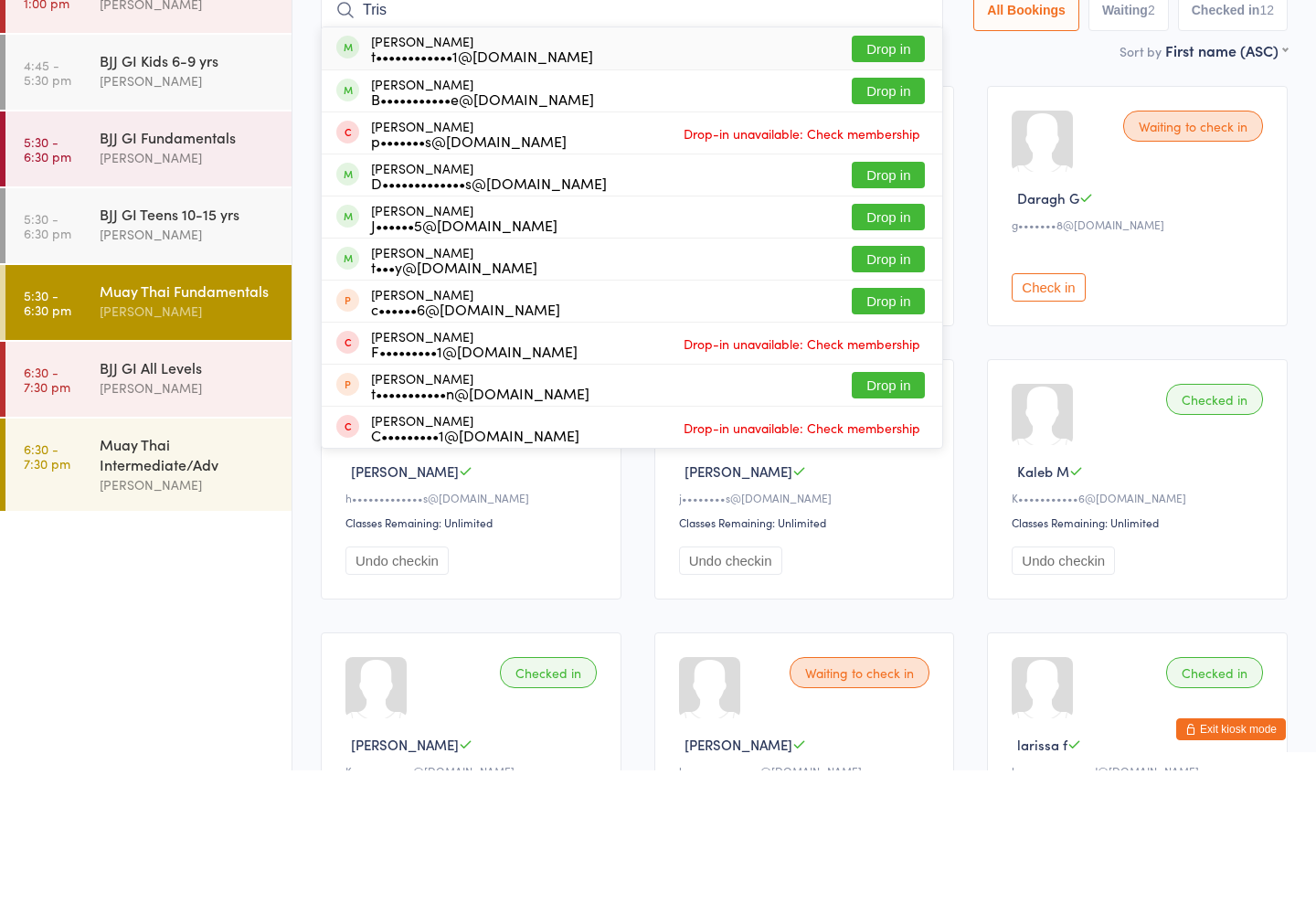
type input "Tris"
click at [874, 167] on button "Drop in" at bounding box center [889, 180] width 73 height 26
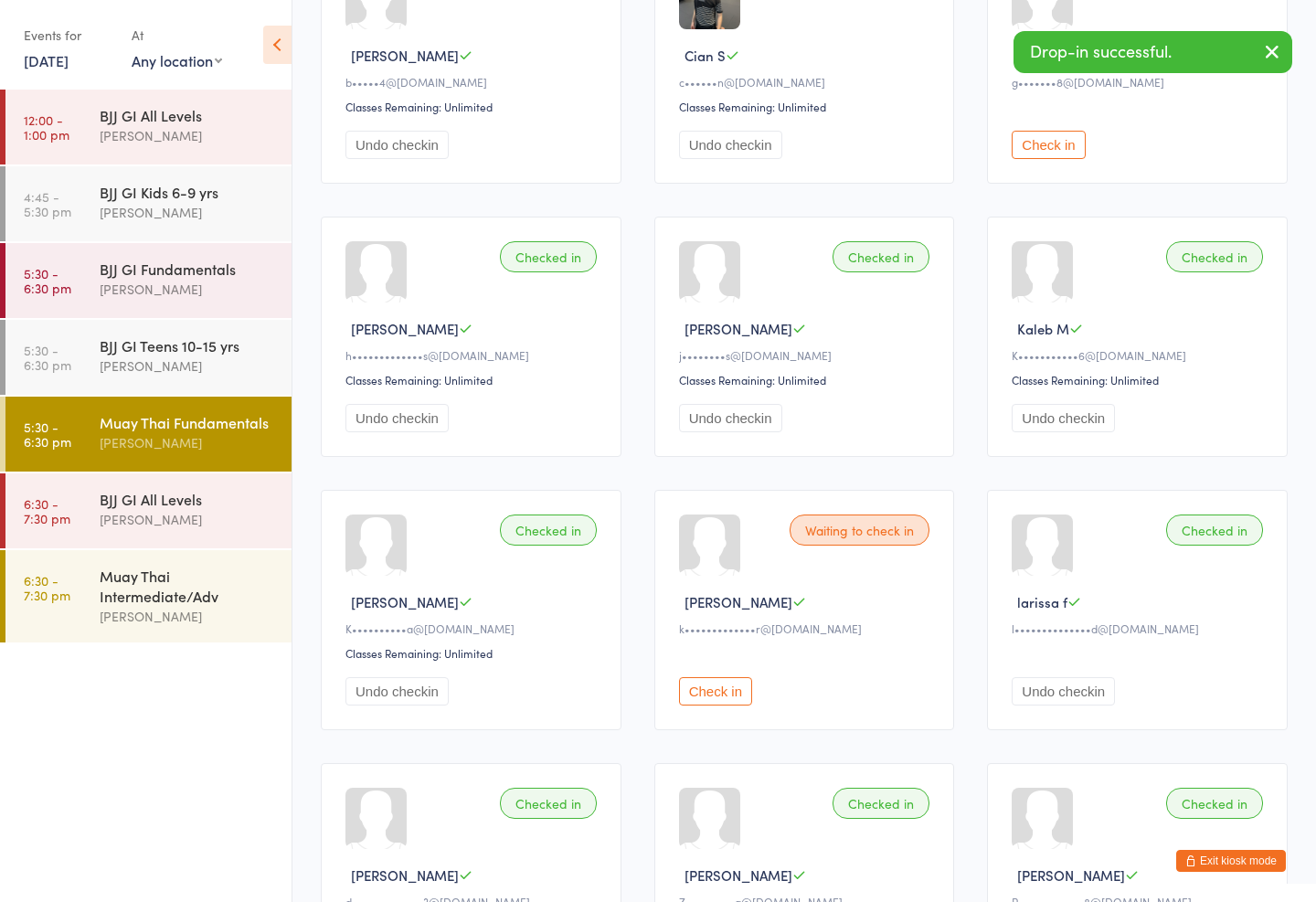
scroll to position [275, 0]
click at [120, 562] on div "Muay Thai Intermediate/Adv [PERSON_NAME]" at bounding box center [195, 596] width 191 height 92
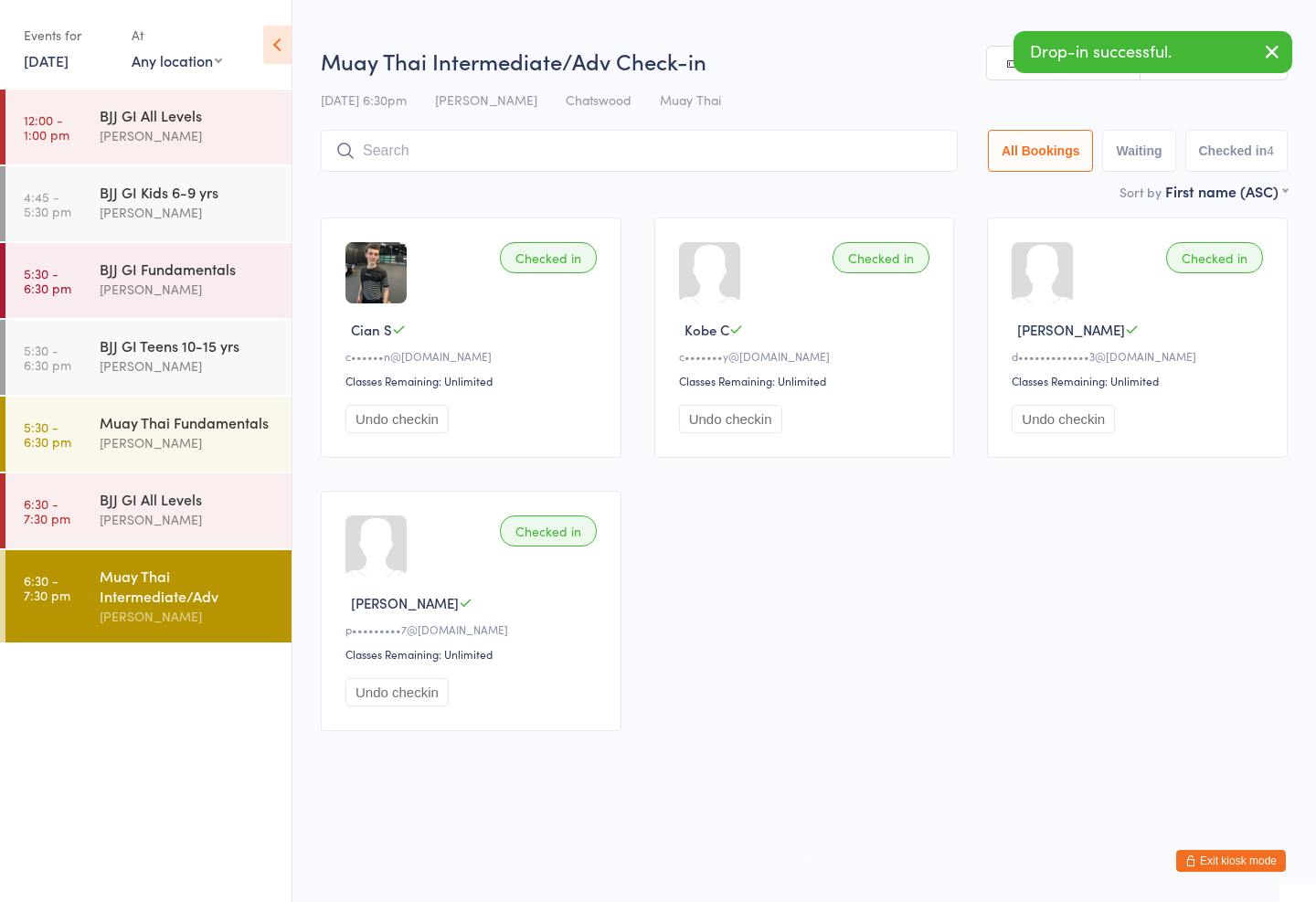
click at [791, 153] on input "search" at bounding box center [639, 150] width 637 height 42
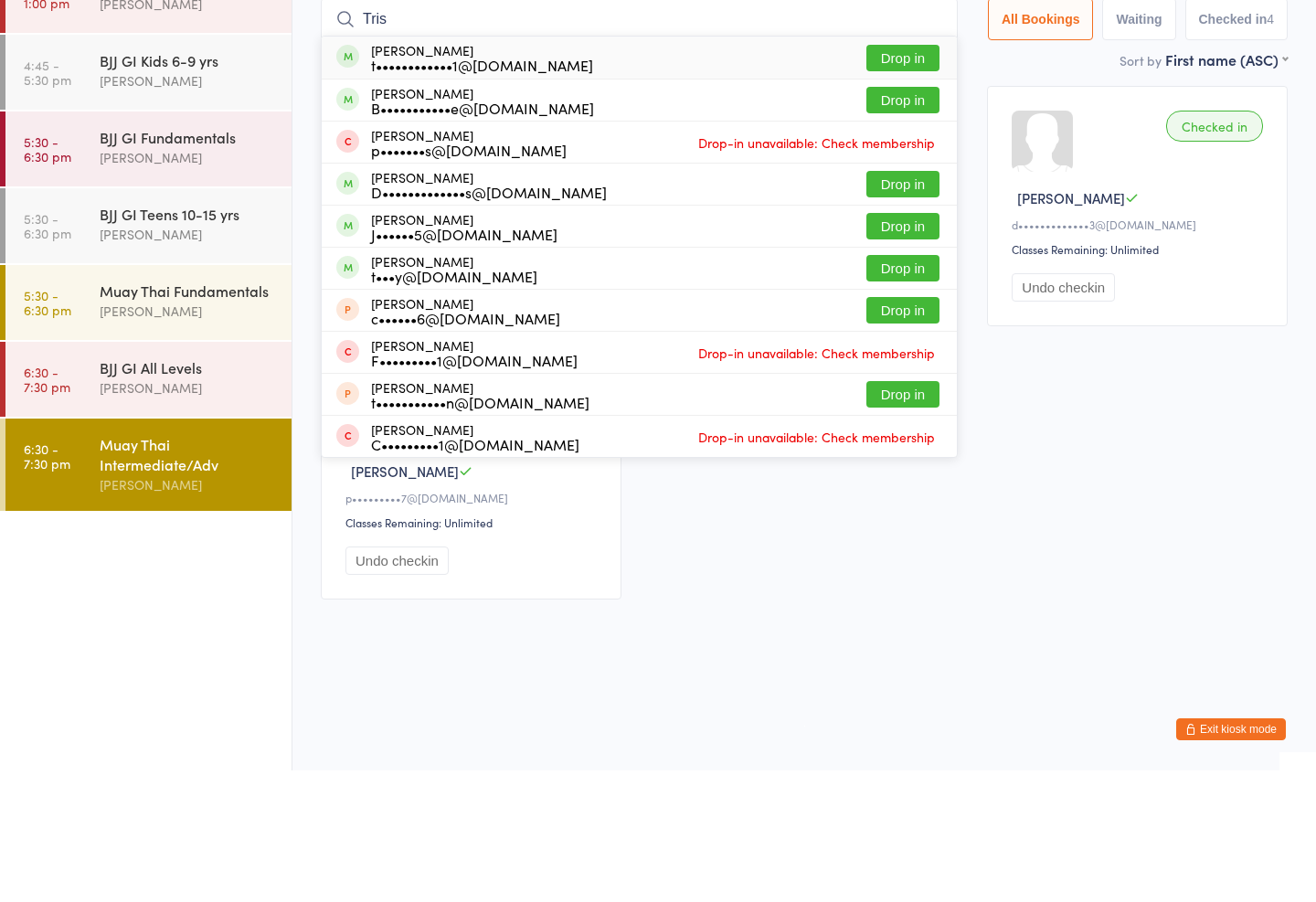
type input "Tris"
click at [894, 176] on button "Drop in" at bounding box center [903, 189] width 73 height 26
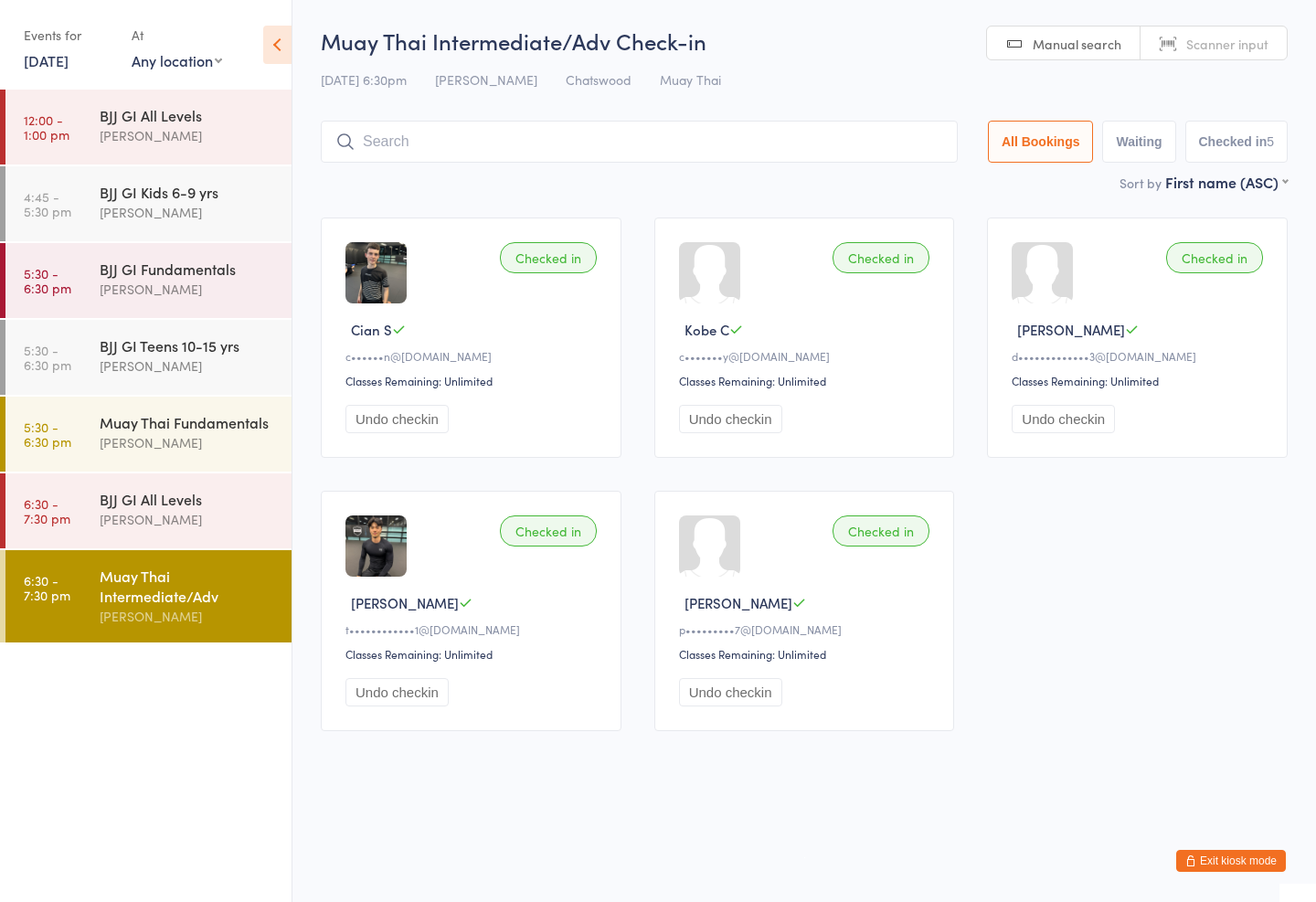
click at [142, 265] on div "BJJ GI Fundamentals" at bounding box center [188, 268] width 176 height 20
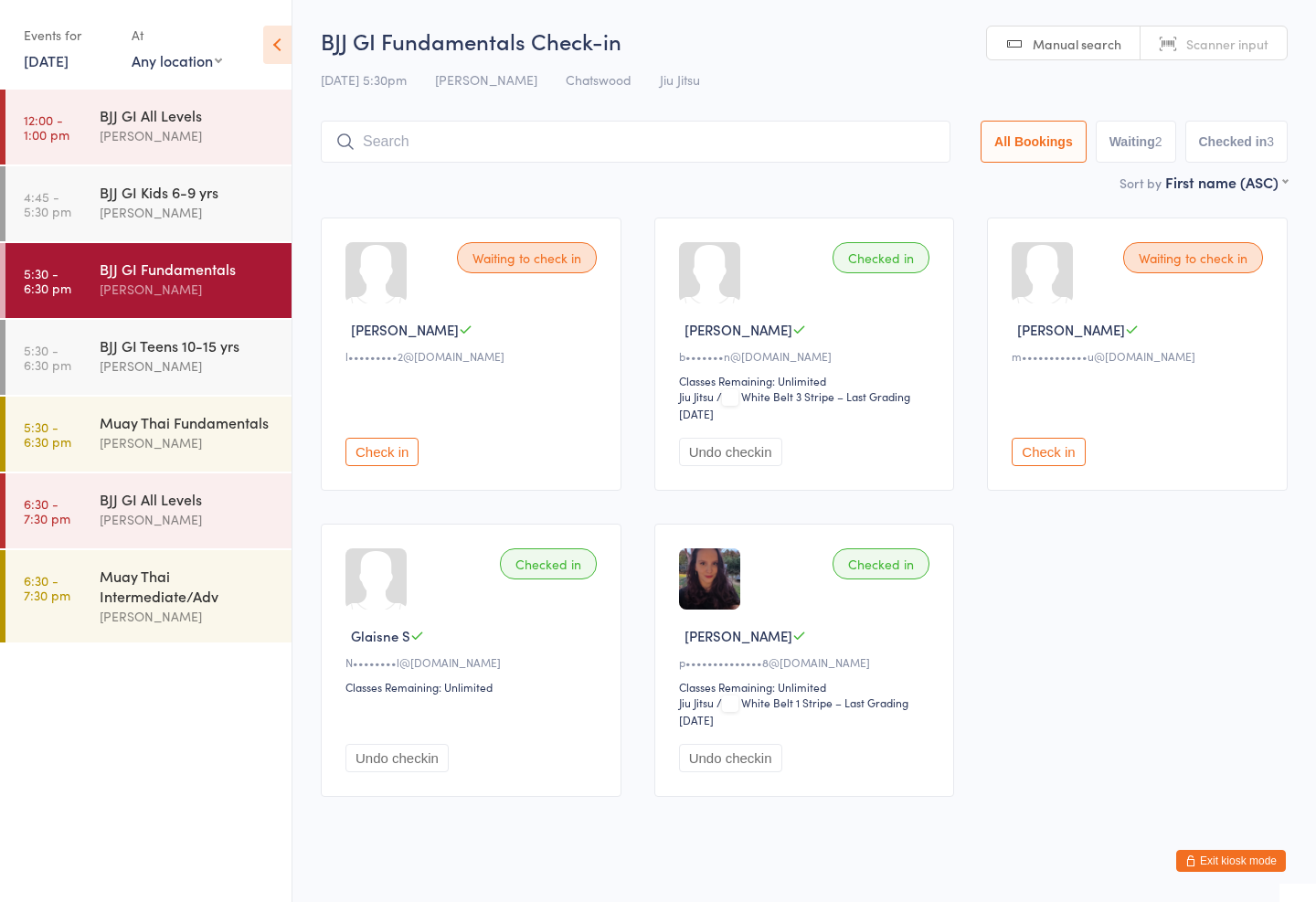
click at [685, 189] on div "Sort by First name (ASC) First name (ASC) First name (DESC) Last name (ASC) Las…" at bounding box center [804, 182] width 967 height 20
click at [691, 131] on input "search" at bounding box center [635, 141] width 629 height 42
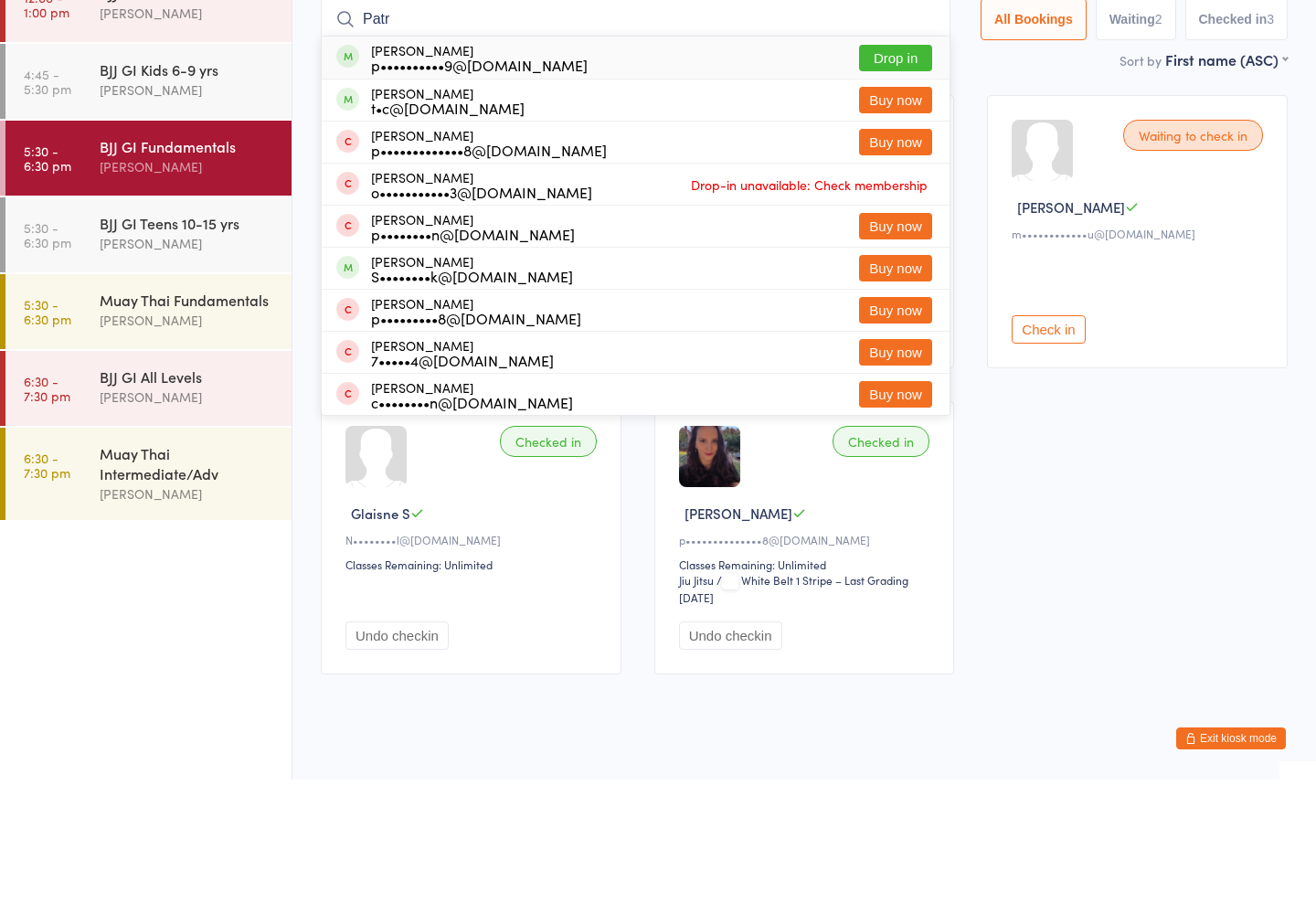
type input "Patr"
click at [882, 167] on button "Drop in" at bounding box center [895, 180] width 73 height 26
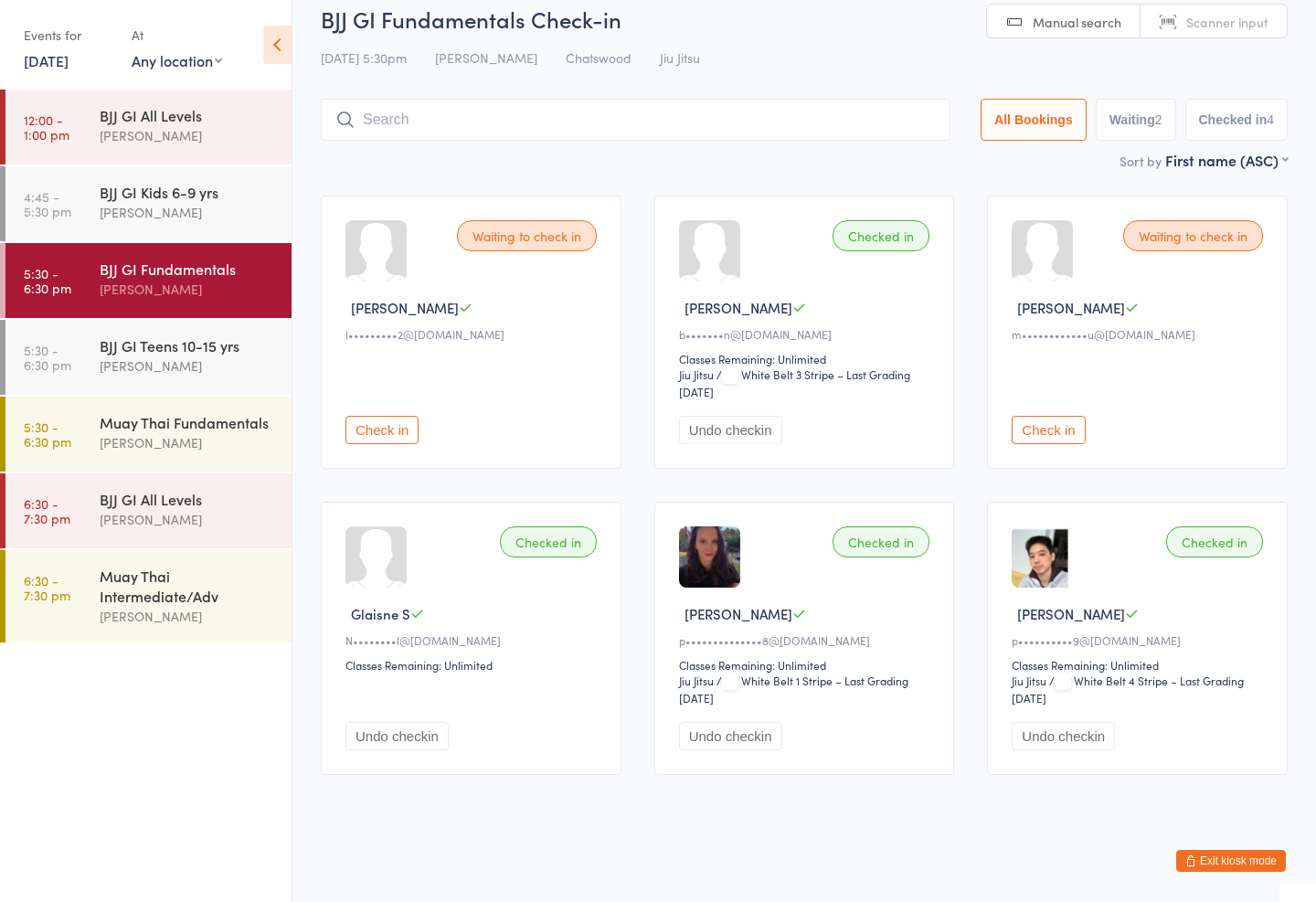
click at [191, 425] on div "Muay Thai Fundamentals" at bounding box center [188, 422] width 176 height 20
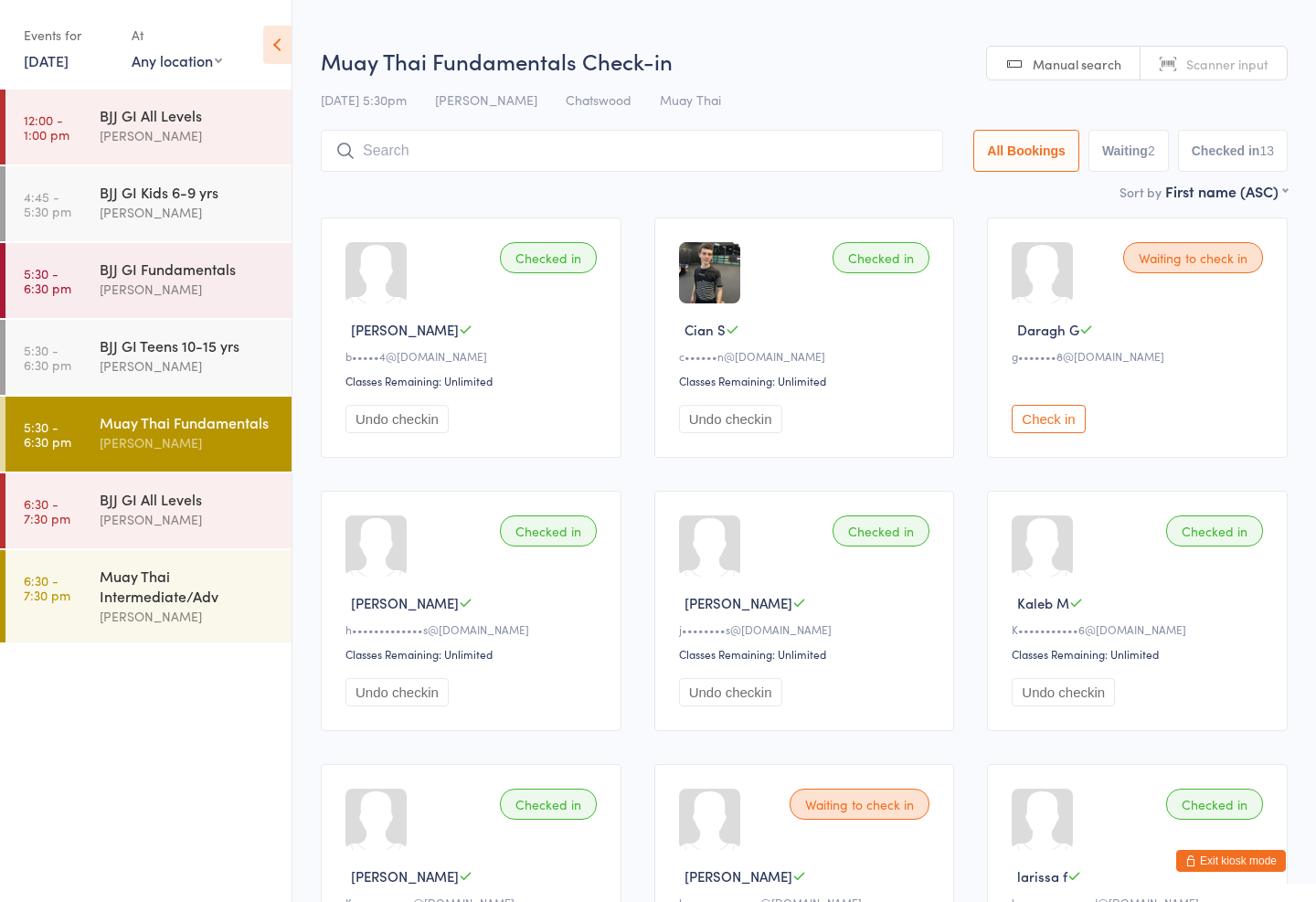
click at [576, 151] on input "search" at bounding box center [632, 150] width 623 height 42
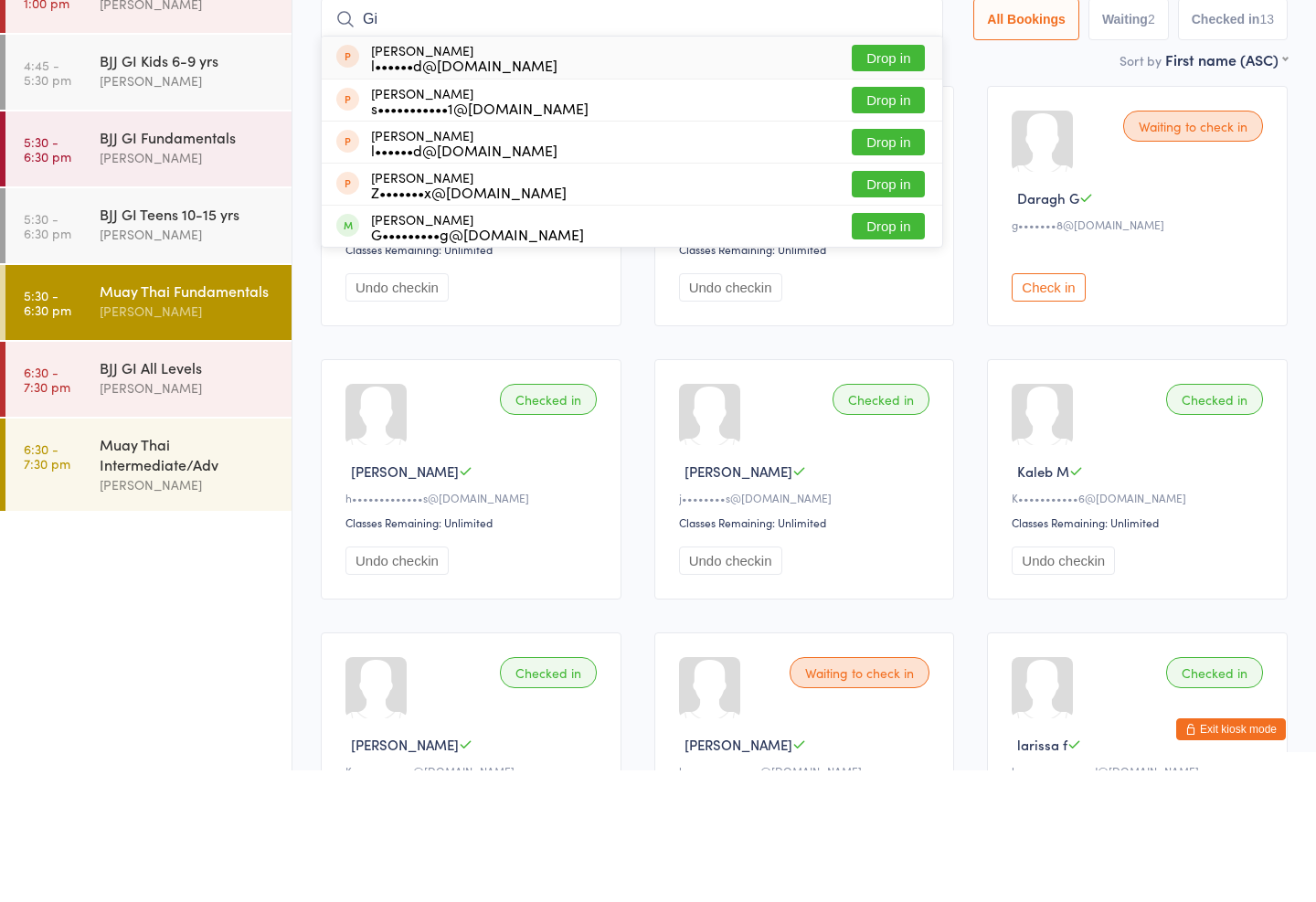
type input "Gi"
click at [868, 344] on button "Drop in" at bounding box center [889, 357] width 73 height 26
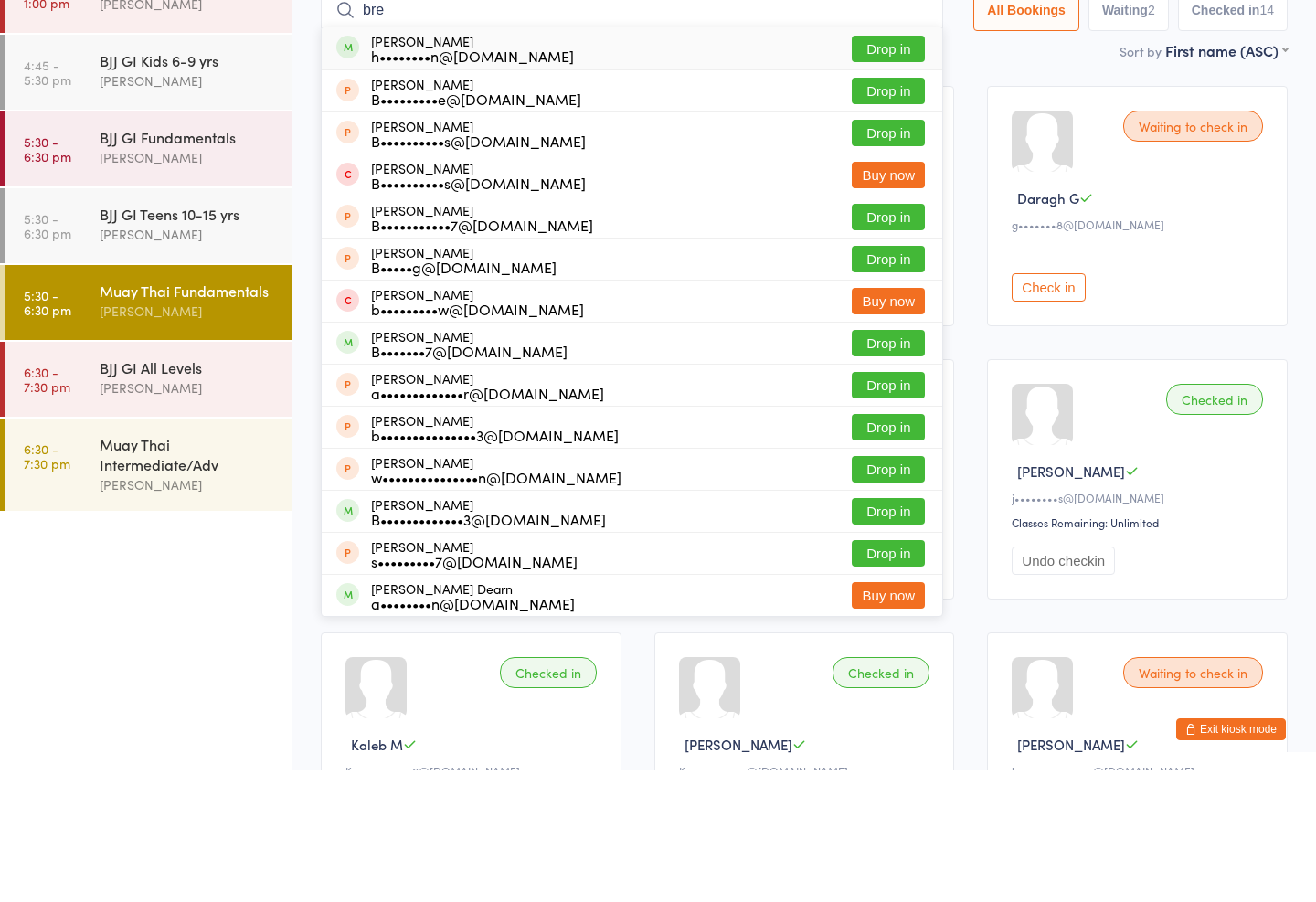
type input "bre"
click at [868, 167] on button "Drop in" at bounding box center [889, 180] width 73 height 26
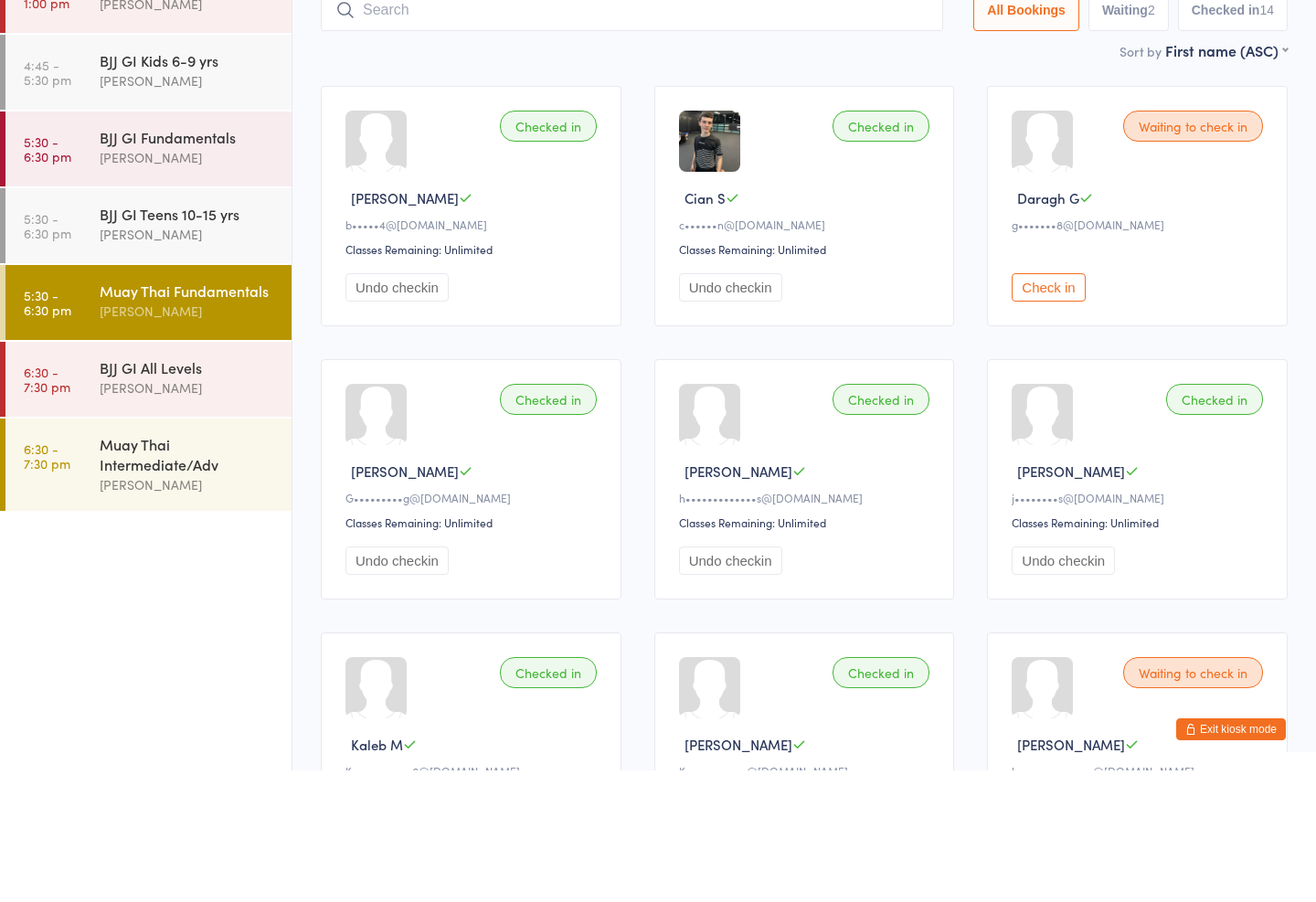
scroll to position [131, 0]
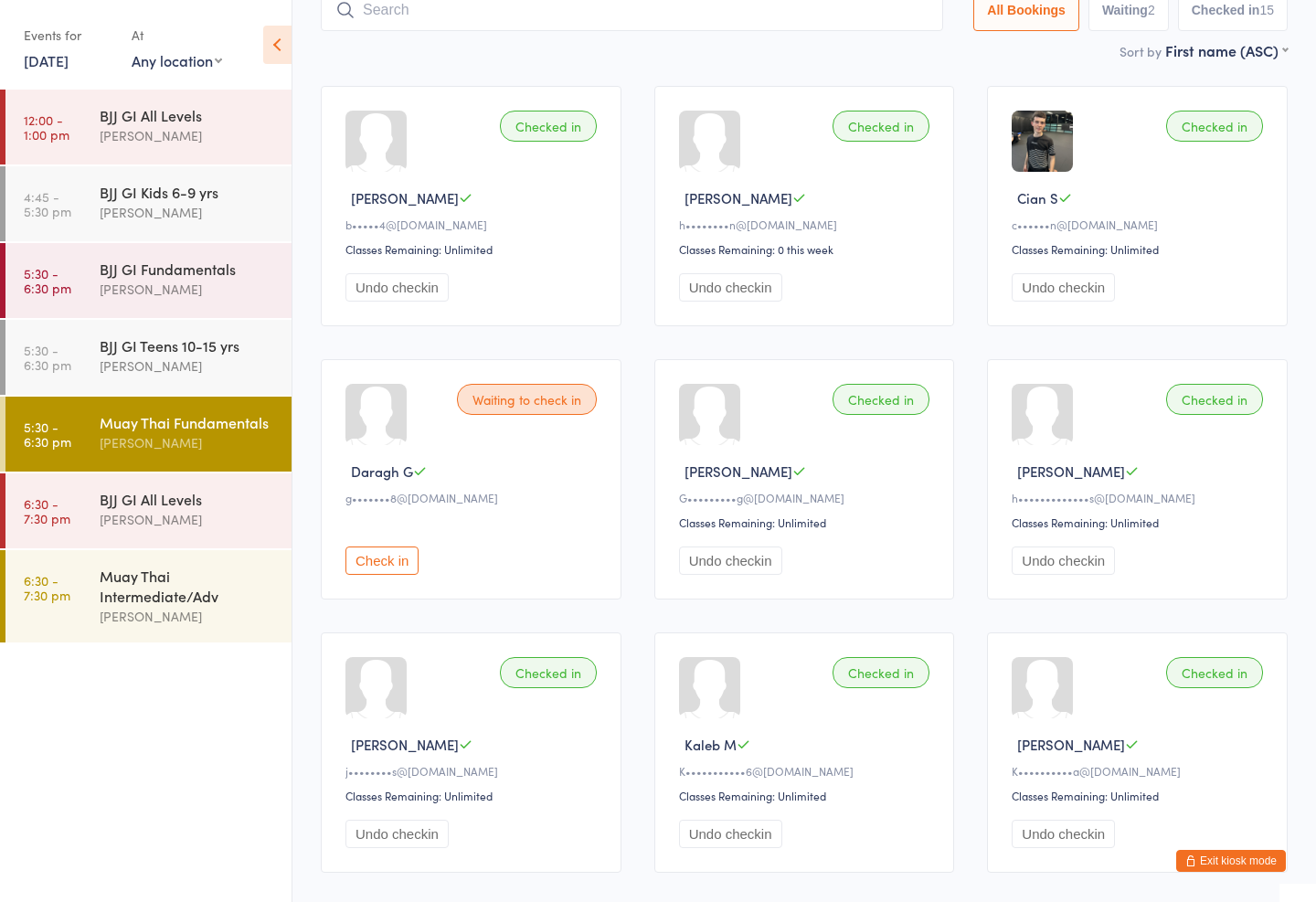
click at [445, 7] on input "search" at bounding box center [632, 10] width 623 height 42
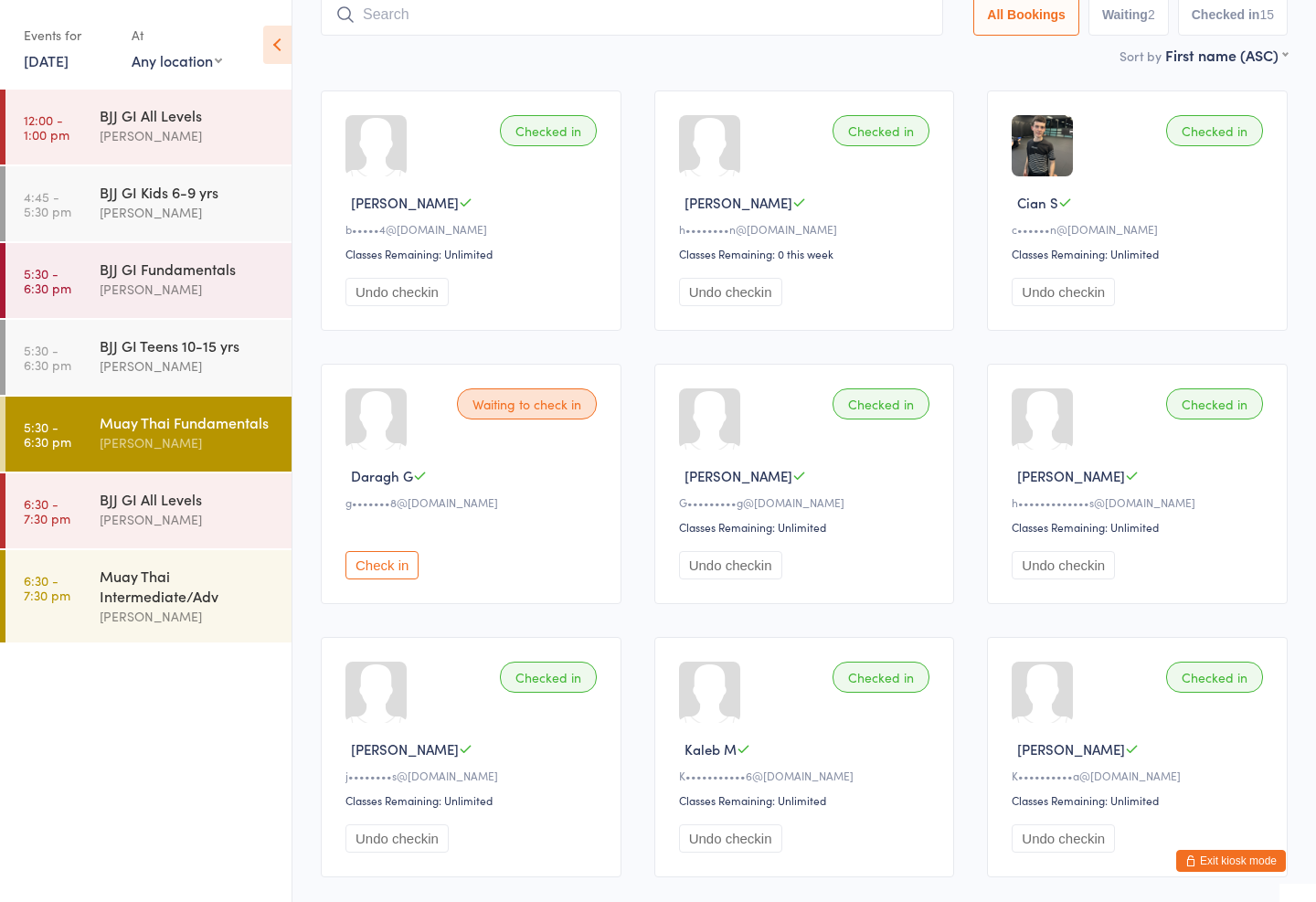
scroll to position [123, 0]
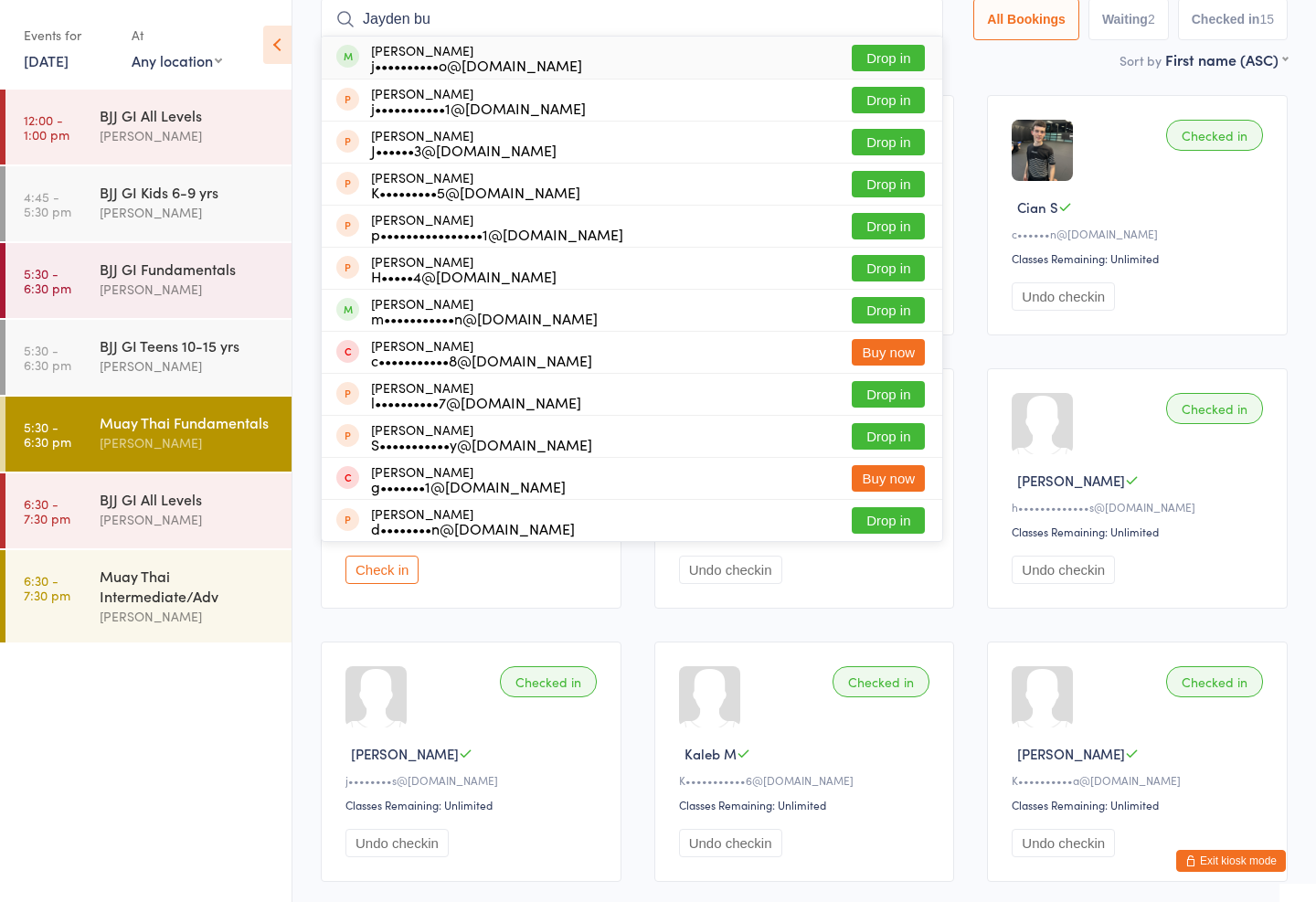
type input "Jayden bu"
click at [872, 48] on button "Drop in" at bounding box center [889, 57] width 73 height 26
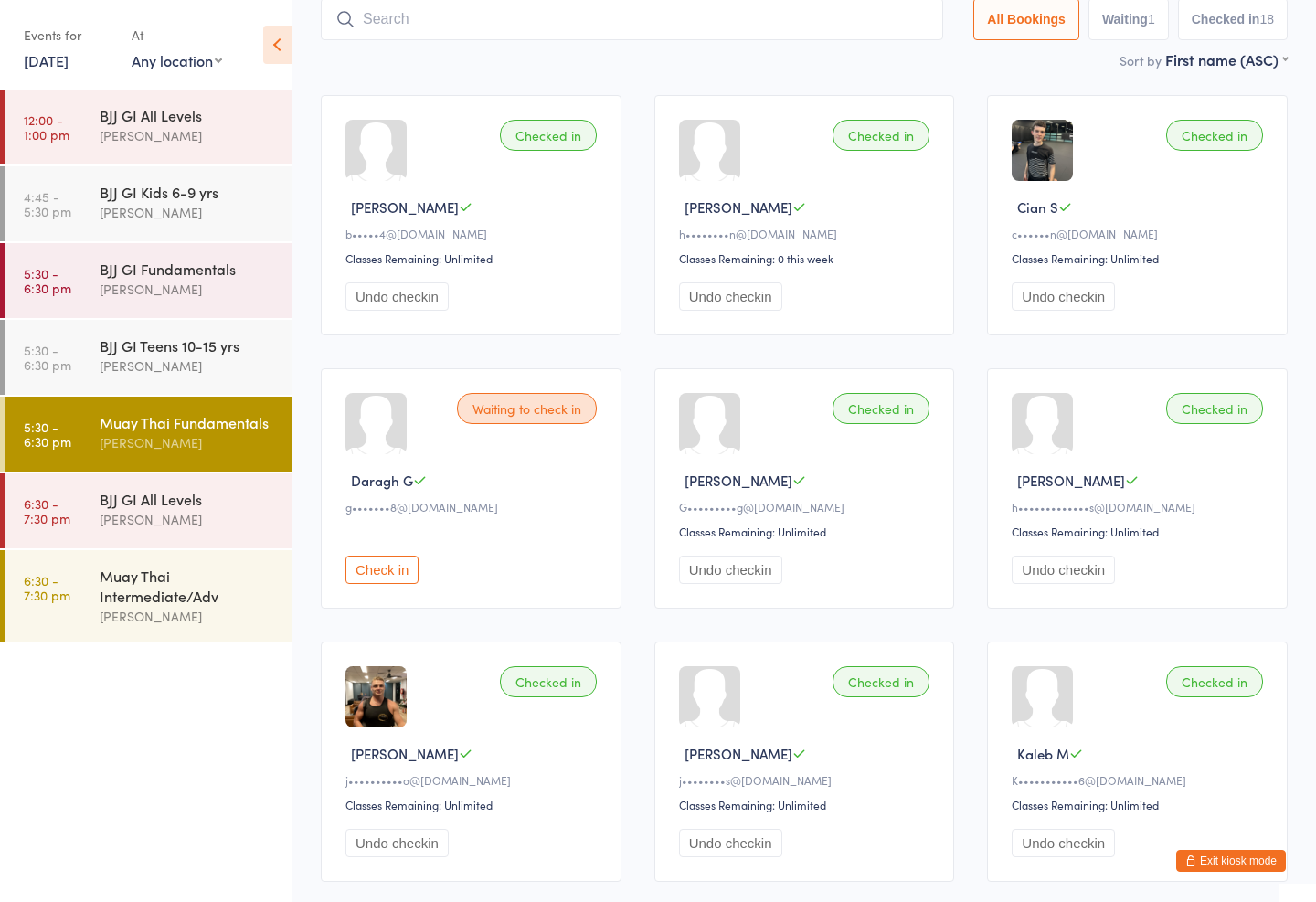
click at [176, 272] on div "BJJ GI Fundamentals" at bounding box center [188, 268] width 176 height 20
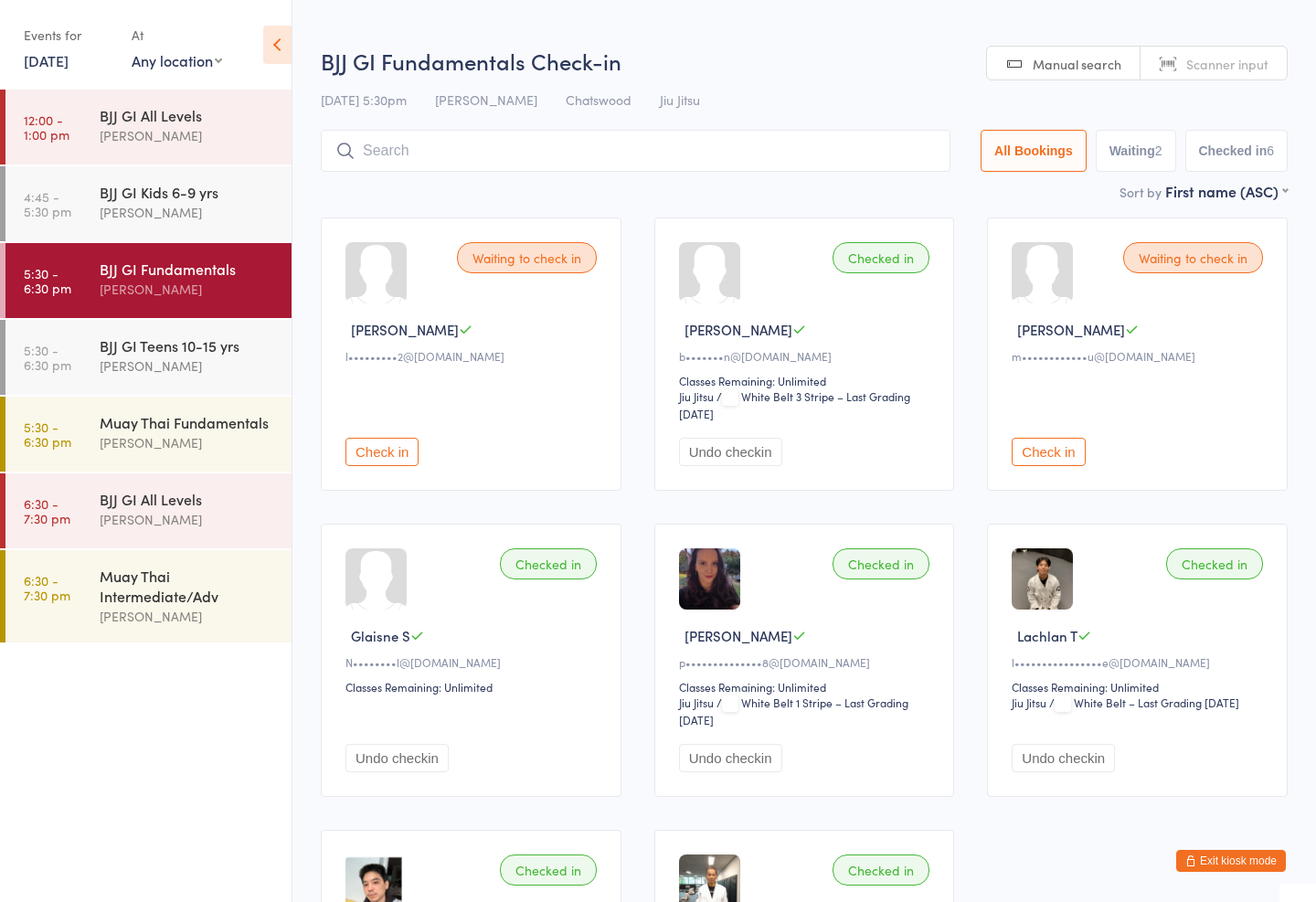
click at [502, 134] on input "search" at bounding box center [635, 150] width 629 height 42
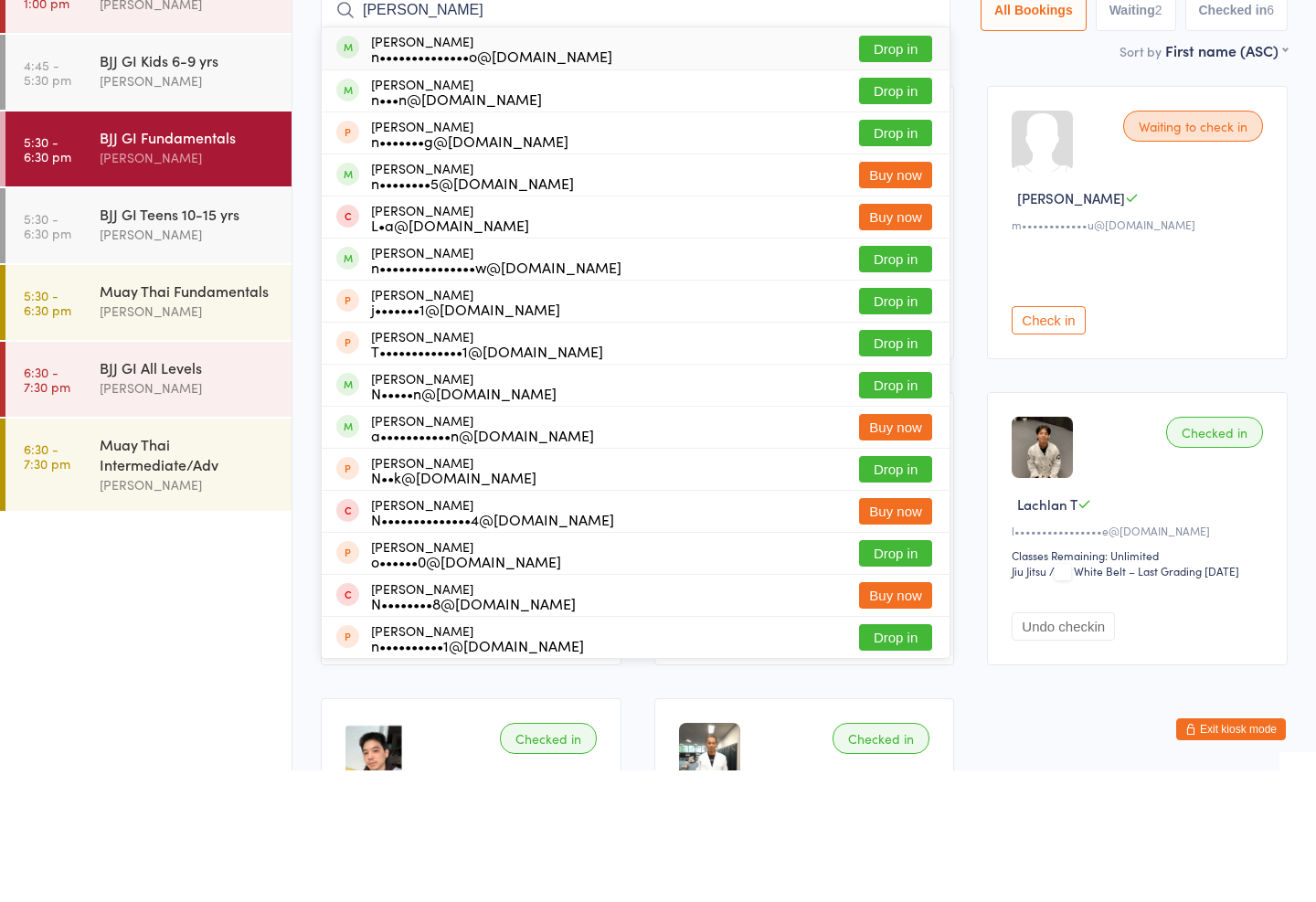
type input "[PERSON_NAME]"
click at [892, 167] on button "Drop in" at bounding box center [895, 180] width 73 height 26
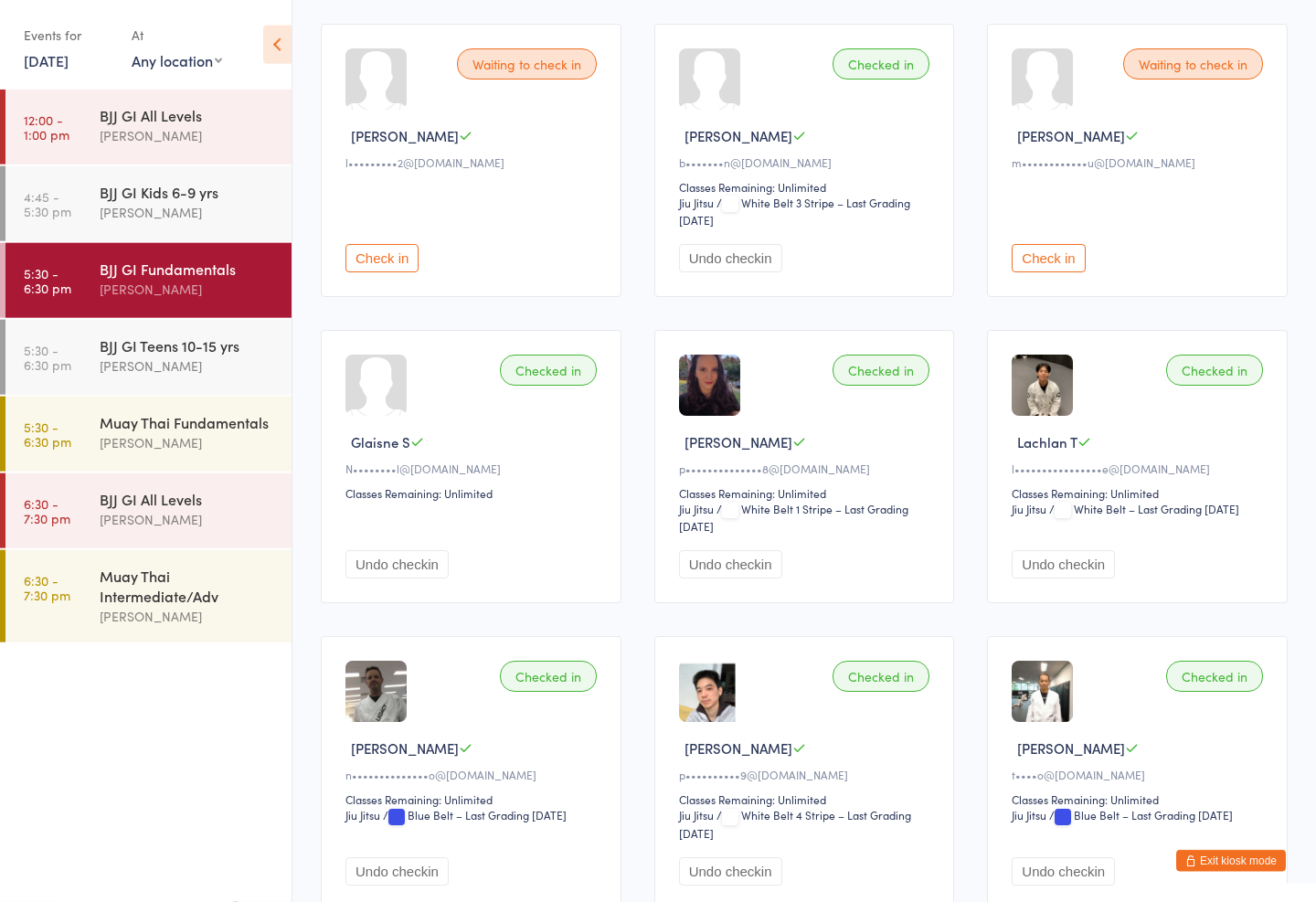
scroll to position [197, 0]
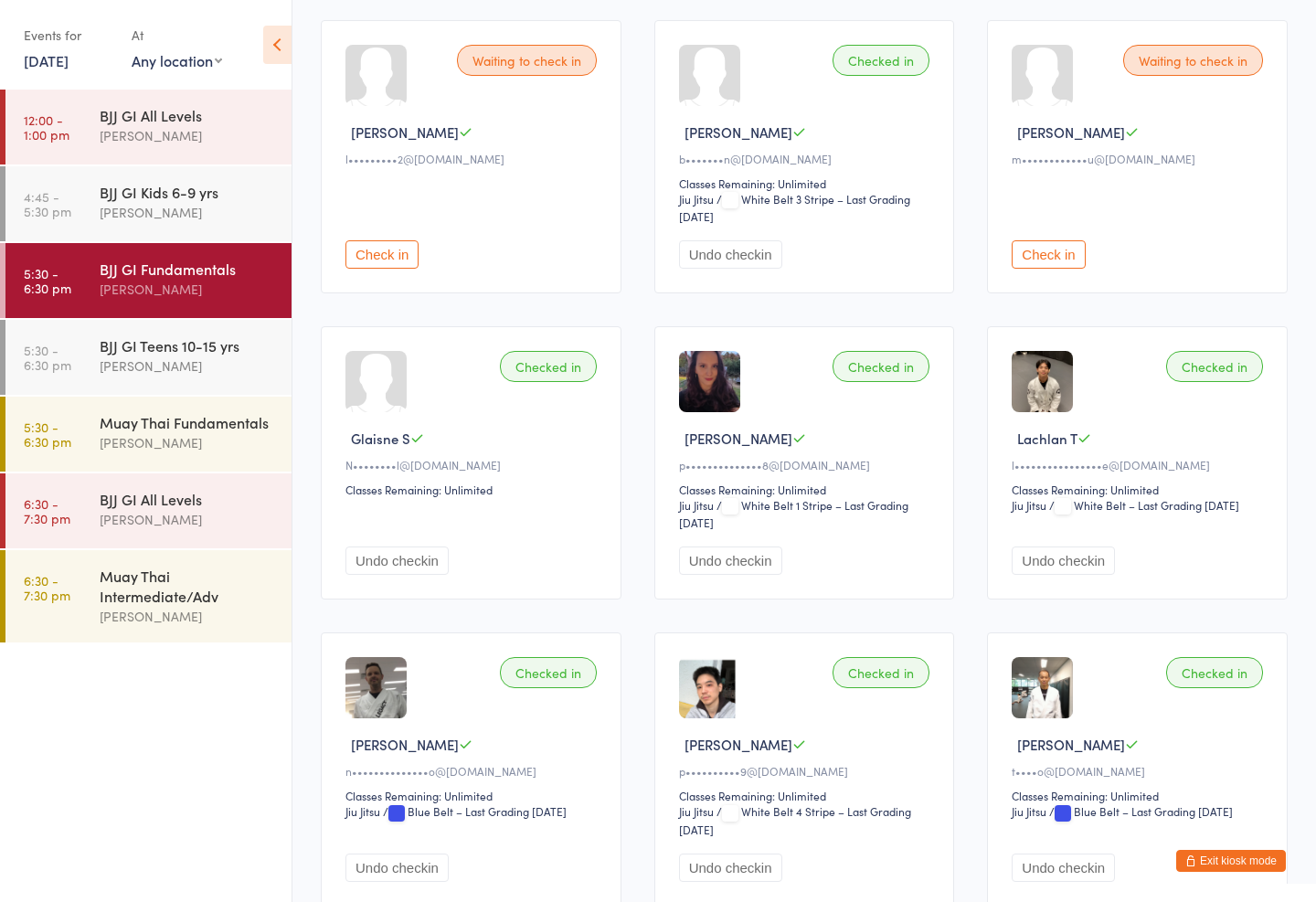
click at [162, 461] on div "Muay Thai Fundamentals [PERSON_NAME]" at bounding box center [195, 432] width 191 height 73
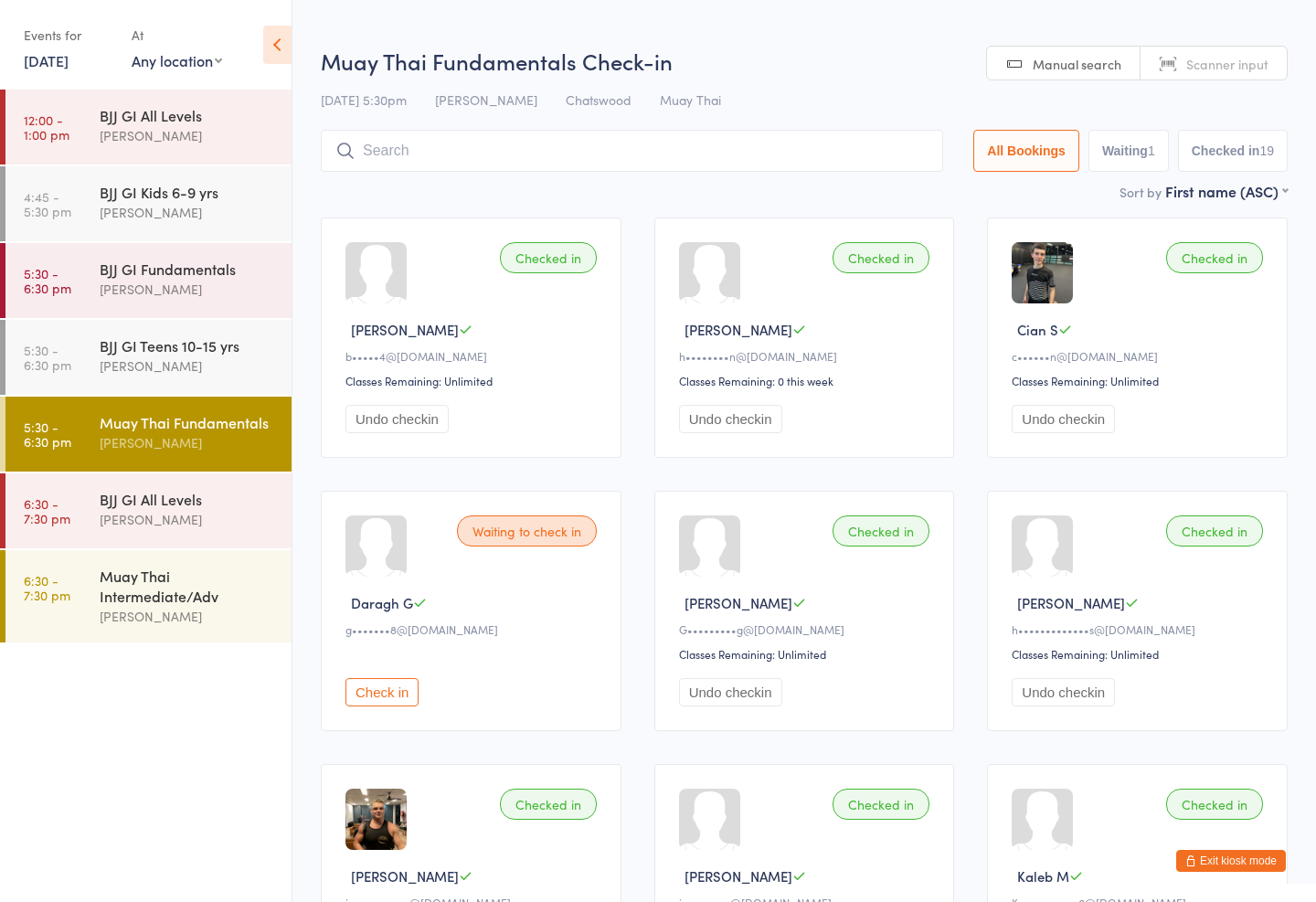
click at [475, 146] on input "search" at bounding box center [632, 150] width 623 height 42
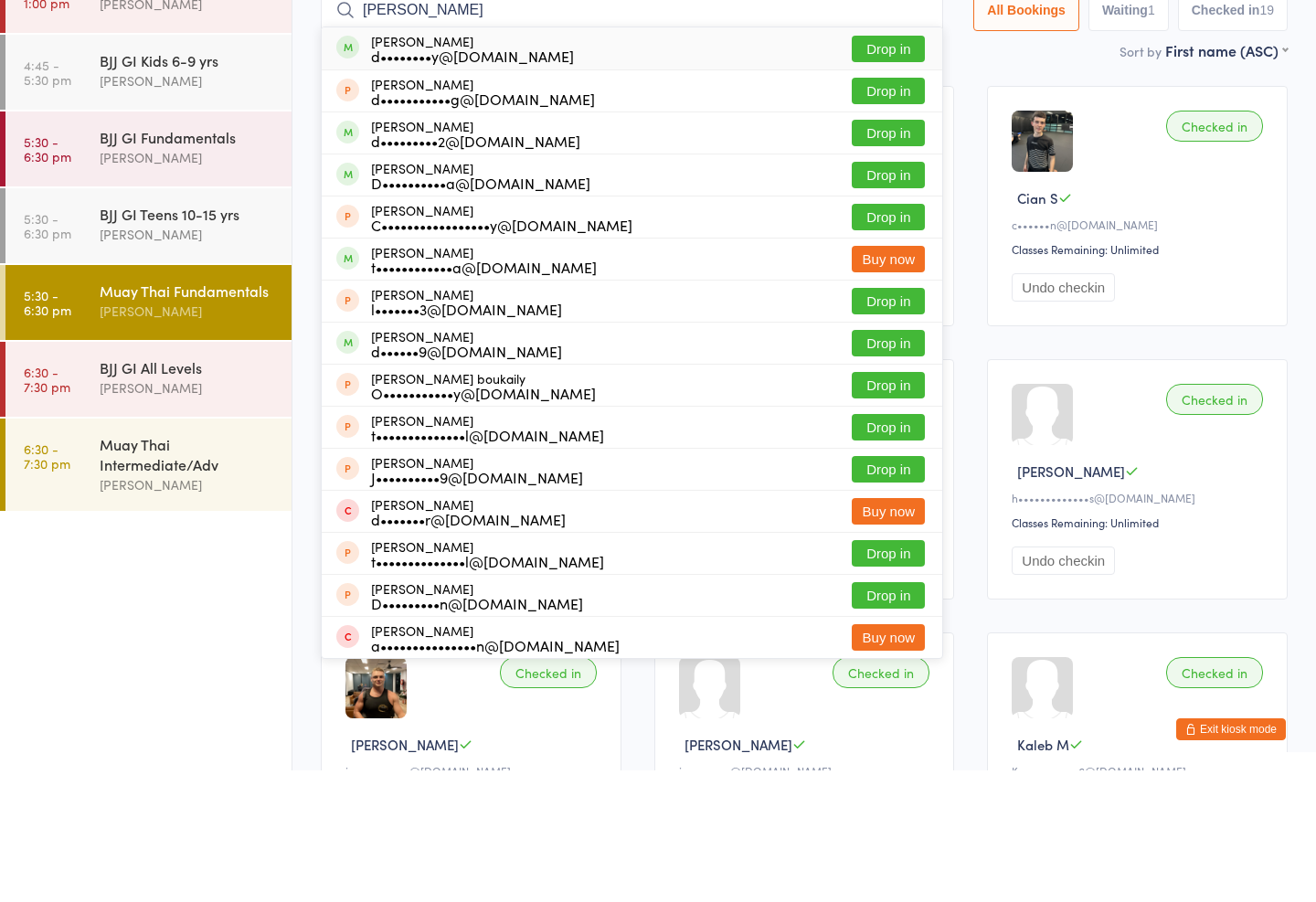
type input "[PERSON_NAME]"
click at [872, 167] on button "Drop in" at bounding box center [889, 180] width 73 height 26
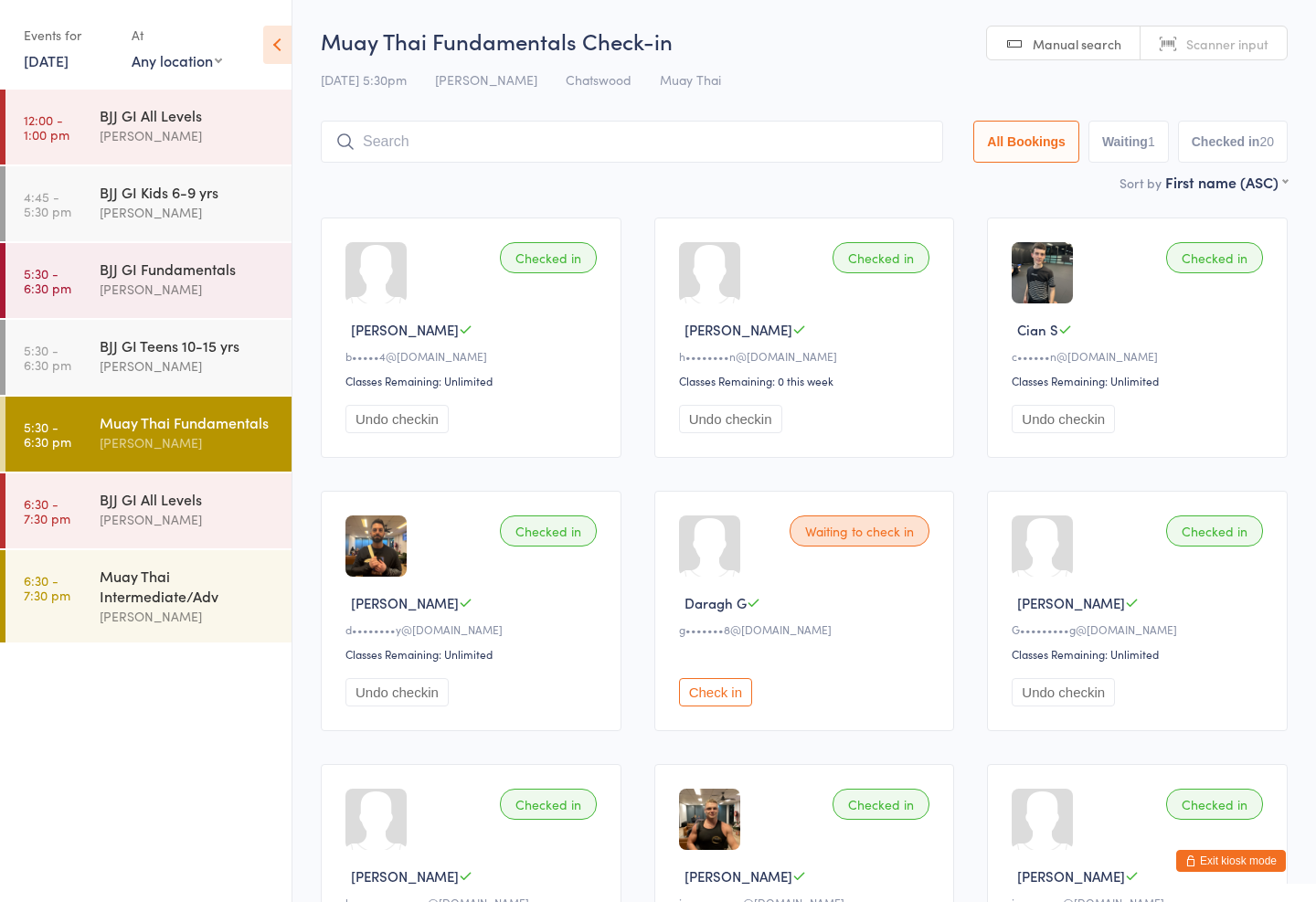
click at [392, 148] on input "search" at bounding box center [632, 141] width 623 height 42
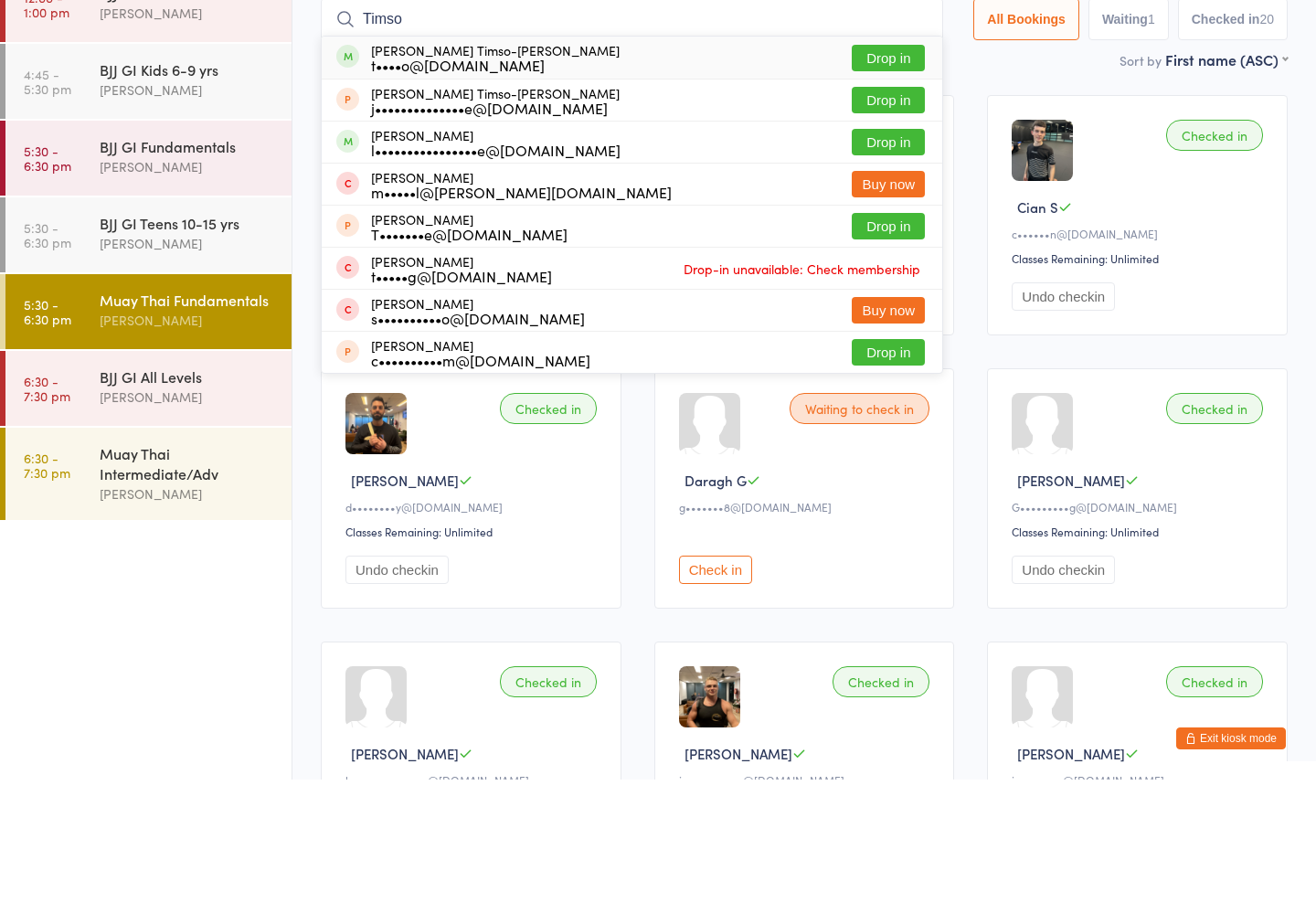
type input "Timso"
click at [886, 159] on div "[PERSON_NAME]-[PERSON_NAME] t••••o@[DOMAIN_NAME] Drop in" at bounding box center [632, 179] width 621 height 42
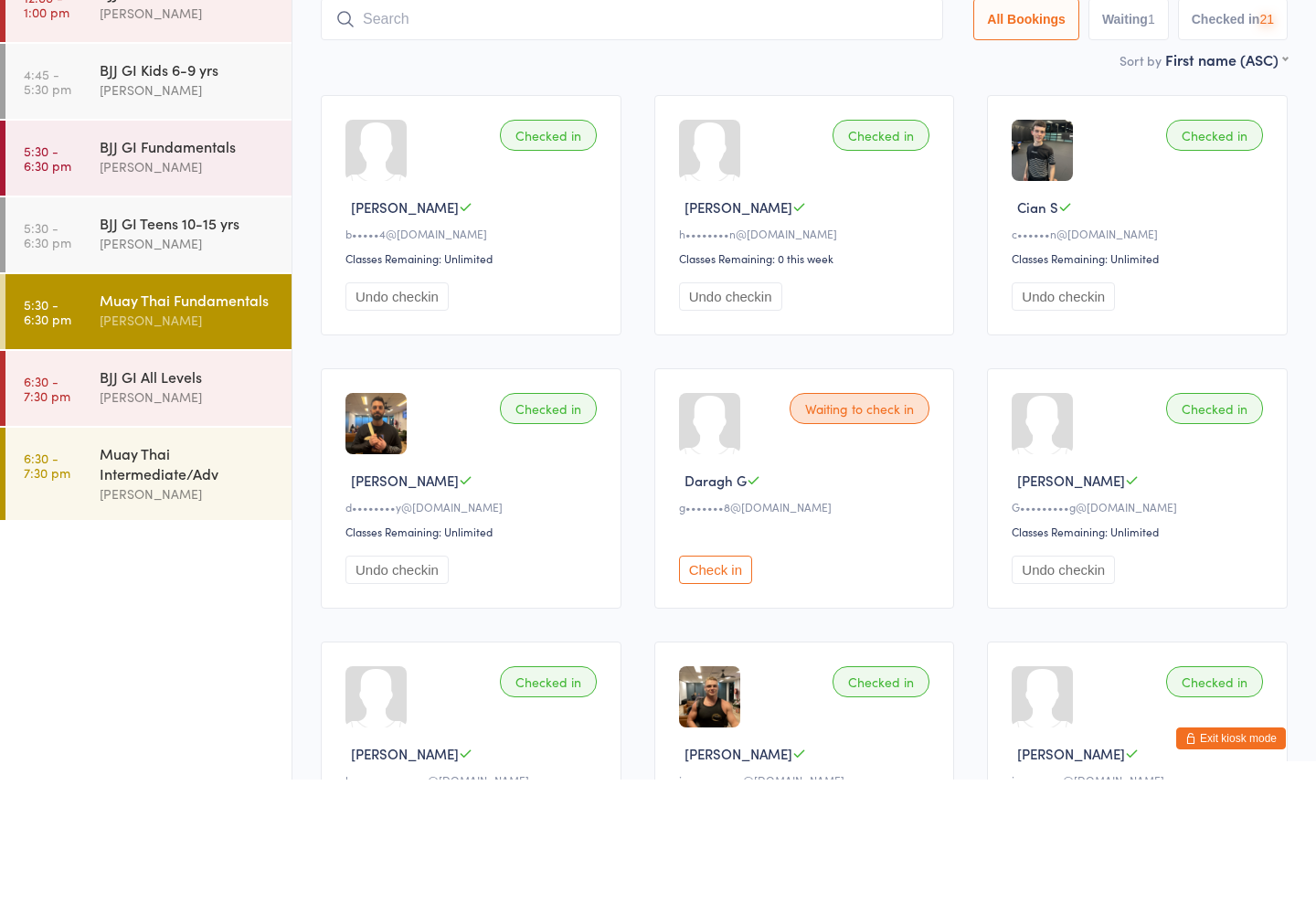
type input "y"
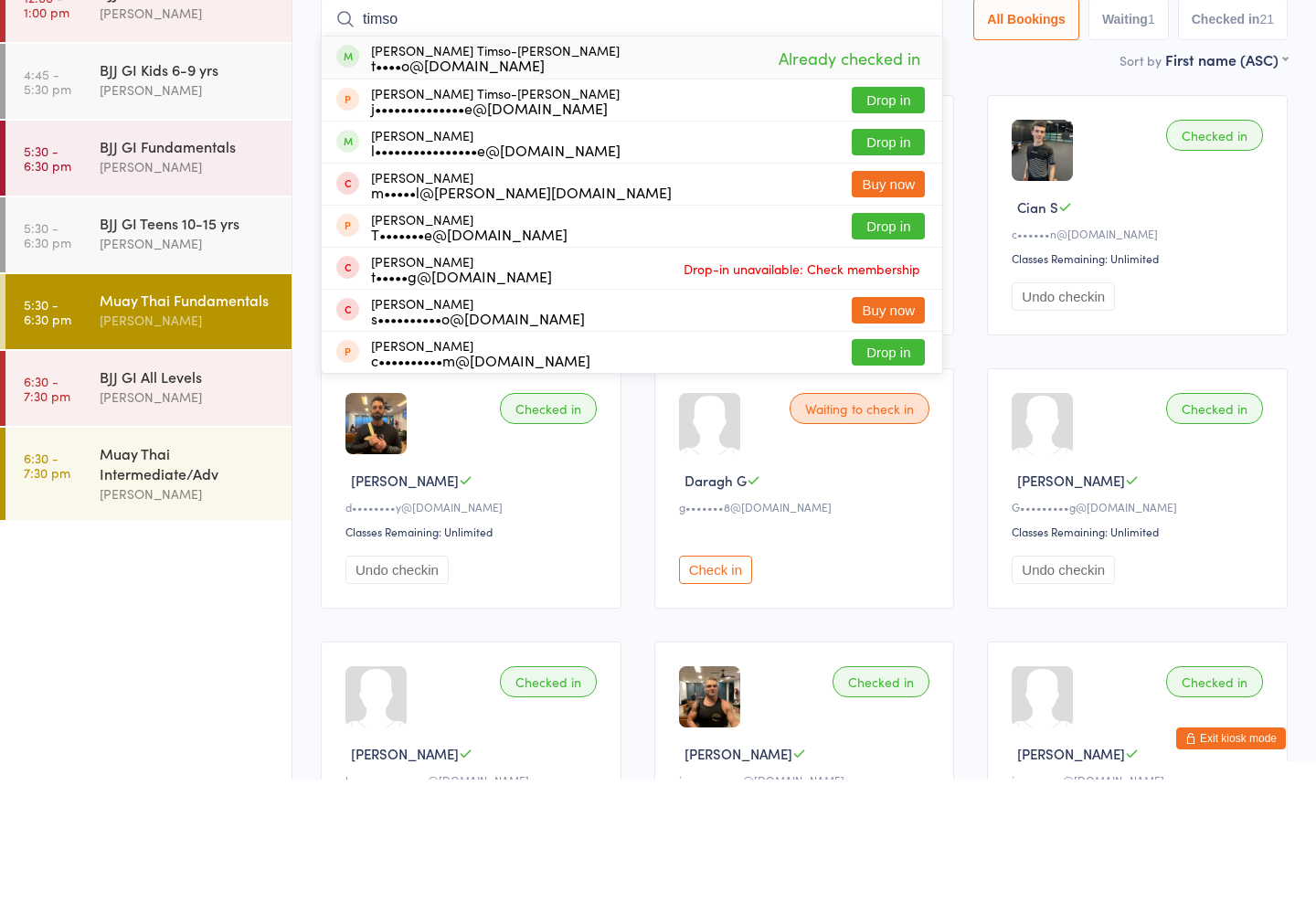
type input "timso"
click at [897, 251] on button "Drop in" at bounding box center [889, 264] width 73 height 26
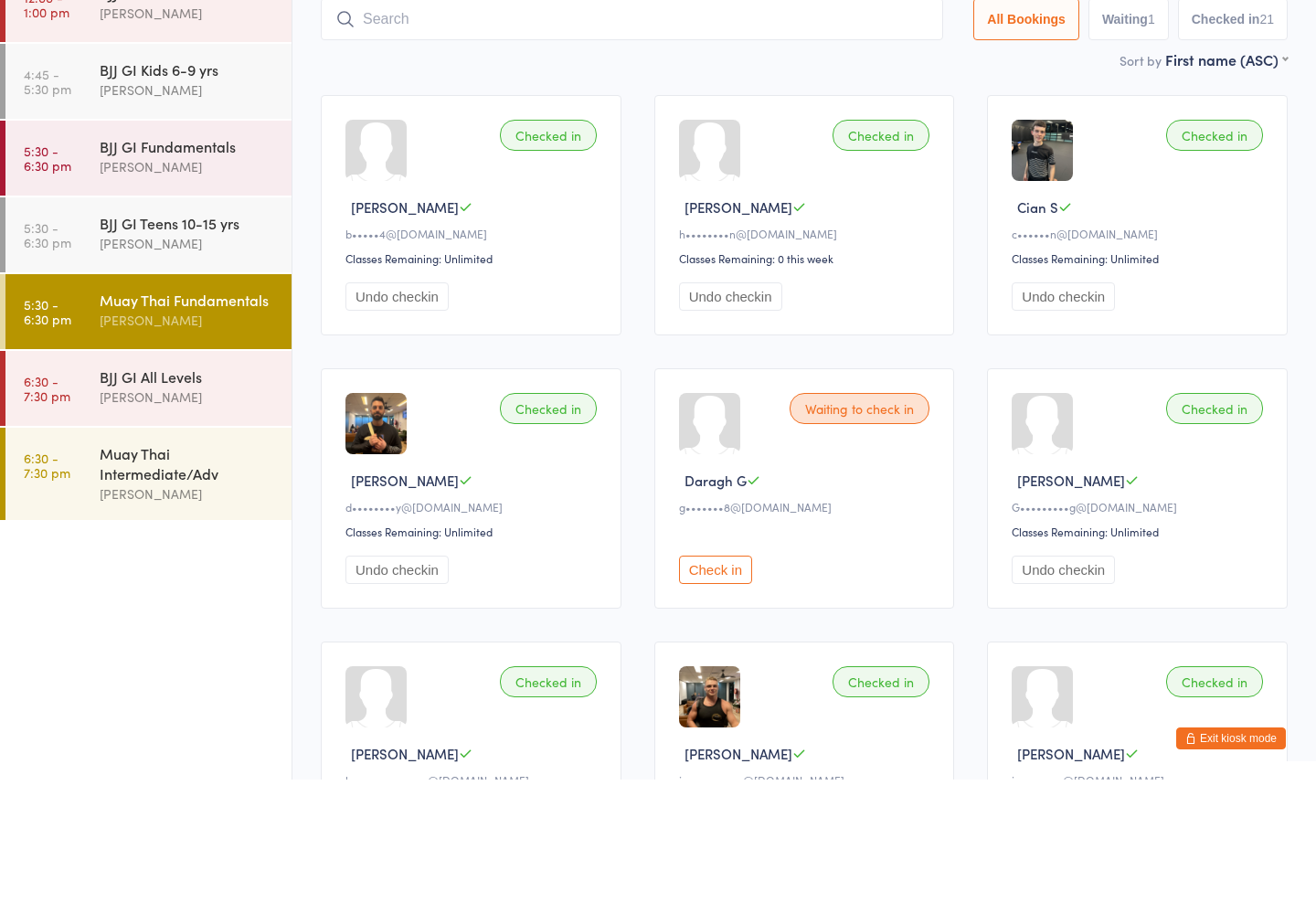
scroll to position [123, 0]
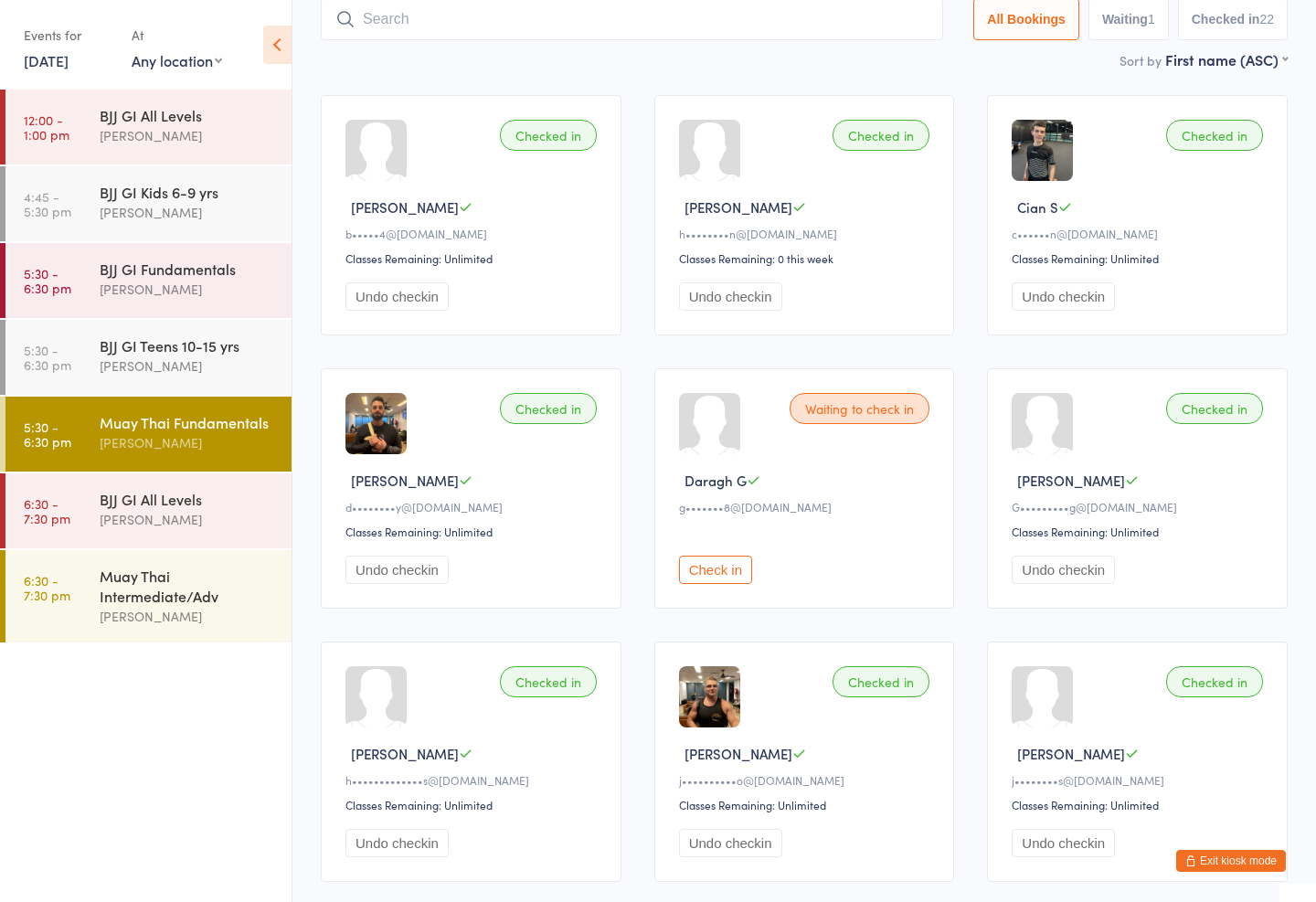
click at [773, 10] on input "search" at bounding box center [632, 18] width 623 height 42
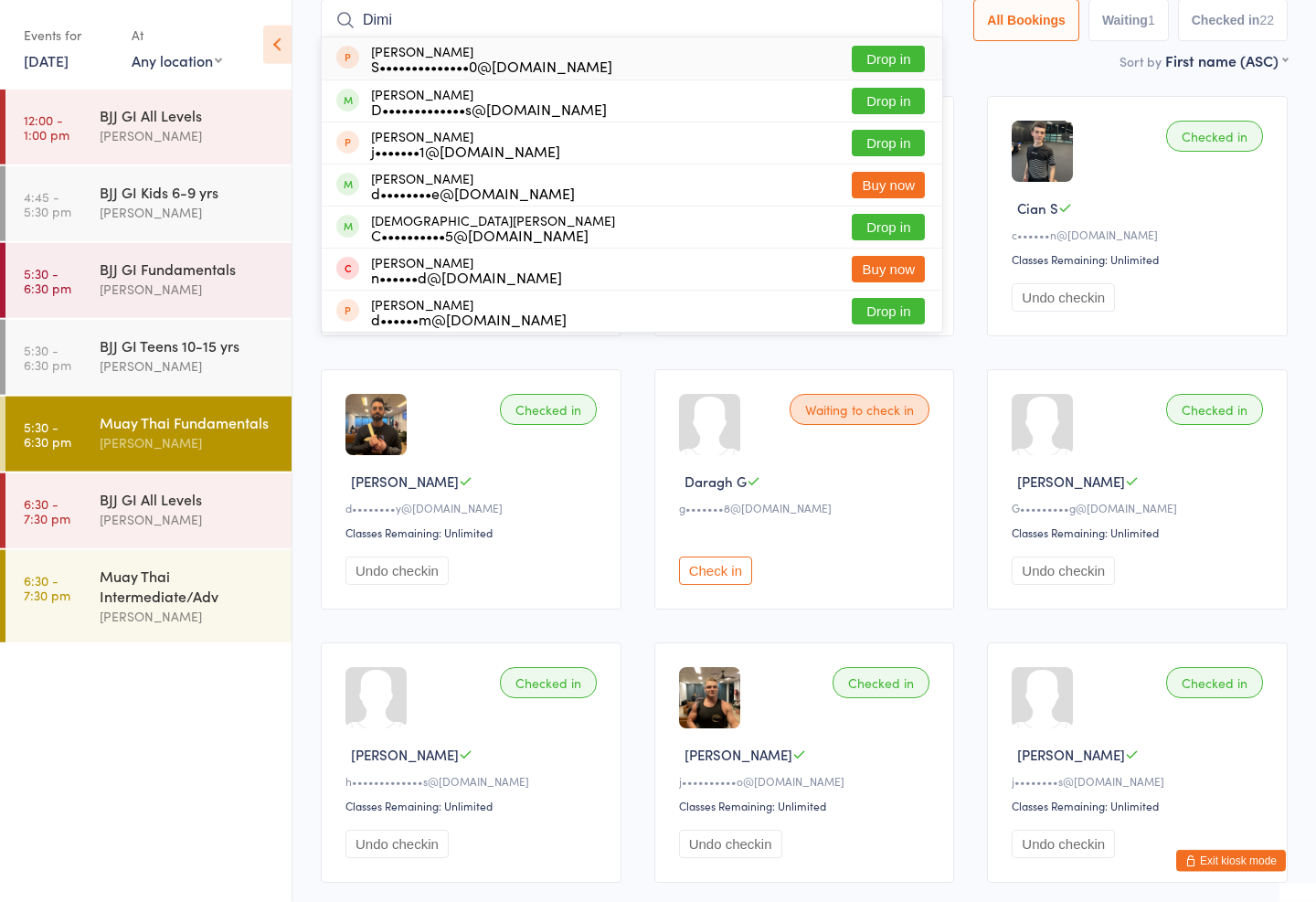
type input "Dimi"
click at [884, 105] on button "Drop in" at bounding box center [889, 101] width 73 height 26
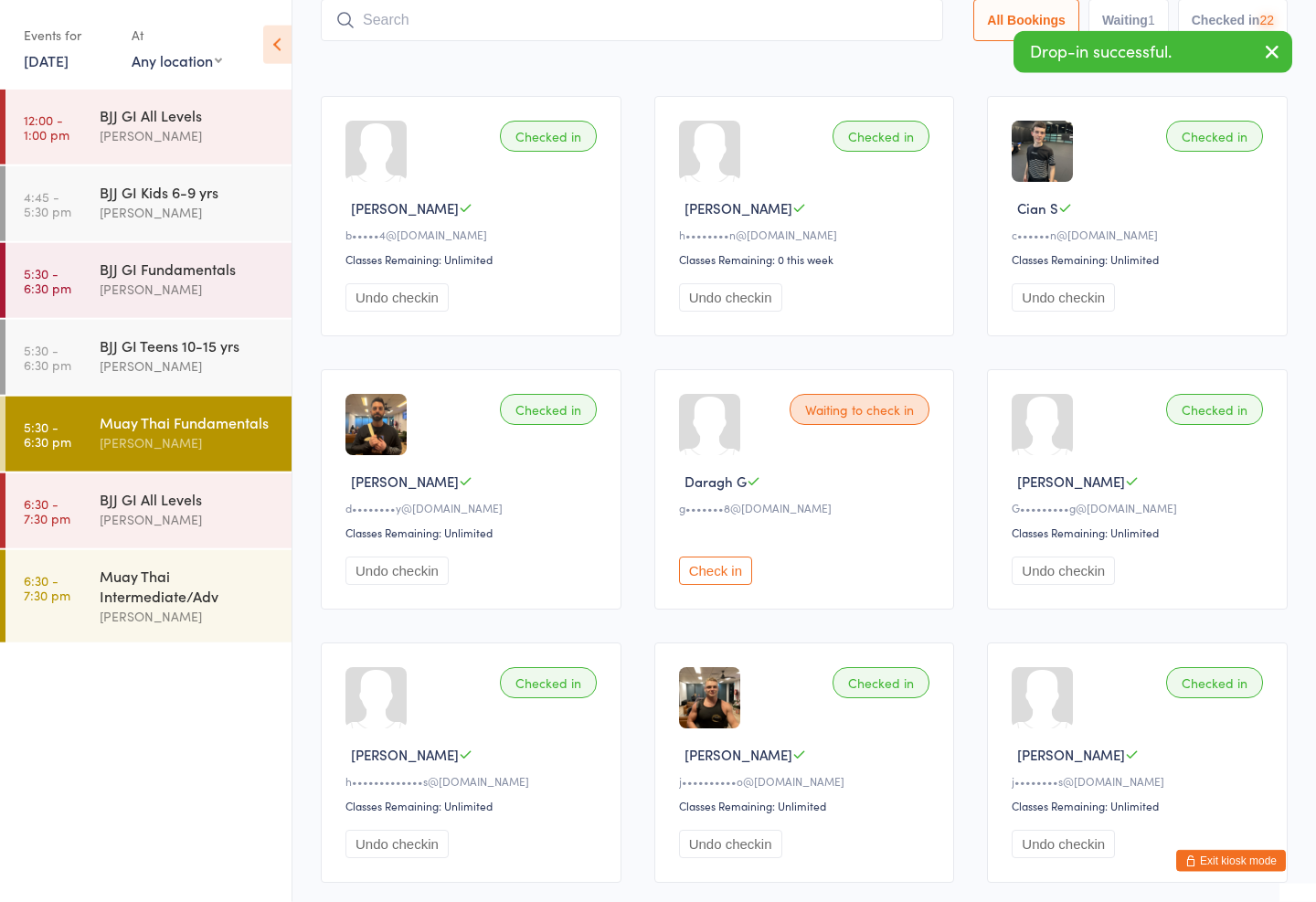
scroll to position [123, 0]
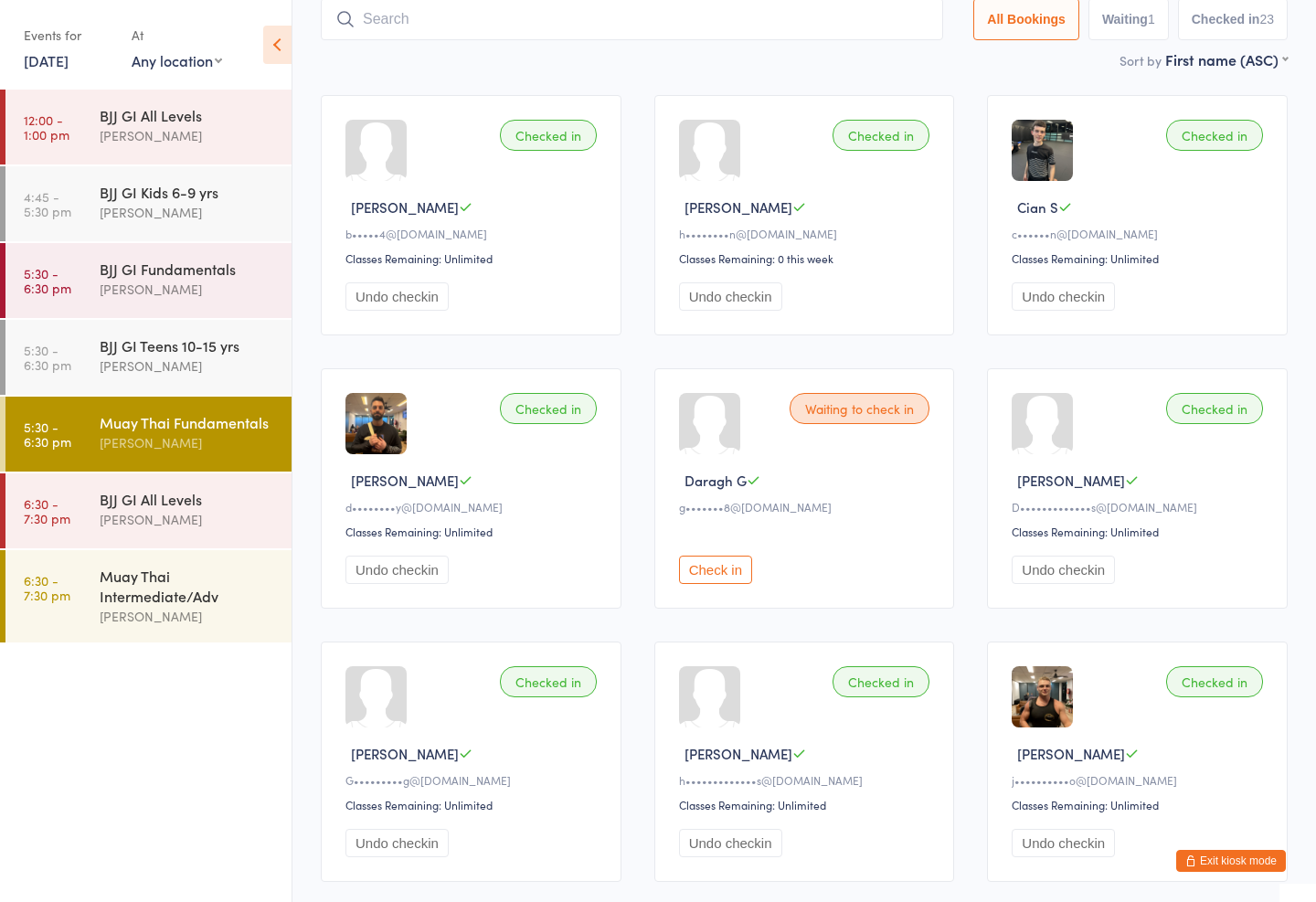
click at [206, 252] on div "BJJ GI Fundamentals [PERSON_NAME]" at bounding box center [195, 278] width 191 height 73
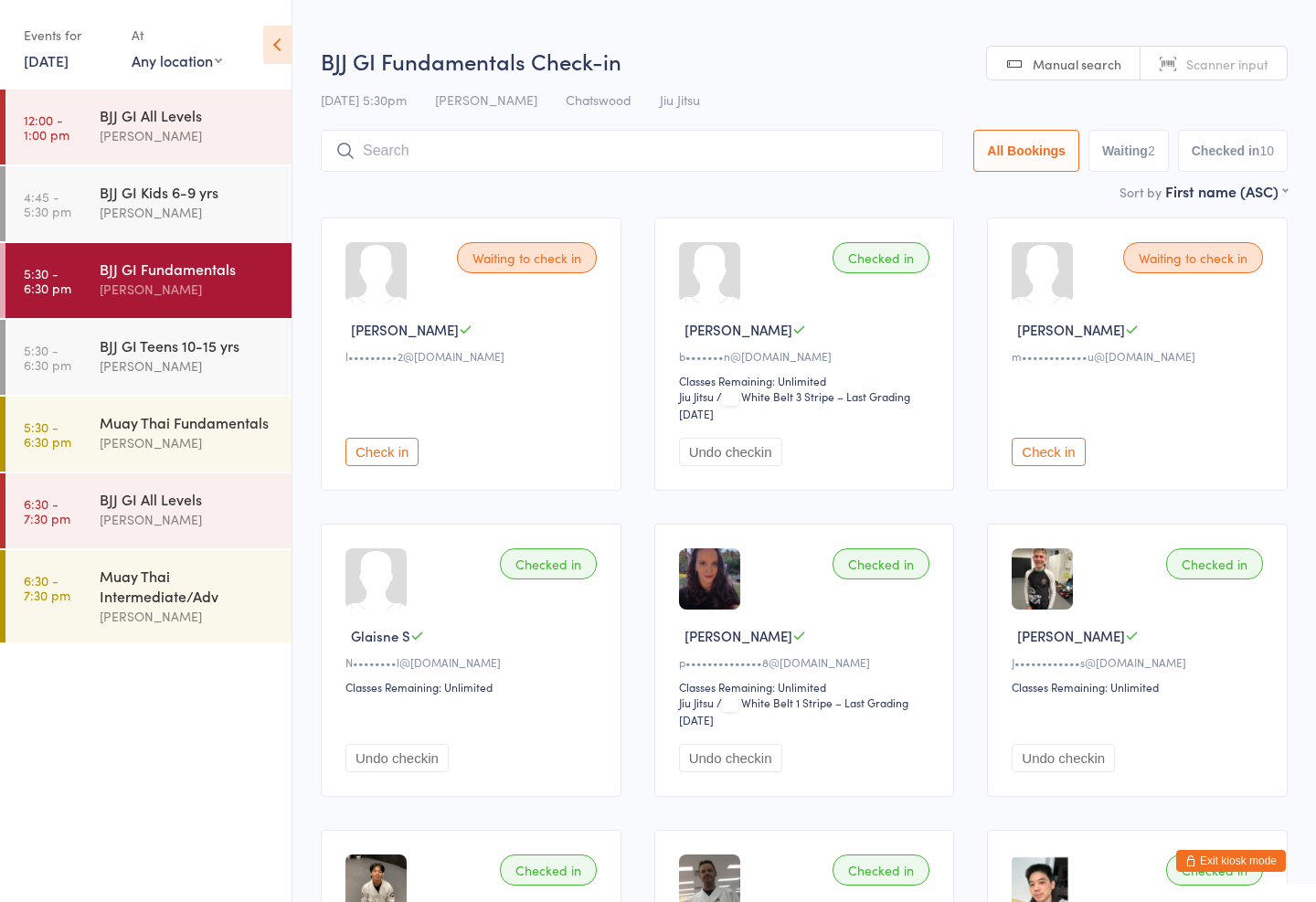
click at [506, 155] on input "search" at bounding box center [632, 150] width 623 height 42
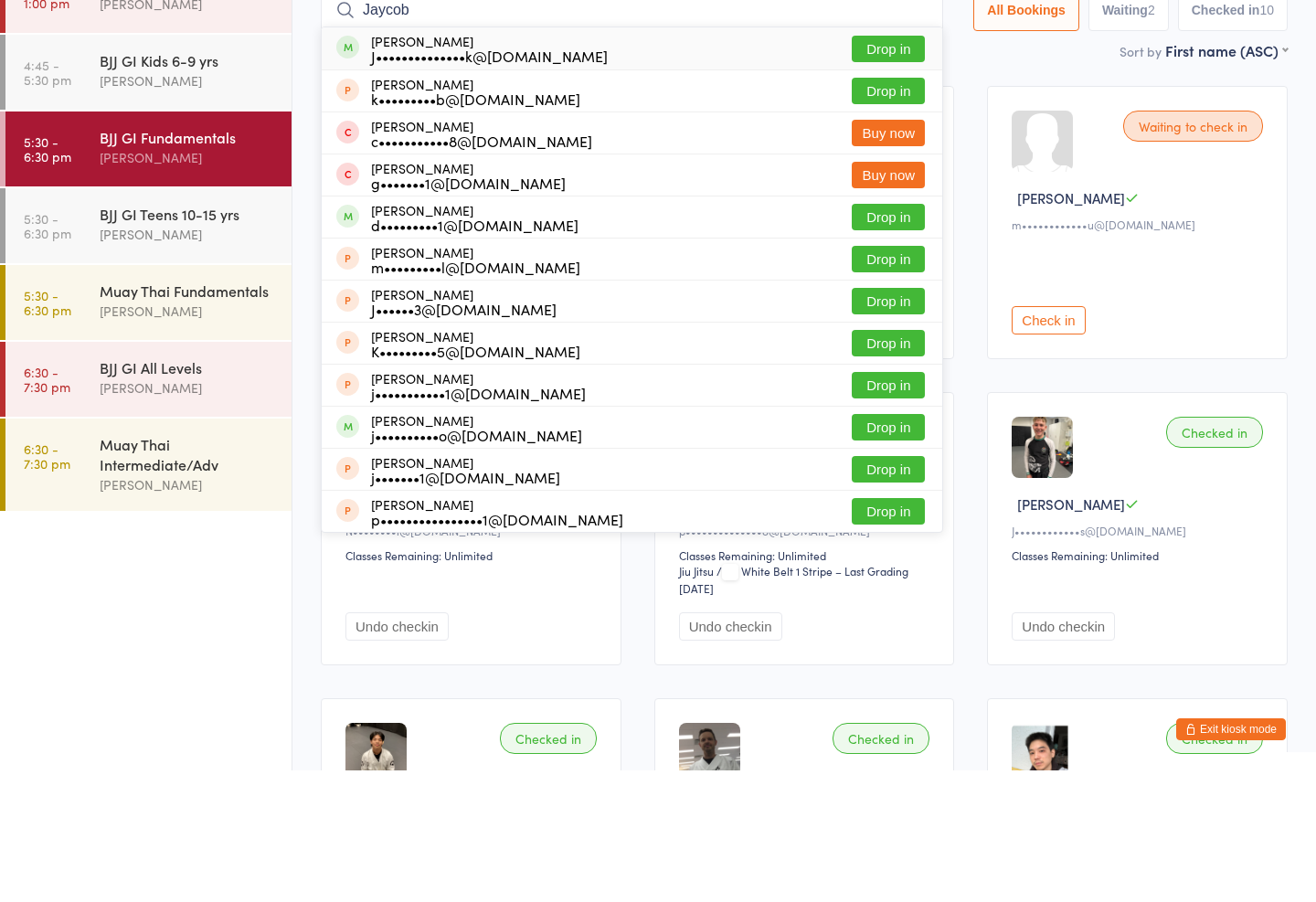
type input "Jaycob"
click at [892, 167] on button "Drop in" at bounding box center [889, 180] width 73 height 26
